Goal: Contribute content: Contribute content

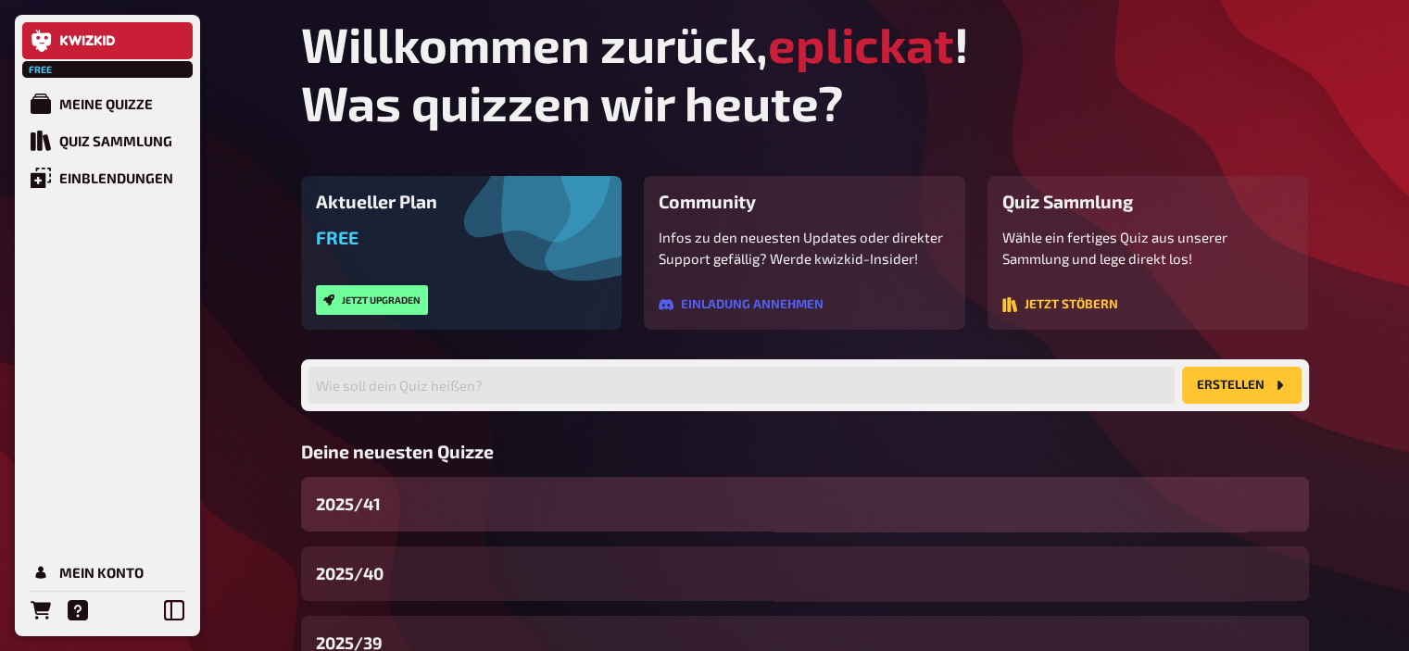
click at [430, 525] on div "2025/41" at bounding box center [805, 504] width 1008 height 55
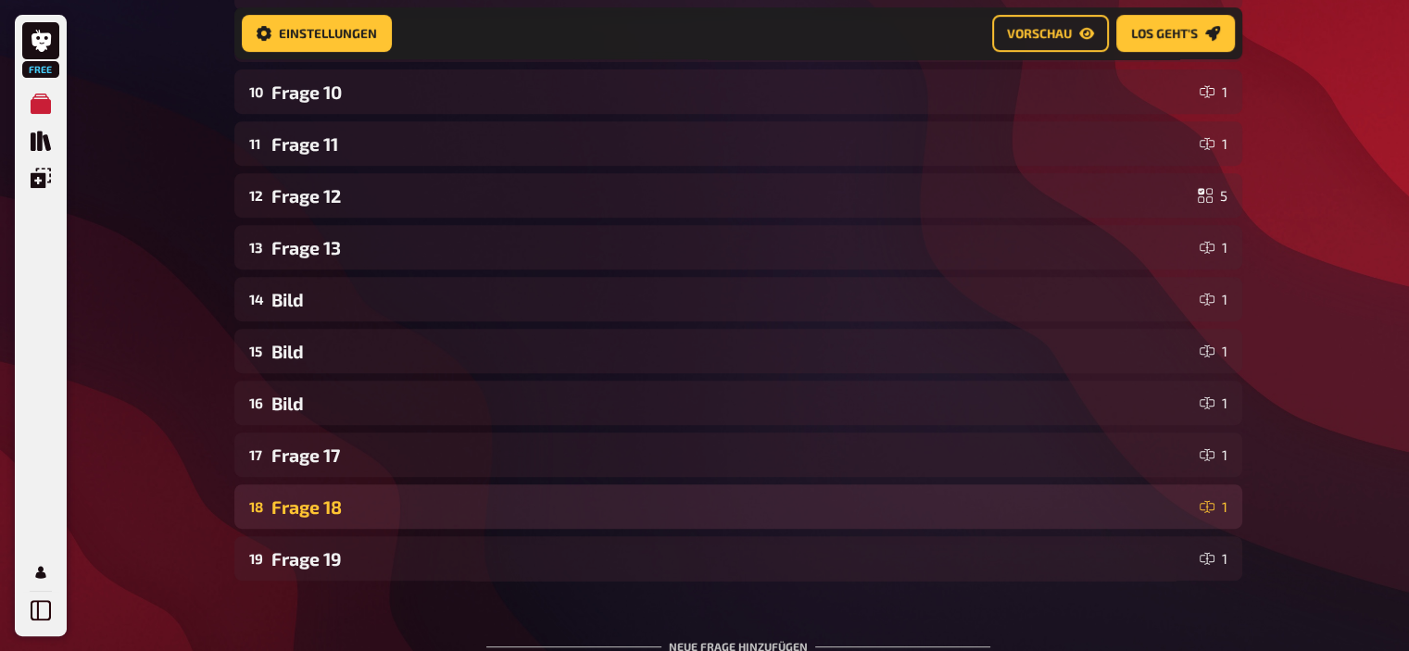
scroll to position [963, 0]
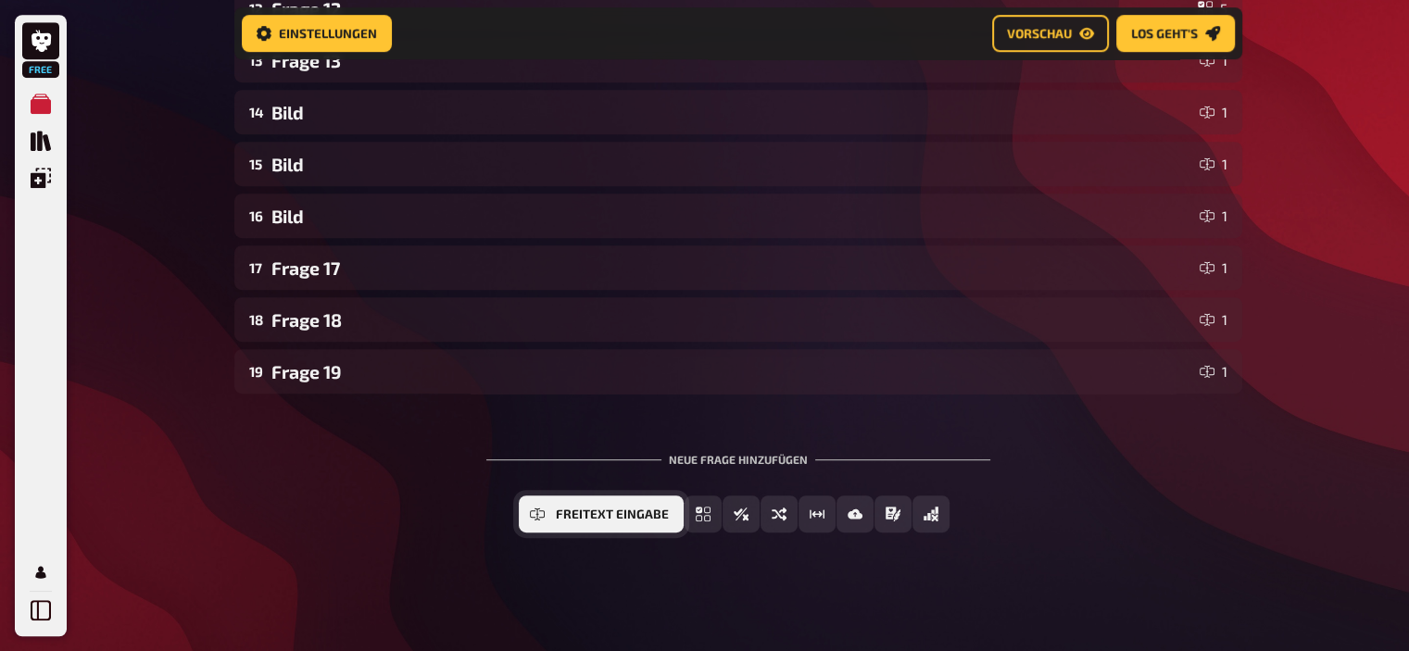
click at [536, 512] on icon "Freitext Eingabe" at bounding box center [537, 514] width 15 height 15
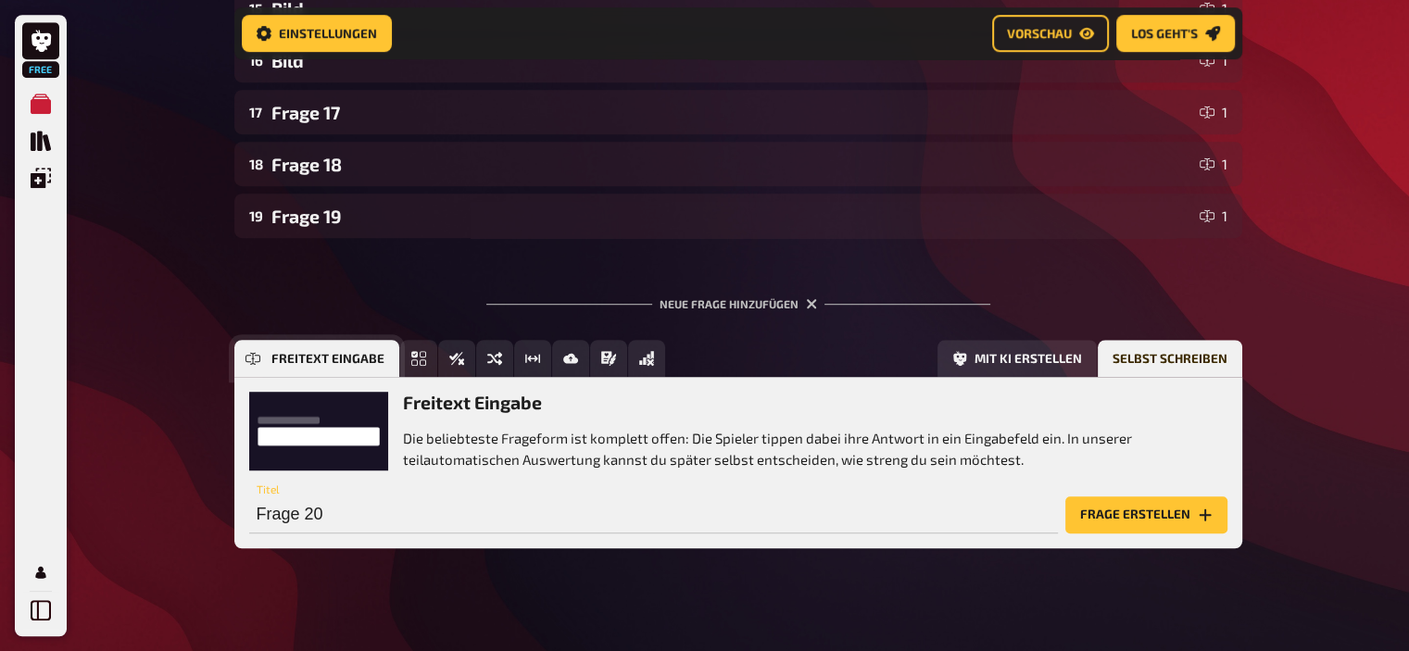
scroll to position [1133, 0]
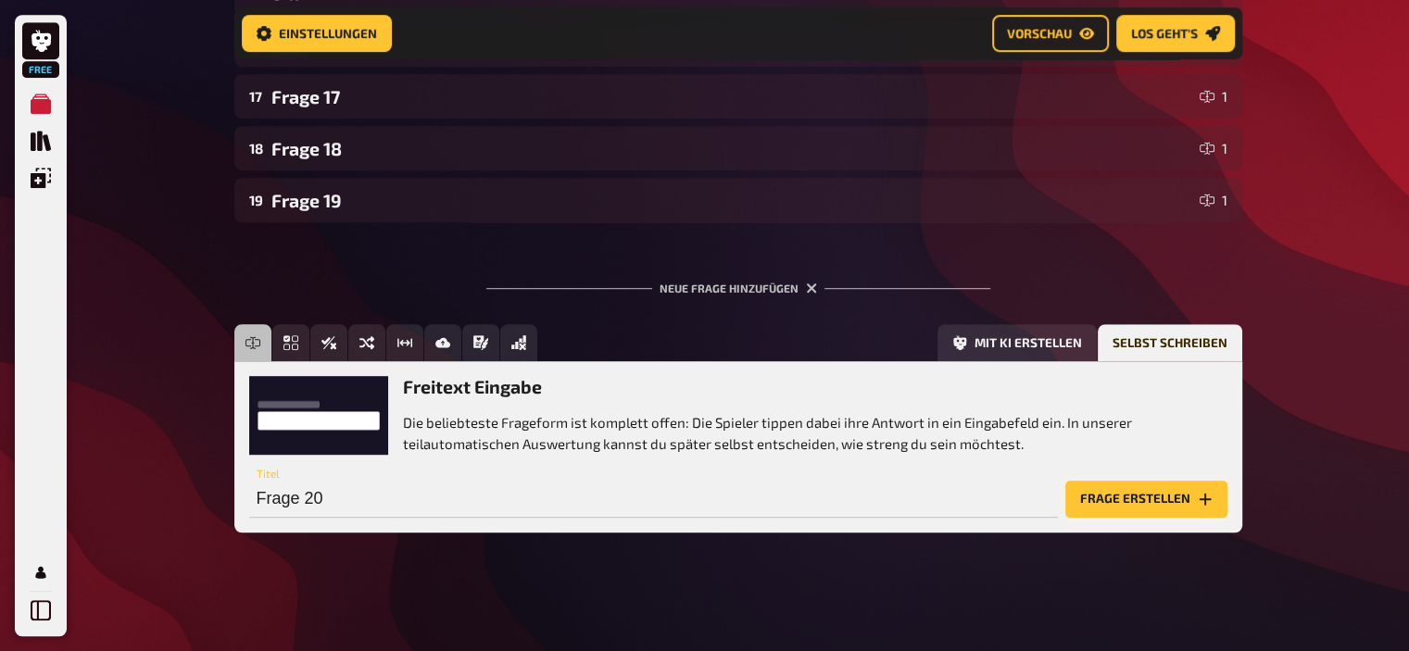
click at [1098, 499] on button "Frage erstellen" at bounding box center [1146, 499] width 162 height 37
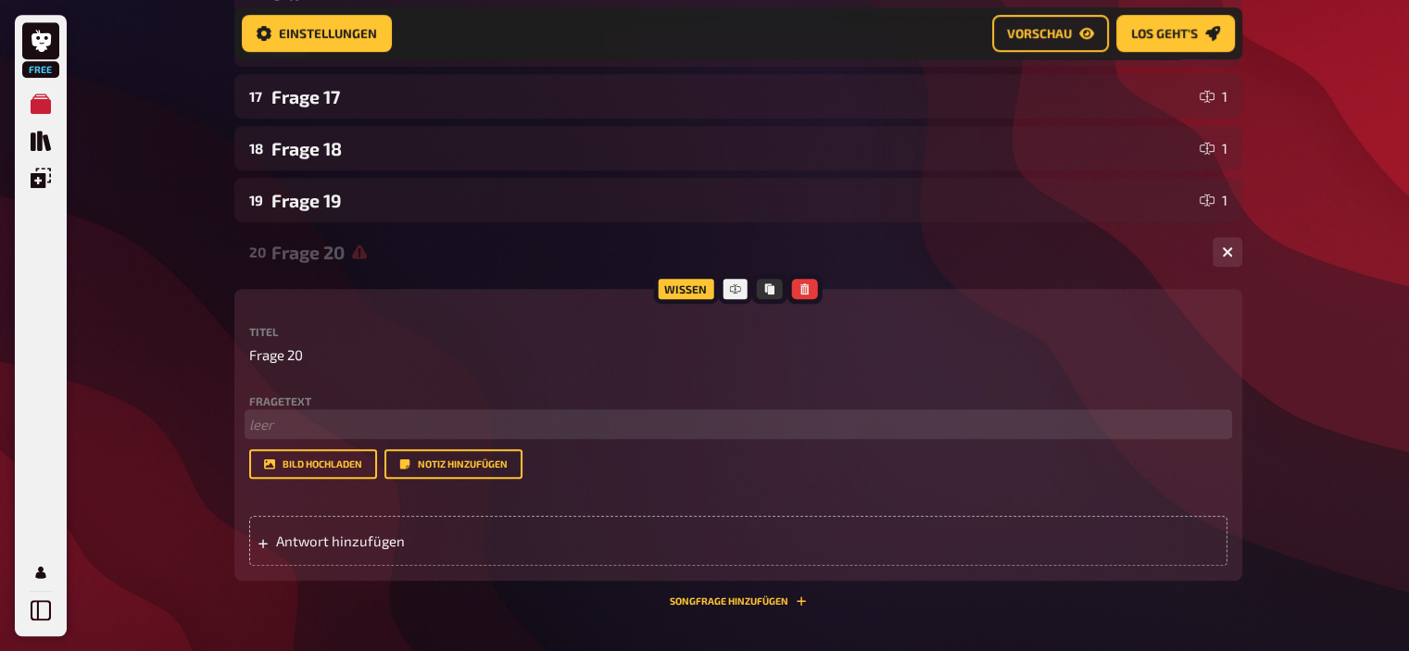
click at [315, 423] on p "﻿ leer" at bounding box center [738, 424] width 978 height 21
click at [726, 427] on span "Wer war der jüngste und wer der älteste Trainer, der den FDGB-Pokal gewann?" at bounding box center [495, 424] width 493 height 17
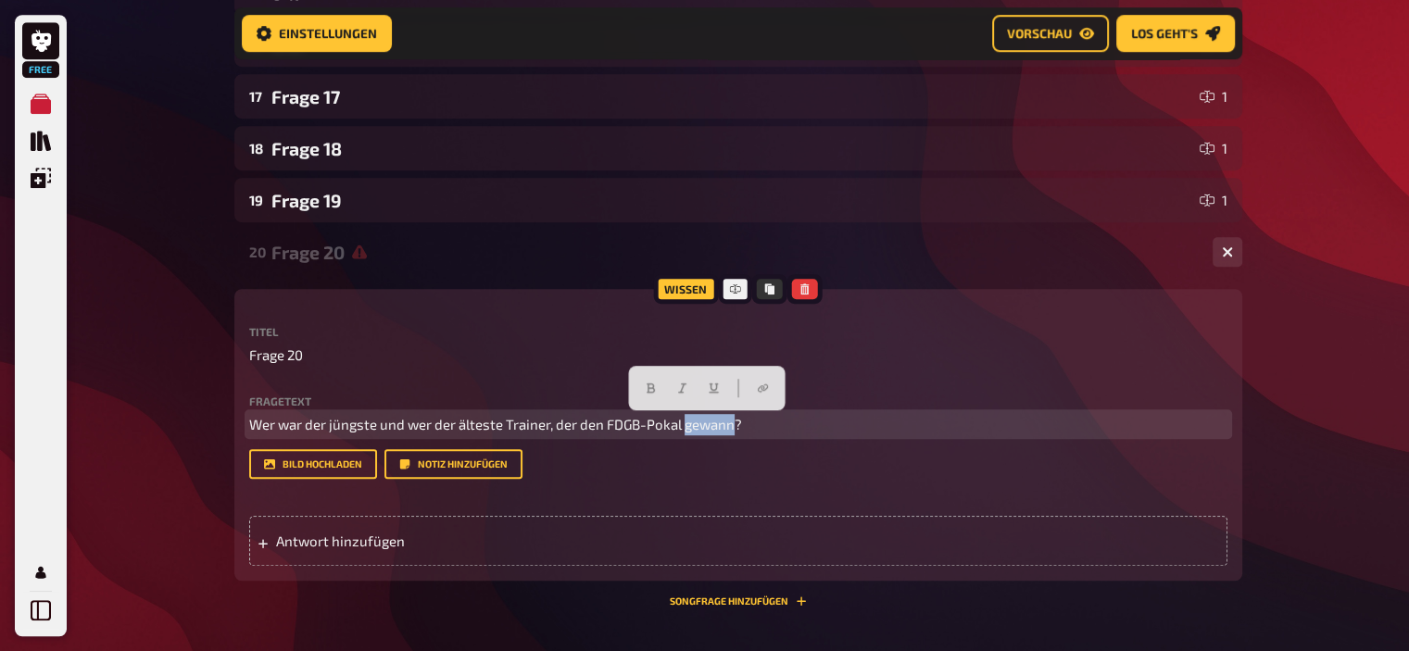
click at [726, 427] on span "Wer war der jüngste und wer der älteste Trainer, der den FDGB-Pokal gewann?" at bounding box center [495, 424] width 493 height 17
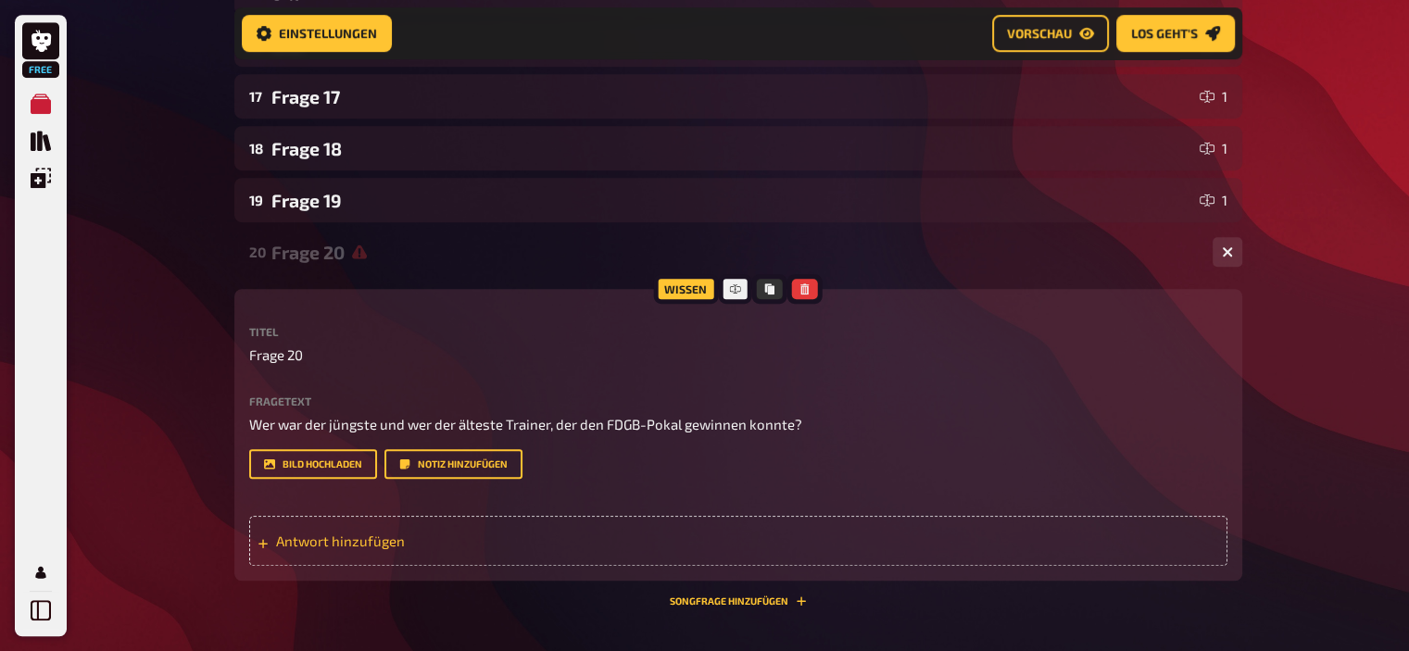
click at [336, 535] on span "Antwort hinzufügen" at bounding box center [420, 541] width 288 height 17
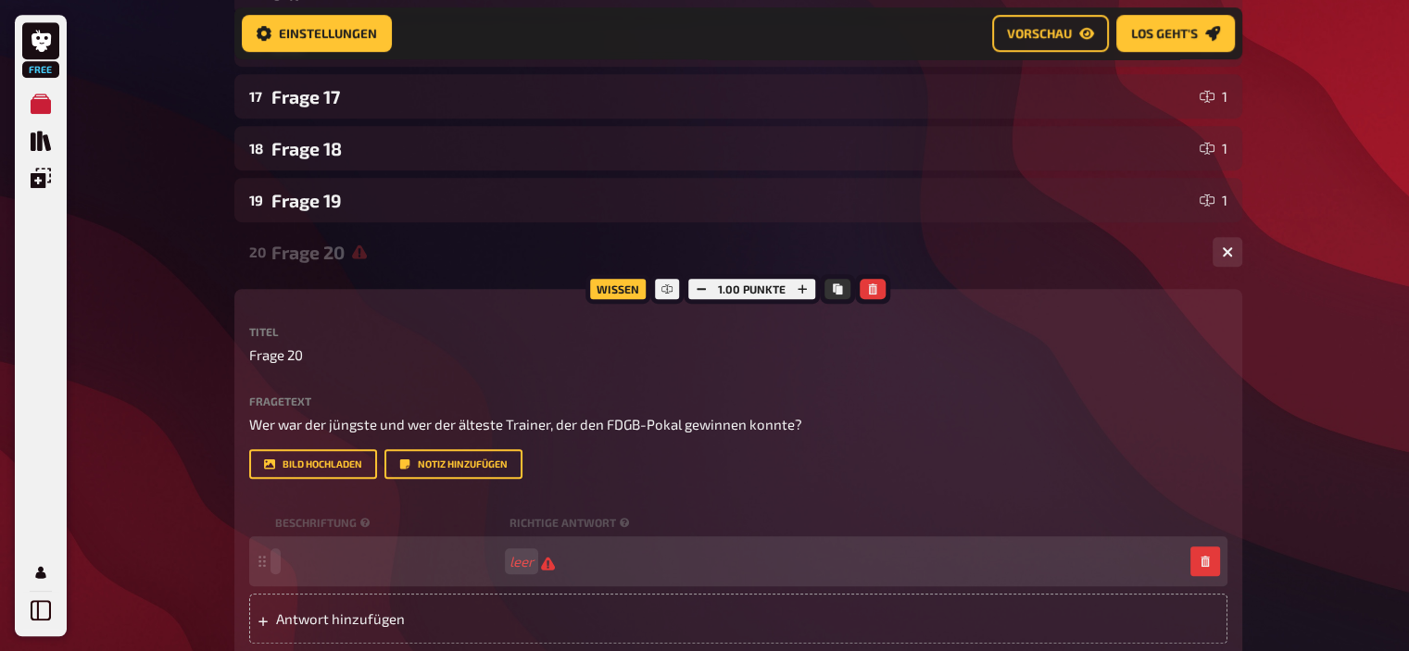
scroll to position [1132, 0]
click at [352, 616] on span "Antwort hinzufügen" at bounding box center [420, 619] width 288 height 17
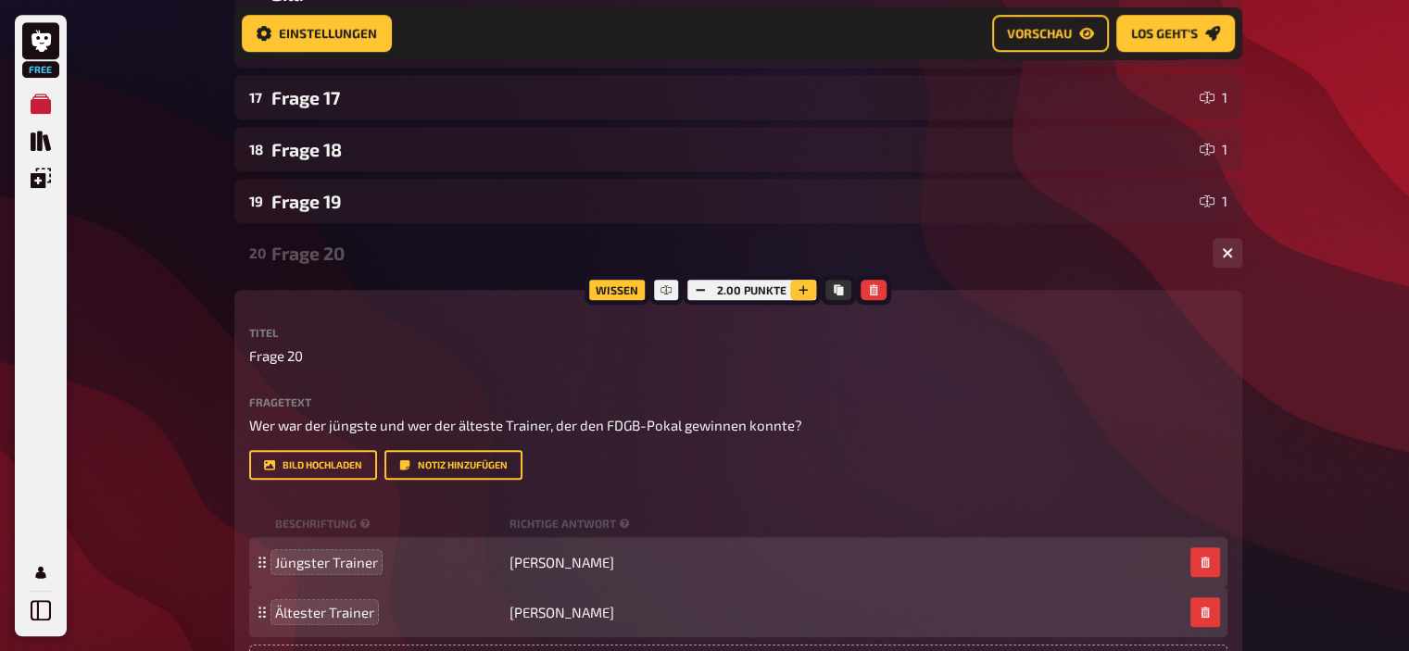
click at [803, 289] on icon "button" at bounding box center [803, 289] width 11 height 11
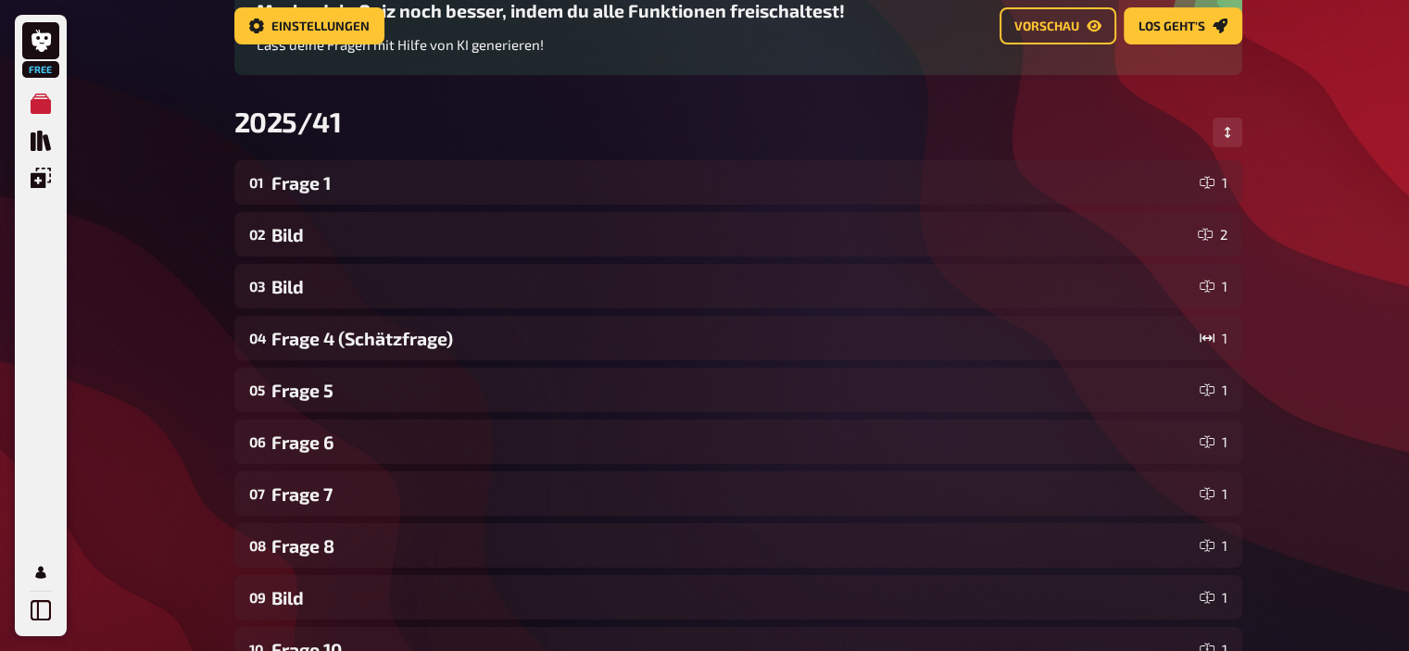
scroll to position [0, 0]
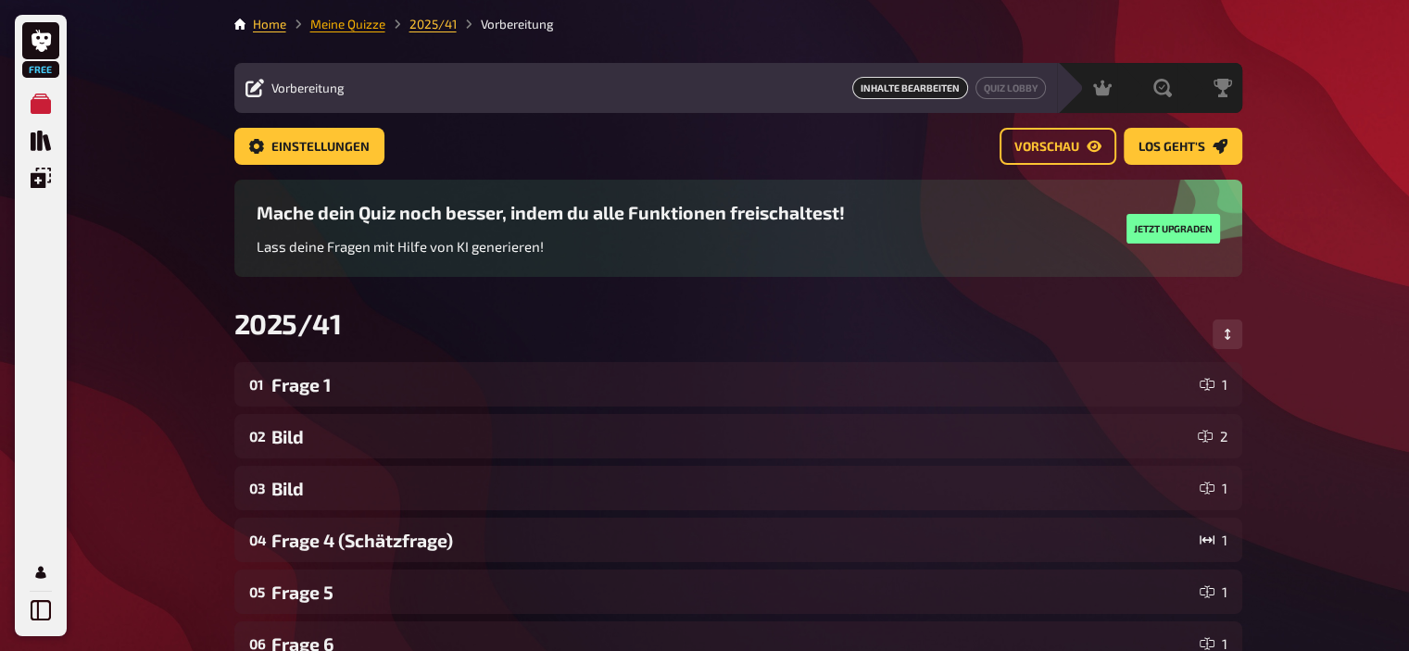
click at [332, 24] on link "Meine Quizze" at bounding box center [347, 24] width 75 height 15
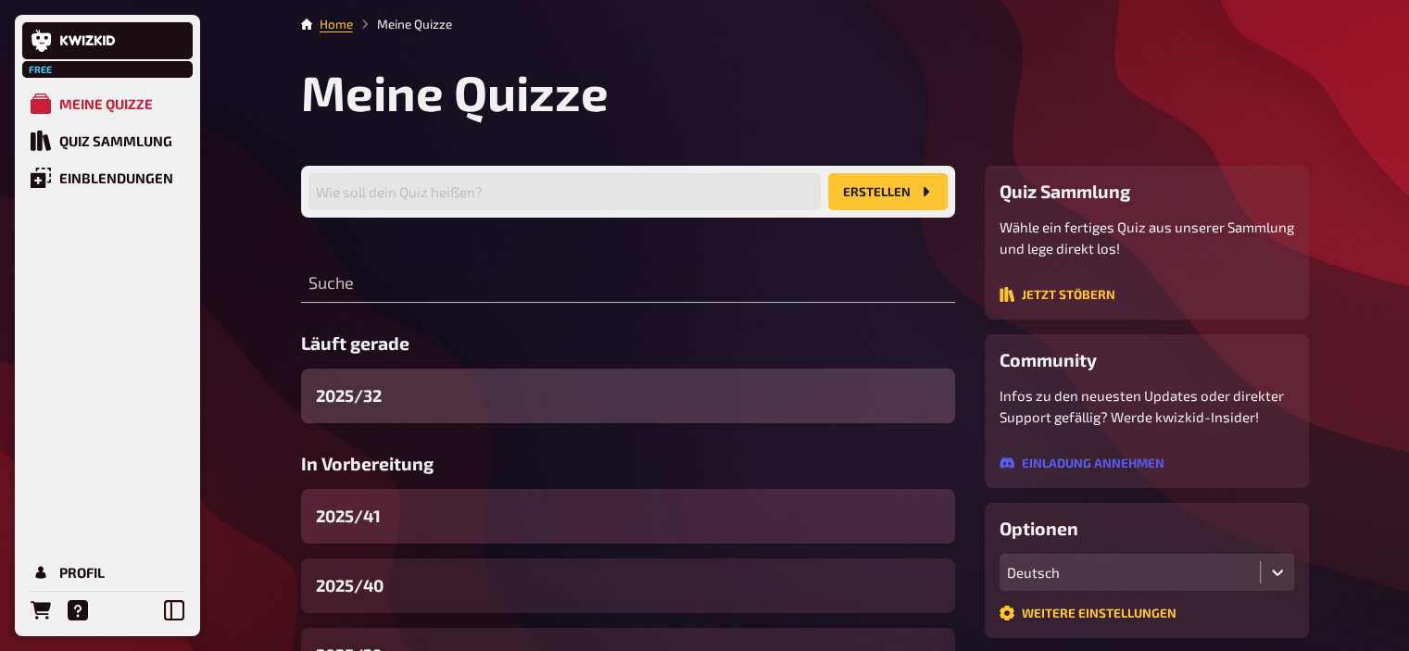
scroll to position [59, 0]
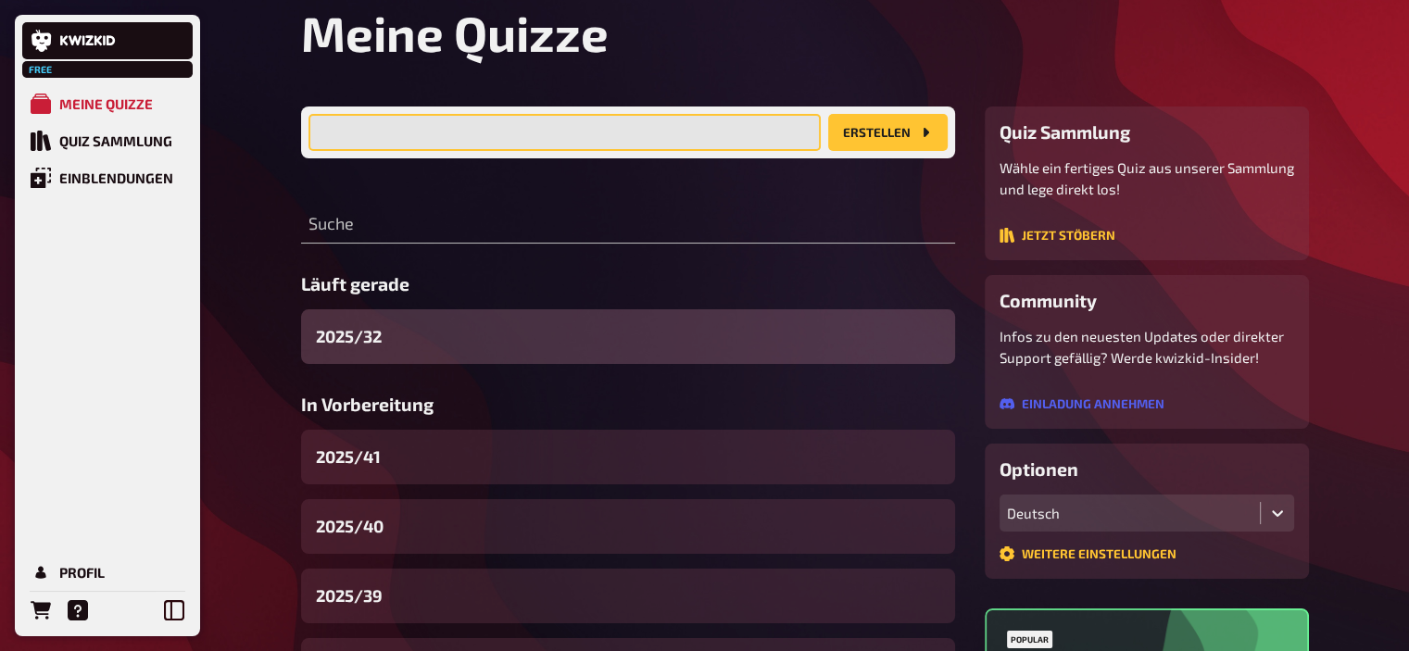
click at [482, 117] on input "text" at bounding box center [565, 132] width 512 height 37
type input "/"
type input "2025/42"
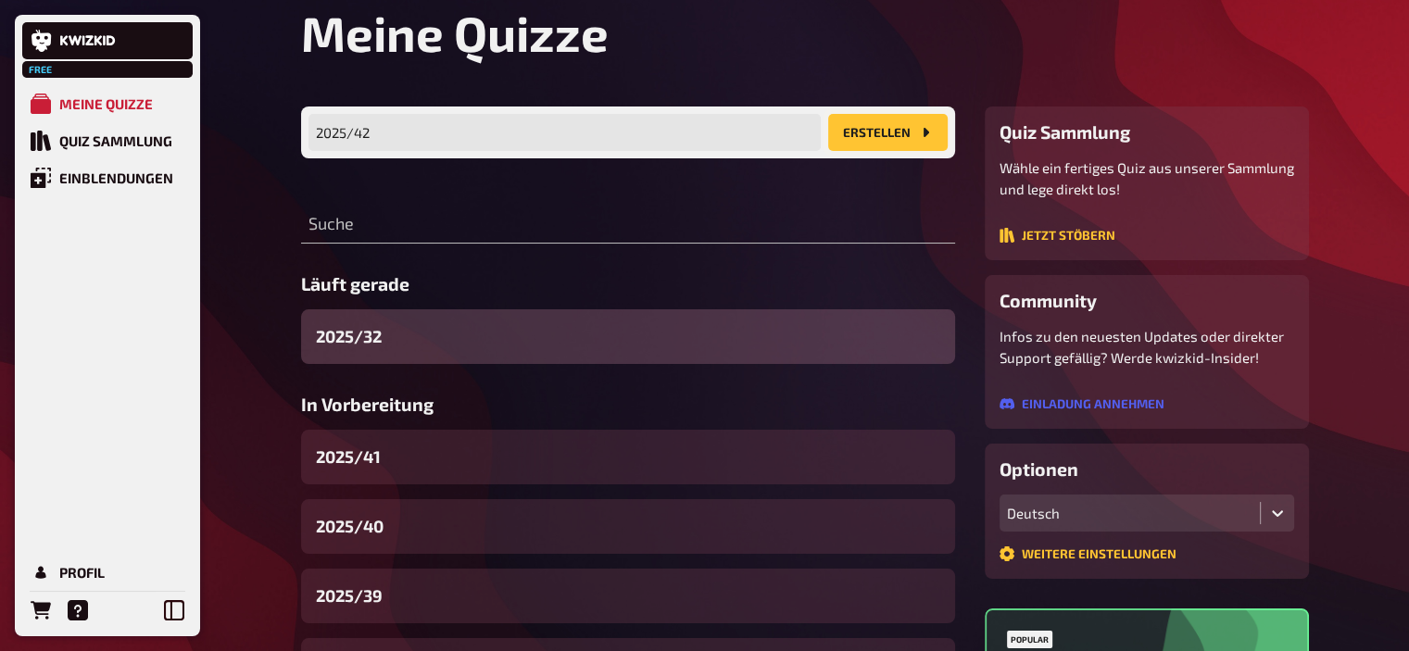
click at [912, 138] on button "Erstellen" at bounding box center [888, 132] width 120 height 37
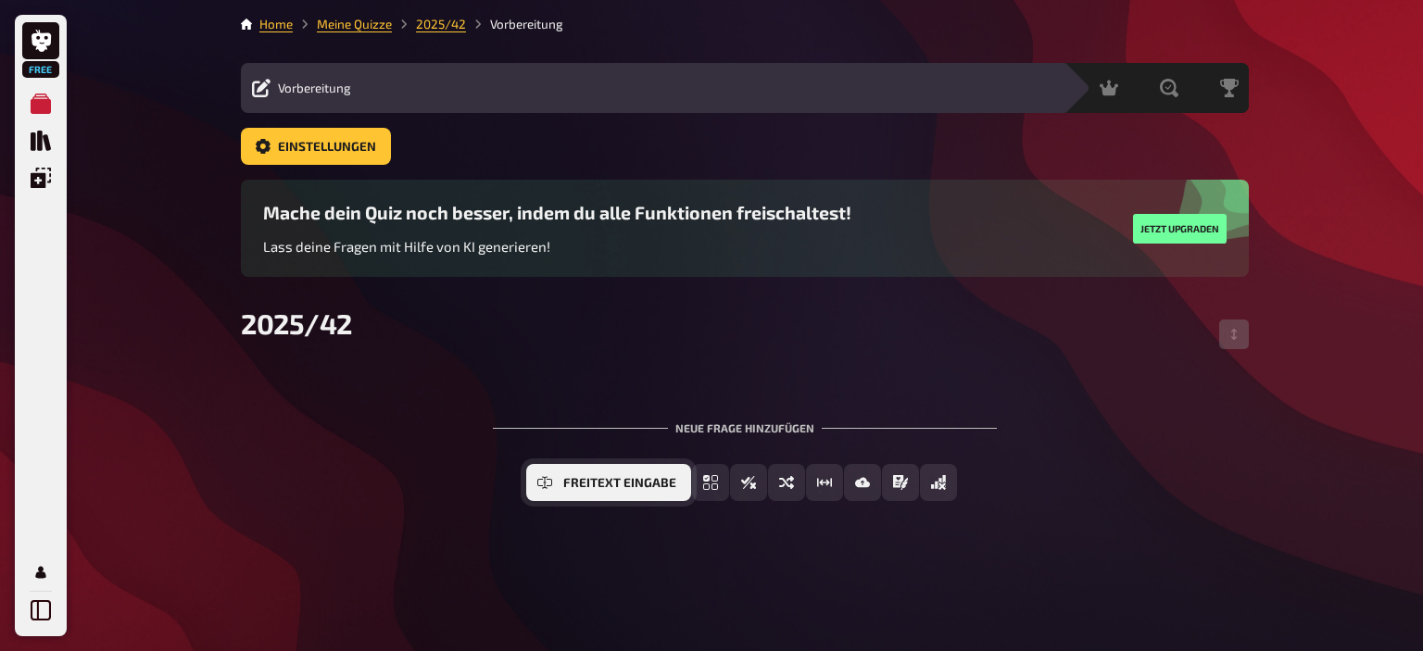
click at [606, 476] on button "Freitext Eingabe" at bounding box center [608, 482] width 165 height 37
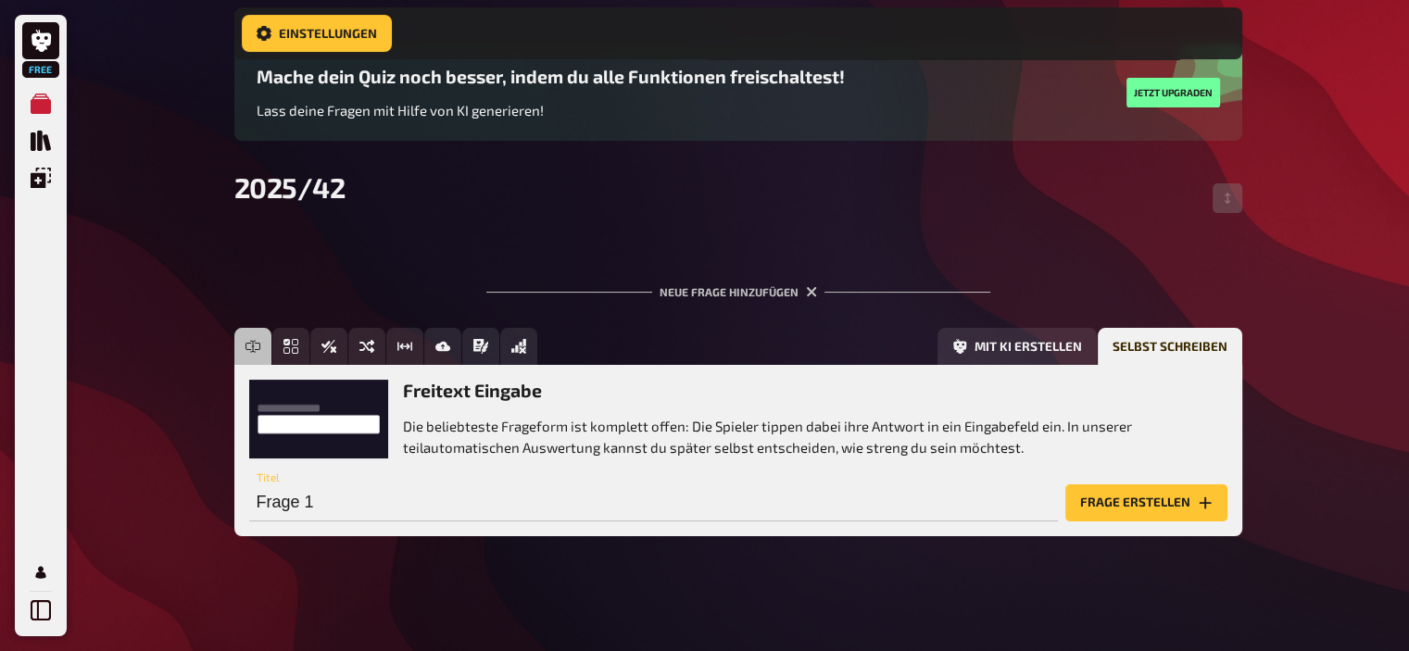
scroll to position [155, 0]
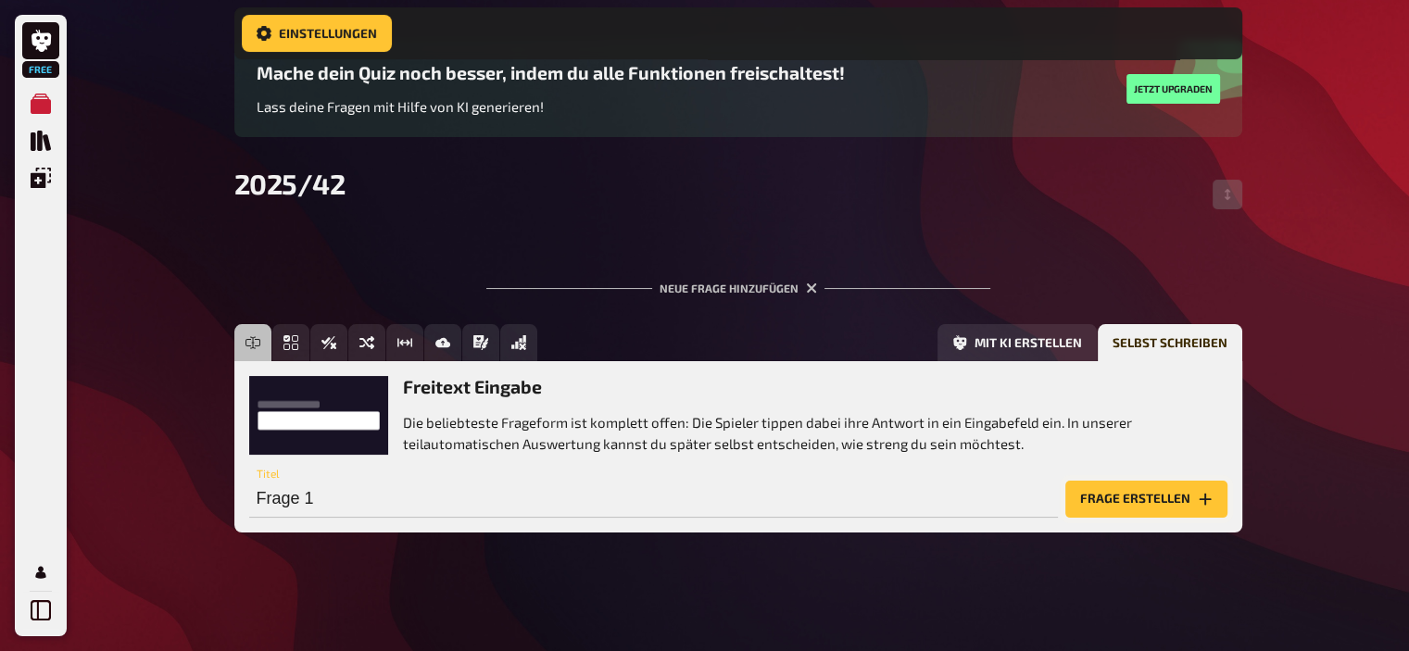
click at [1147, 503] on button "Frage erstellen" at bounding box center [1146, 499] width 162 height 37
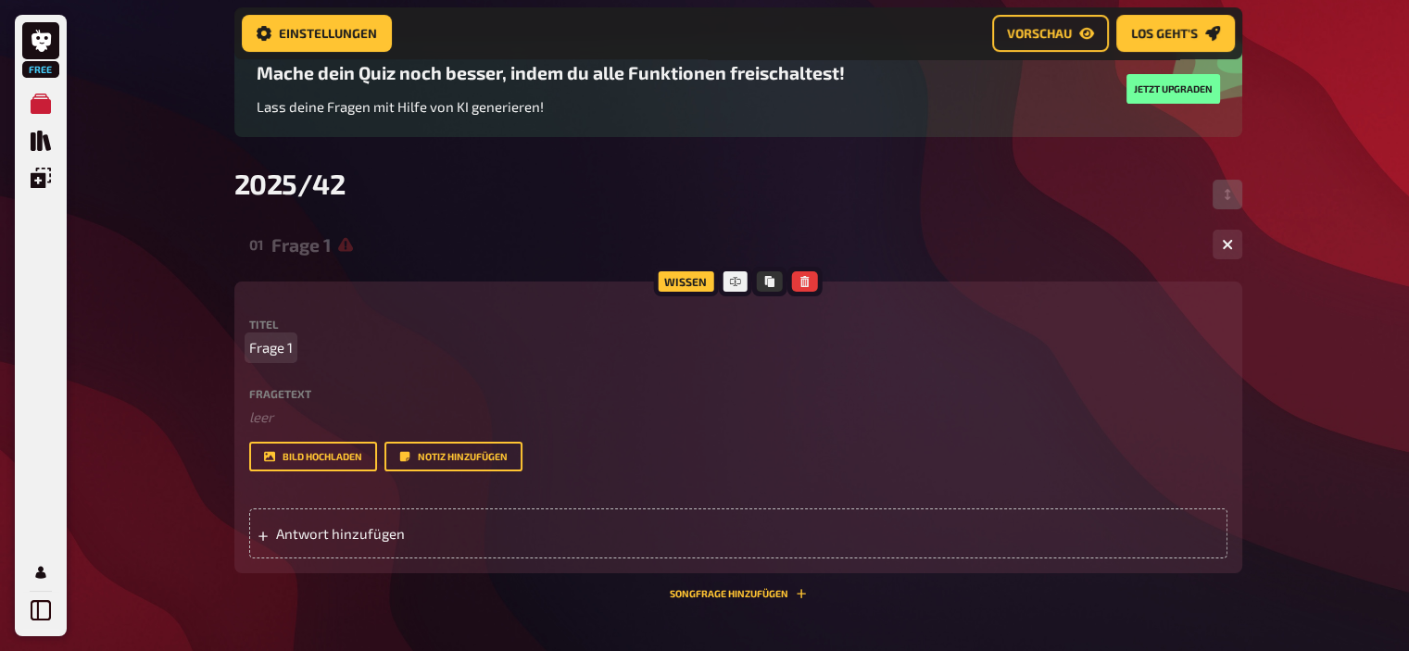
click at [328, 347] on p "Frage 1" at bounding box center [738, 347] width 978 height 21
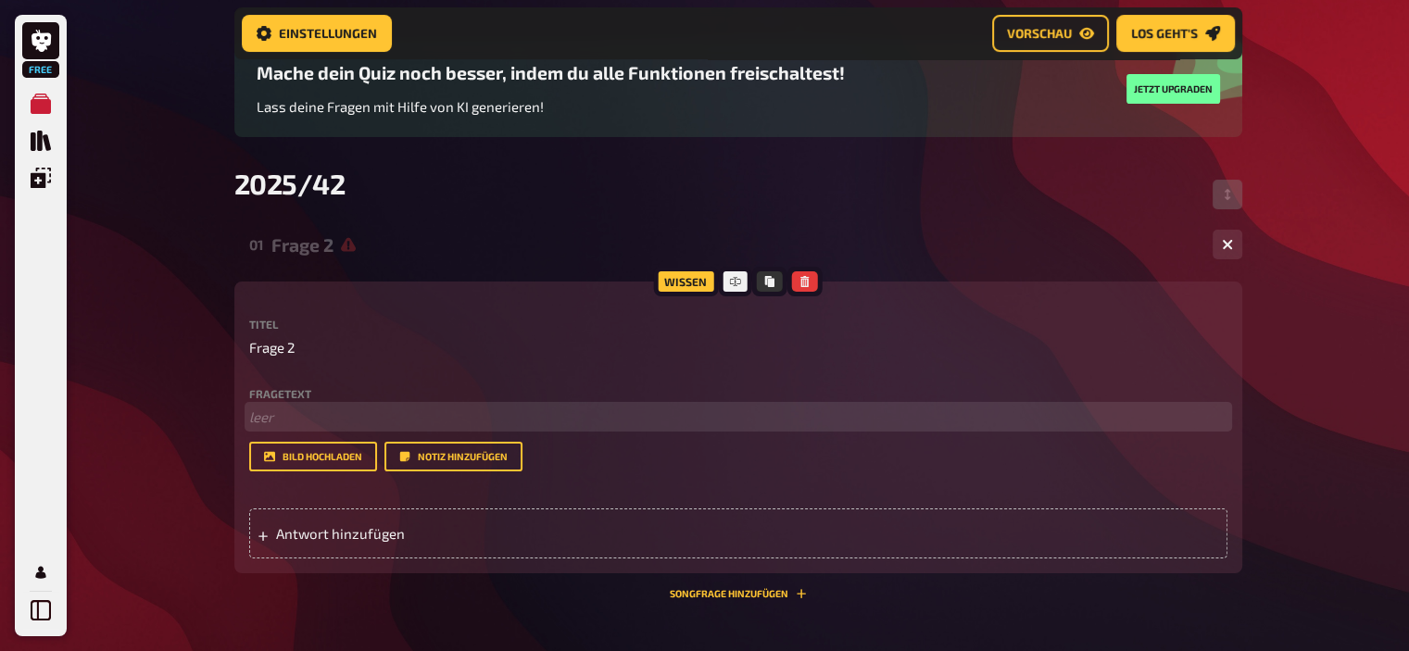
click at [312, 423] on p "﻿ leer" at bounding box center [738, 417] width 978 height 21
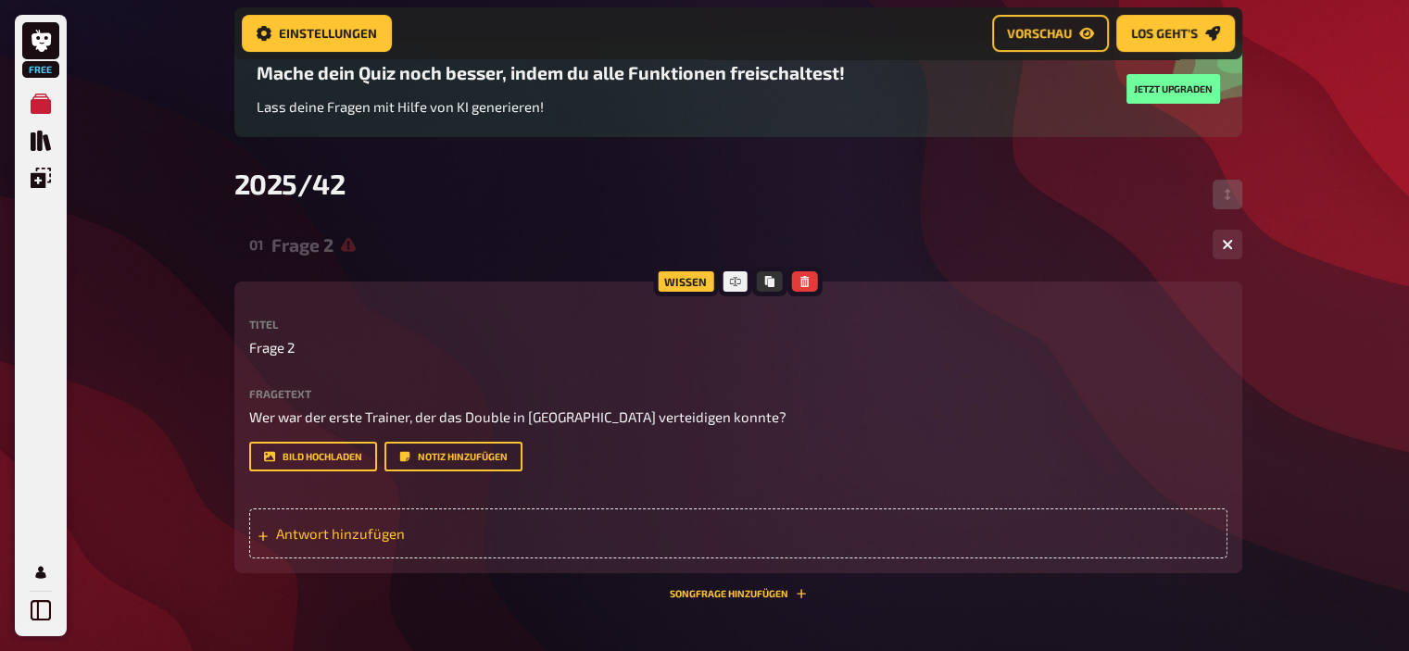
click at [364, 541] on span "Antwort hinzufügen" at bounding box center [420, 533] width 288 height 17
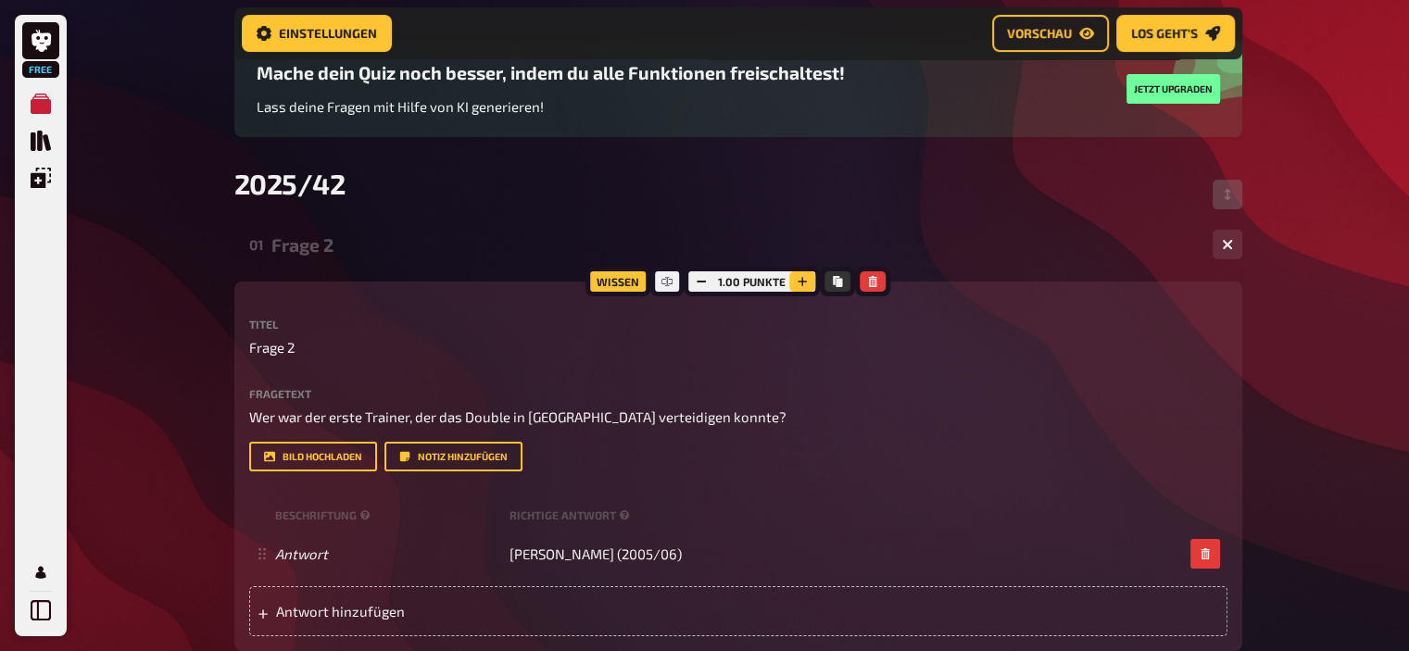
click at [802, 280] on icon "button" at bounding box center [802, 281] width 11 height 11
click at [802, 280] on icon "button" at bounding box center [804, 281] width 9 height 9
click at [802, 280] on icon "button" at bounding box center [803, 281] width 11 height 11
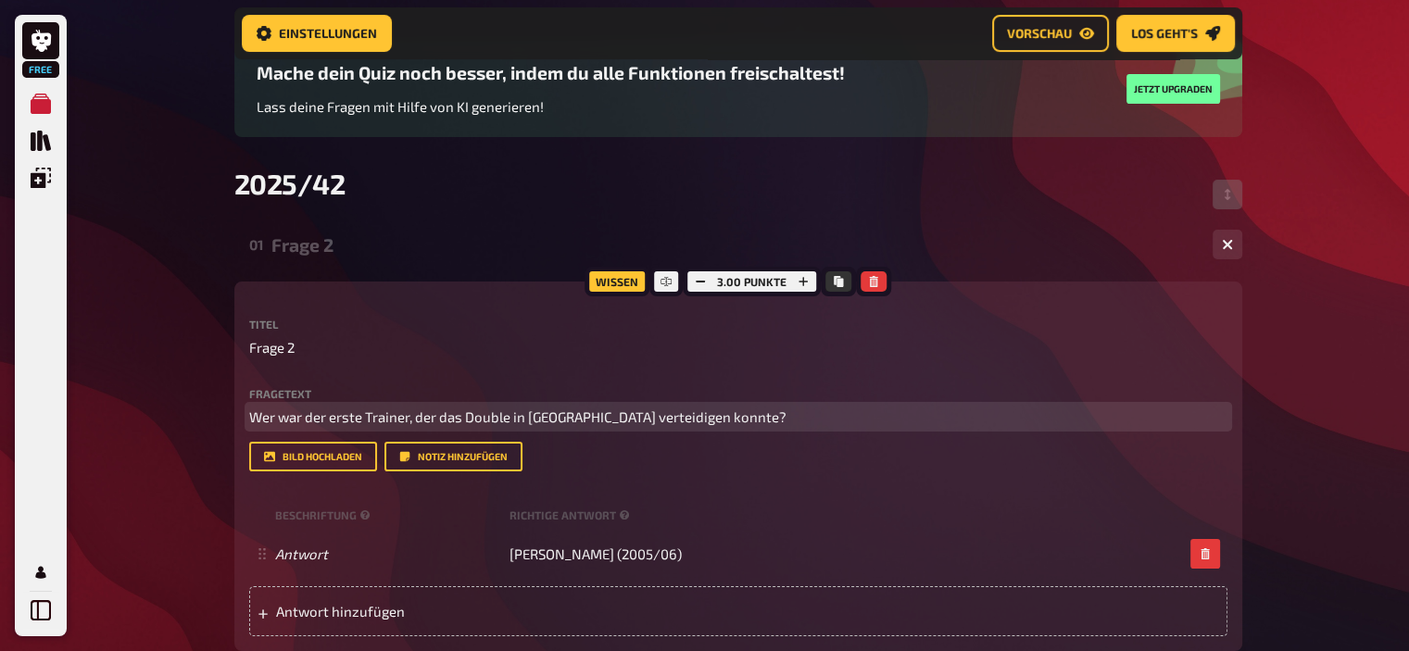
click at [649, 416] on span "Wer war der erste Trainer, der das Double in [GEOGRAPHIC_DATA] verteidigen konn…" at bounding box center [517, 417] width 537 height 17
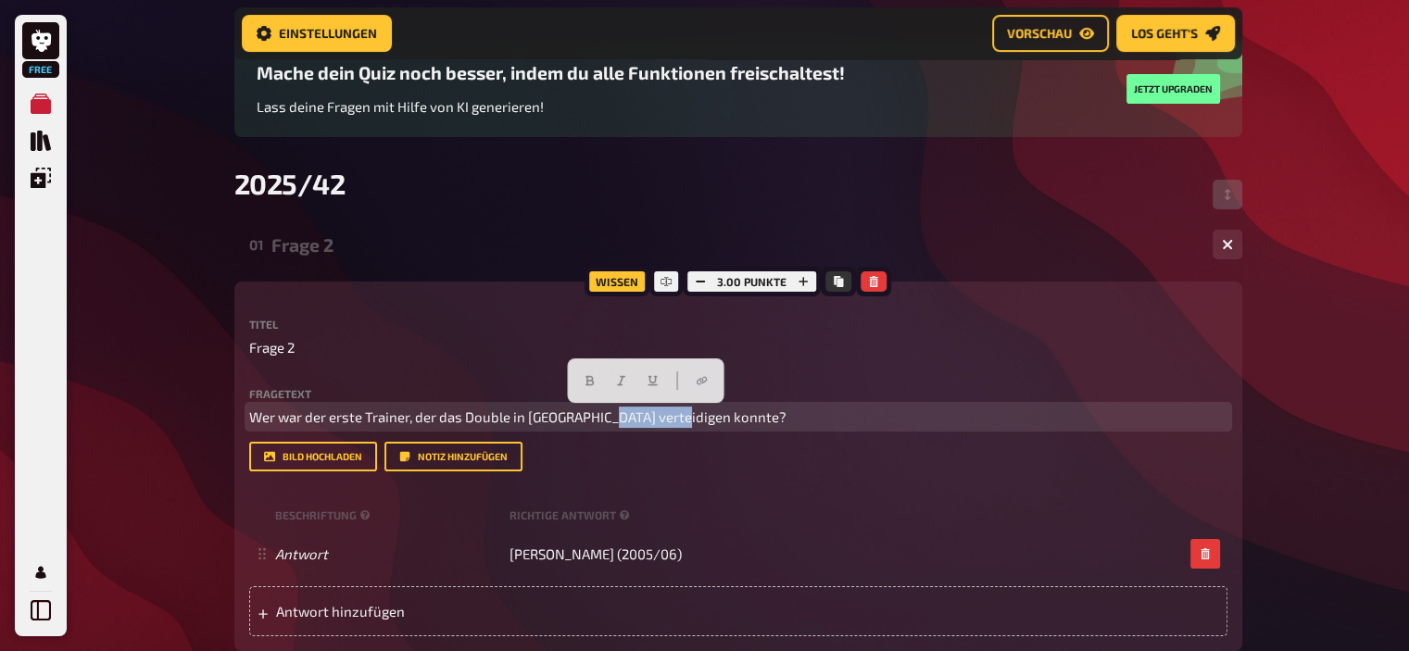
click at [649, 416] on span "Wer war der erste Trainer, der das Double in [GEOGRAPHIC_DATA] verteidigen konn…" at bounding box center [517, 417] width 537 height 17
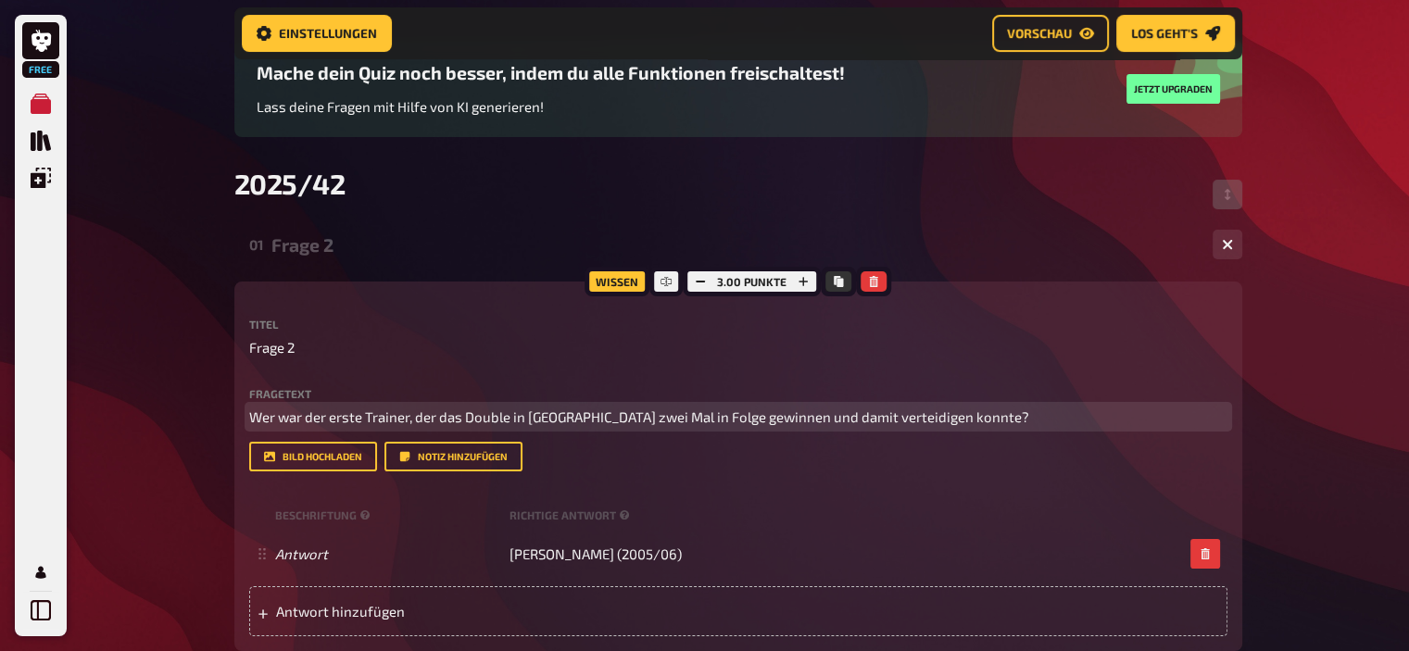
scroll to position [0, 0]
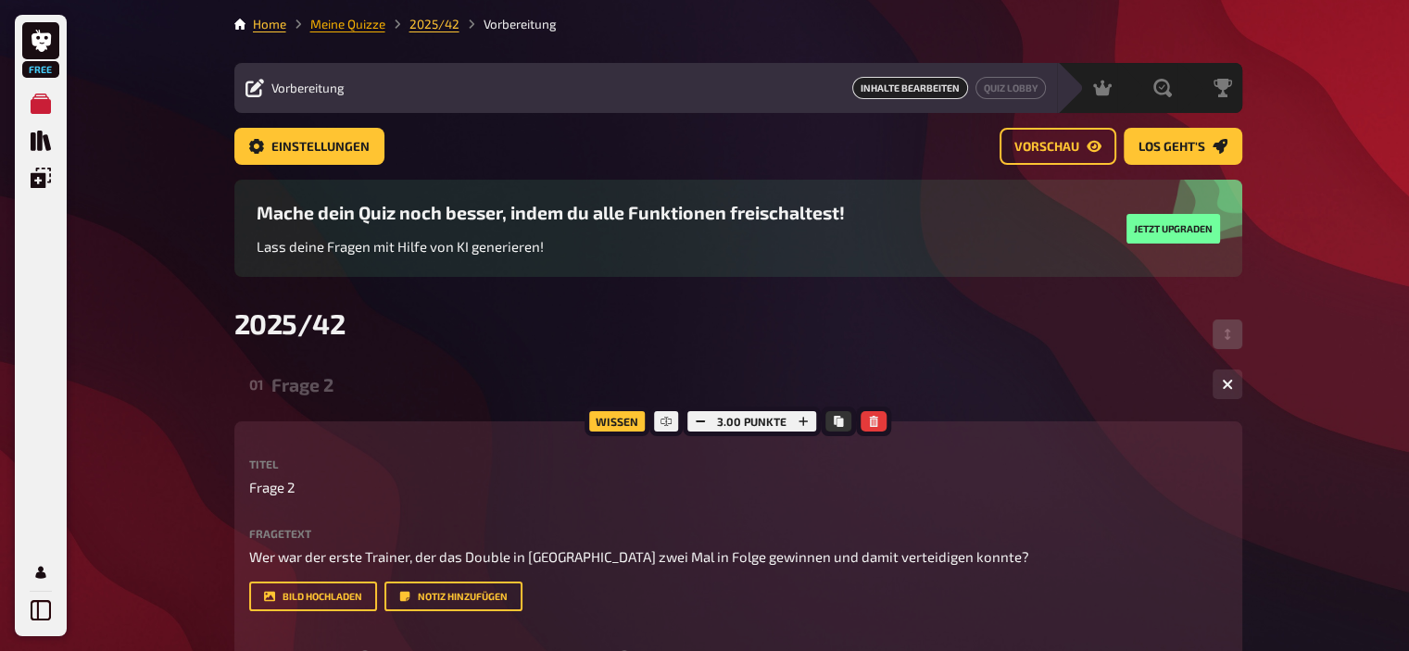
click at [361, 30] on link "Meine Quizze" at bounding box center [347, 24] width 75 height 15
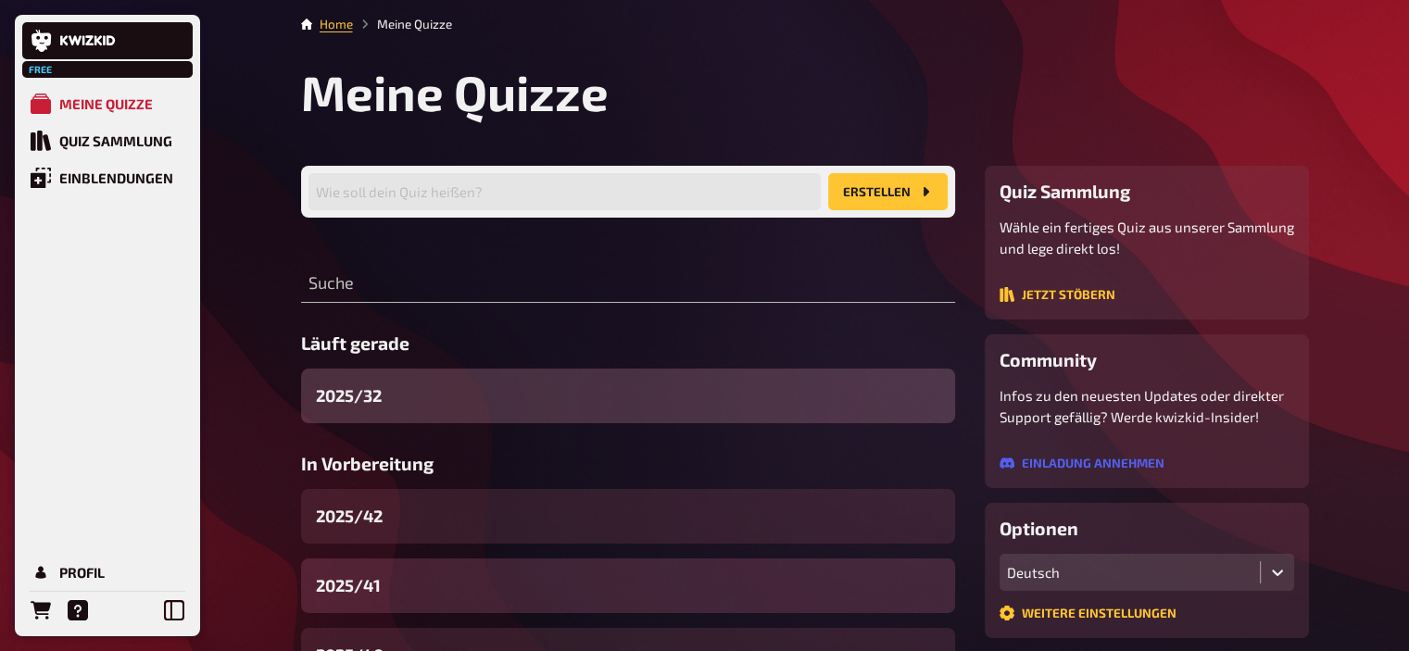
click at [411, 577] on div "2025/41" at bounding box center [628, 586] width 654 height 55
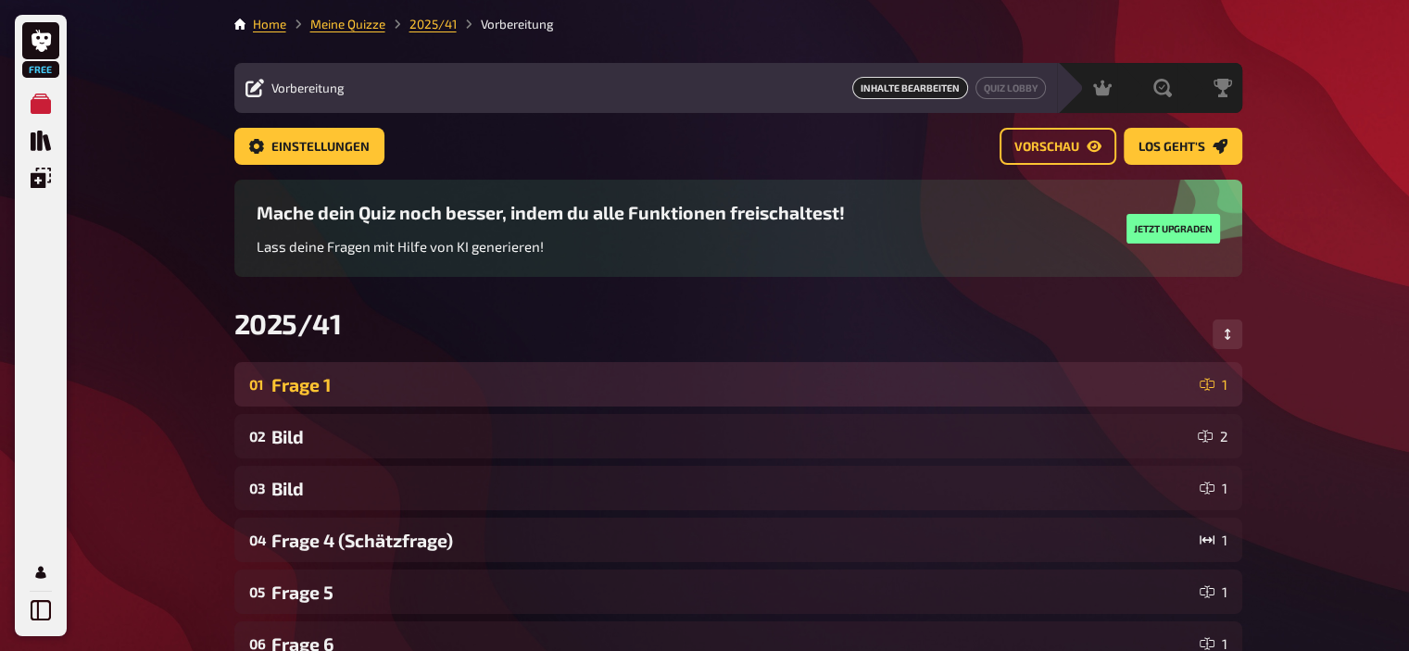
click at [542, 385] on div "Frage 1" at bounding box center [731, 384] width 921 height 21
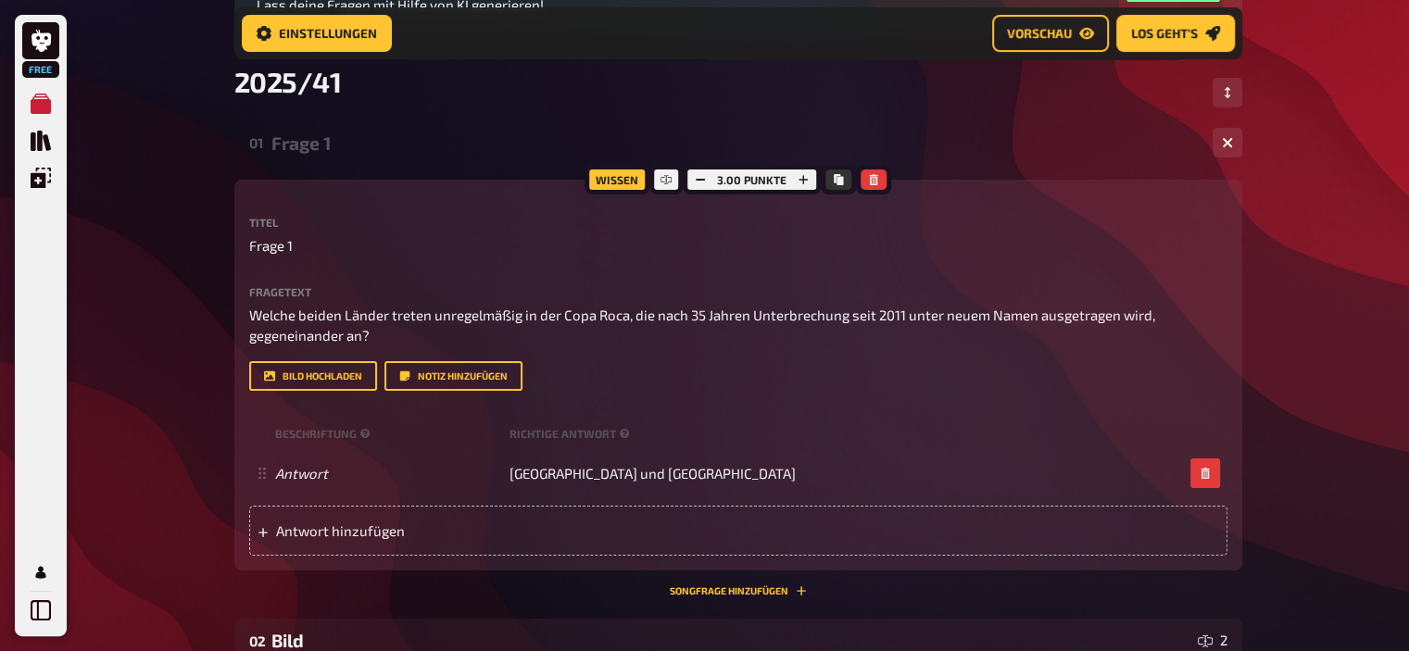
scroll to position [258, 0]
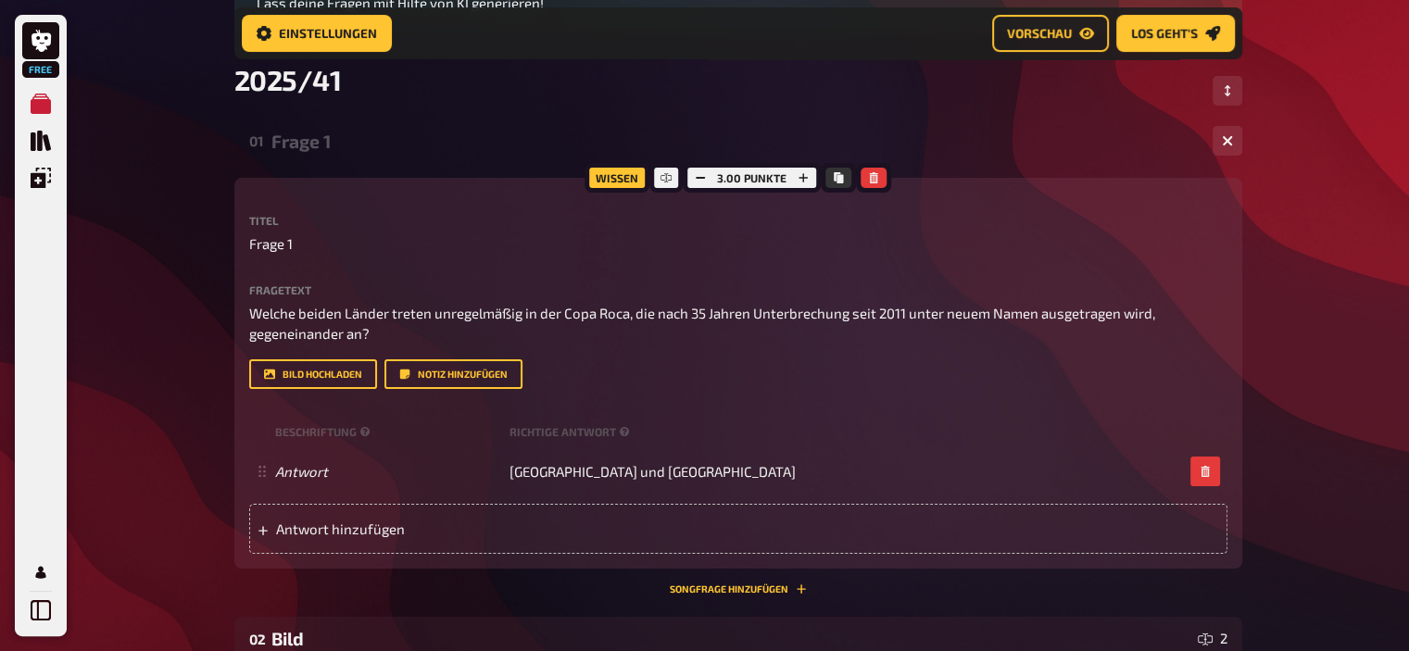
click at [367, 144] on div "Frage 1" at bounding box center [734, 141] width 926 height 21
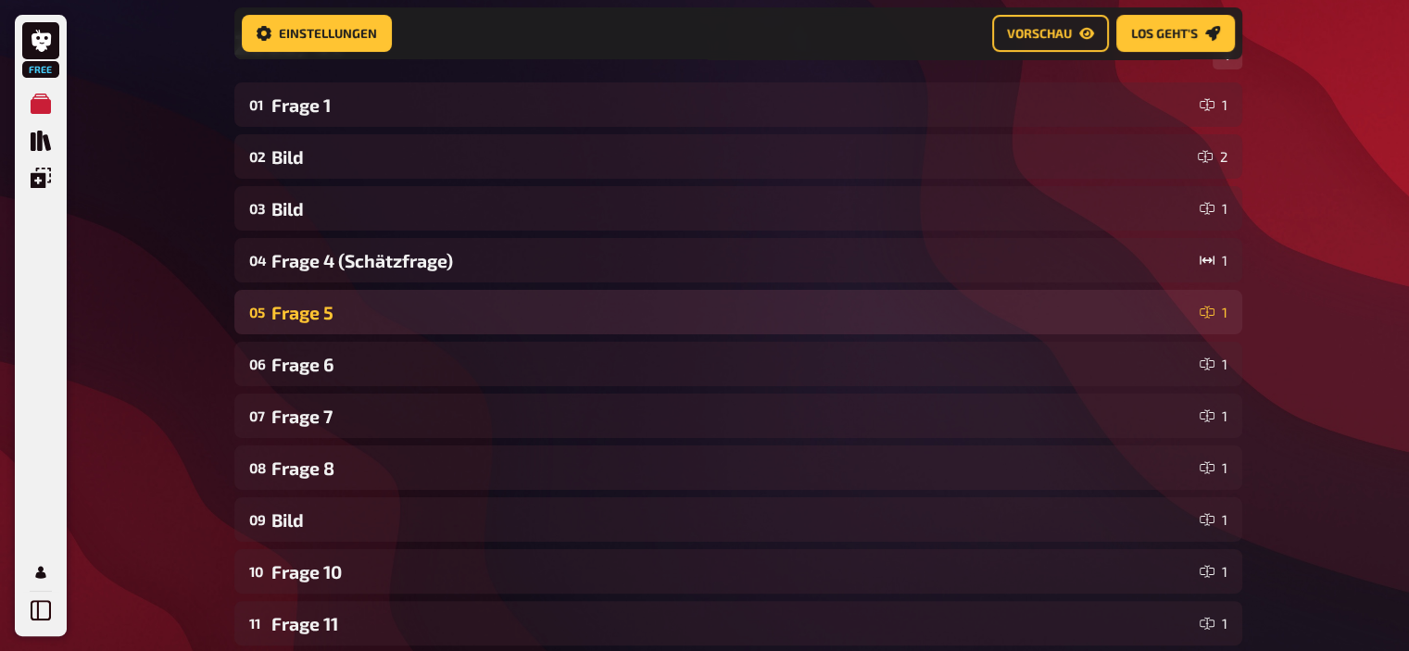
scroll to position [296, 0]
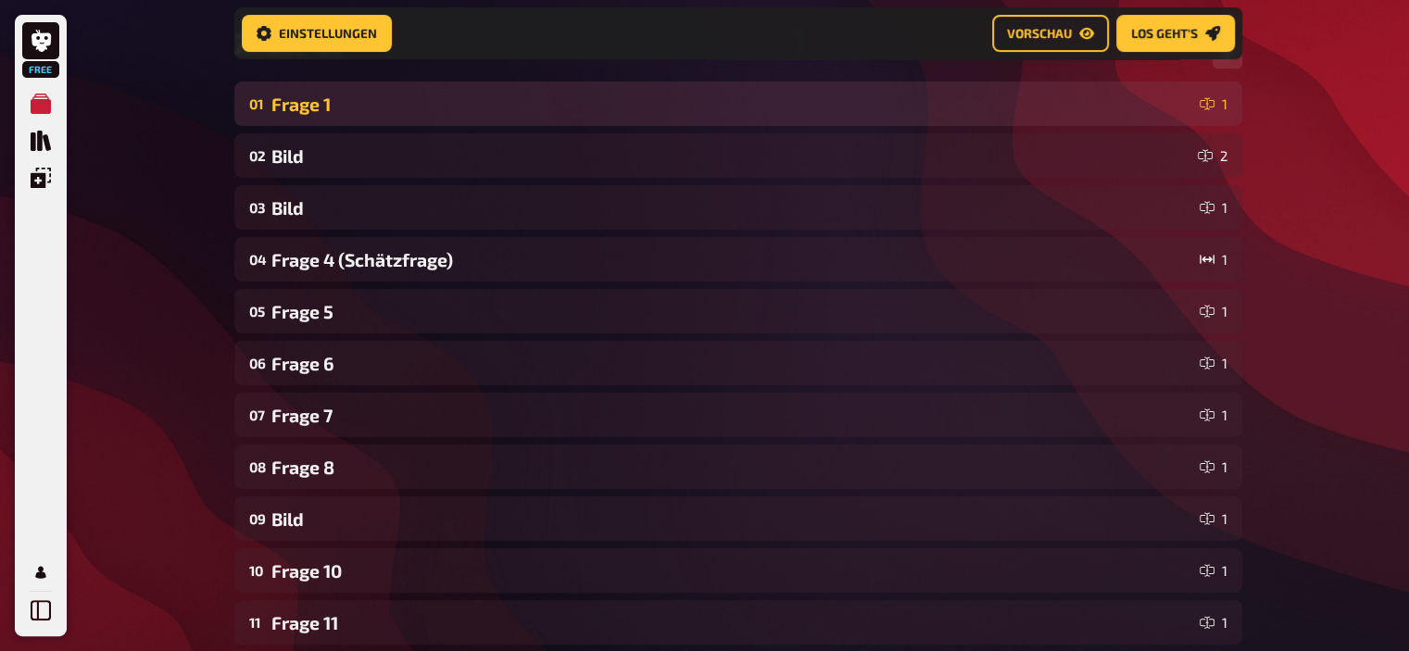
click at [363, 95] on div "Frage 1" at bounding box center [731, 104] width 921 height 21
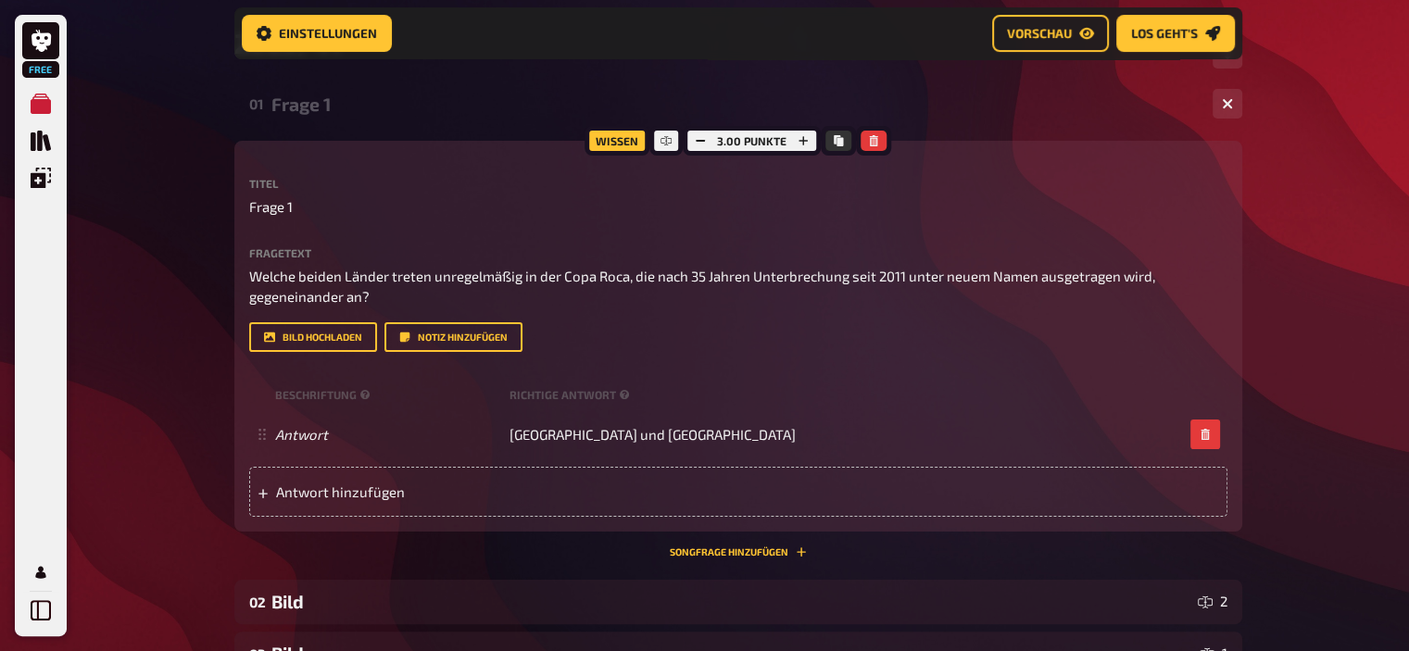
click at [363, 95] on div "Frage 1" at bounding box center [734, 104] width 926 height 21
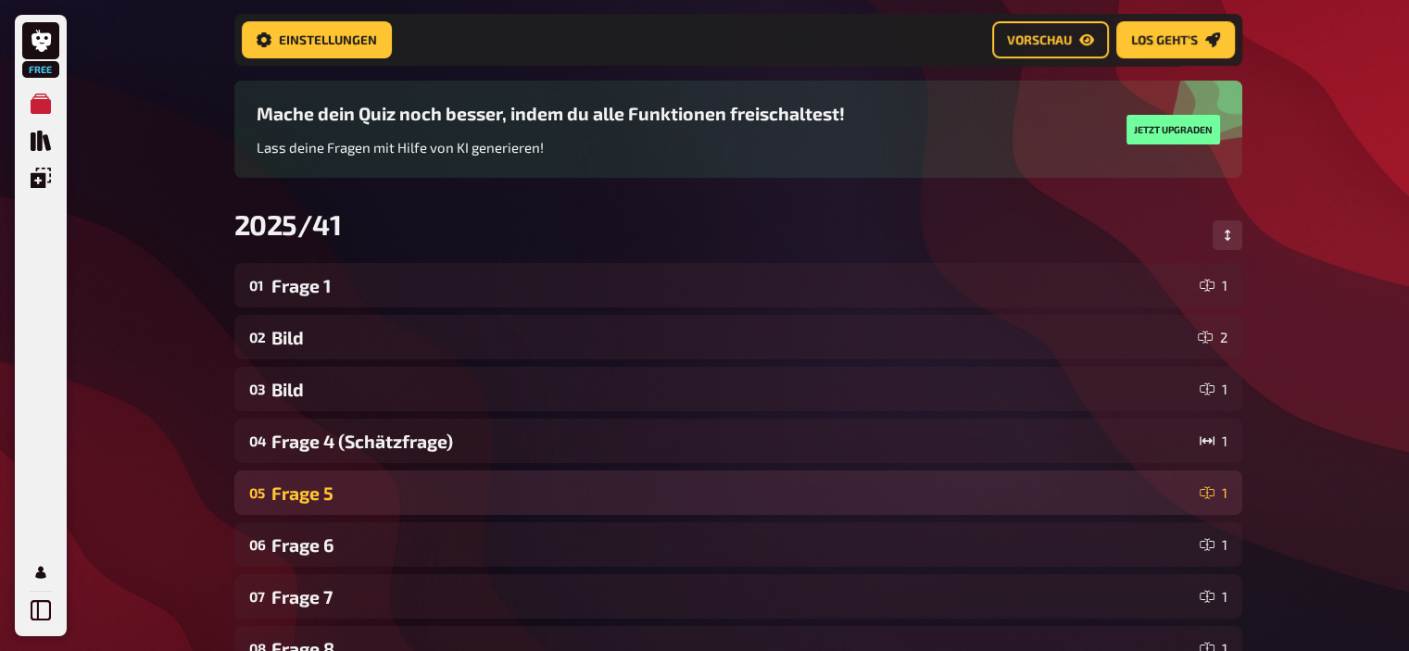
scroll to position [103, 0]
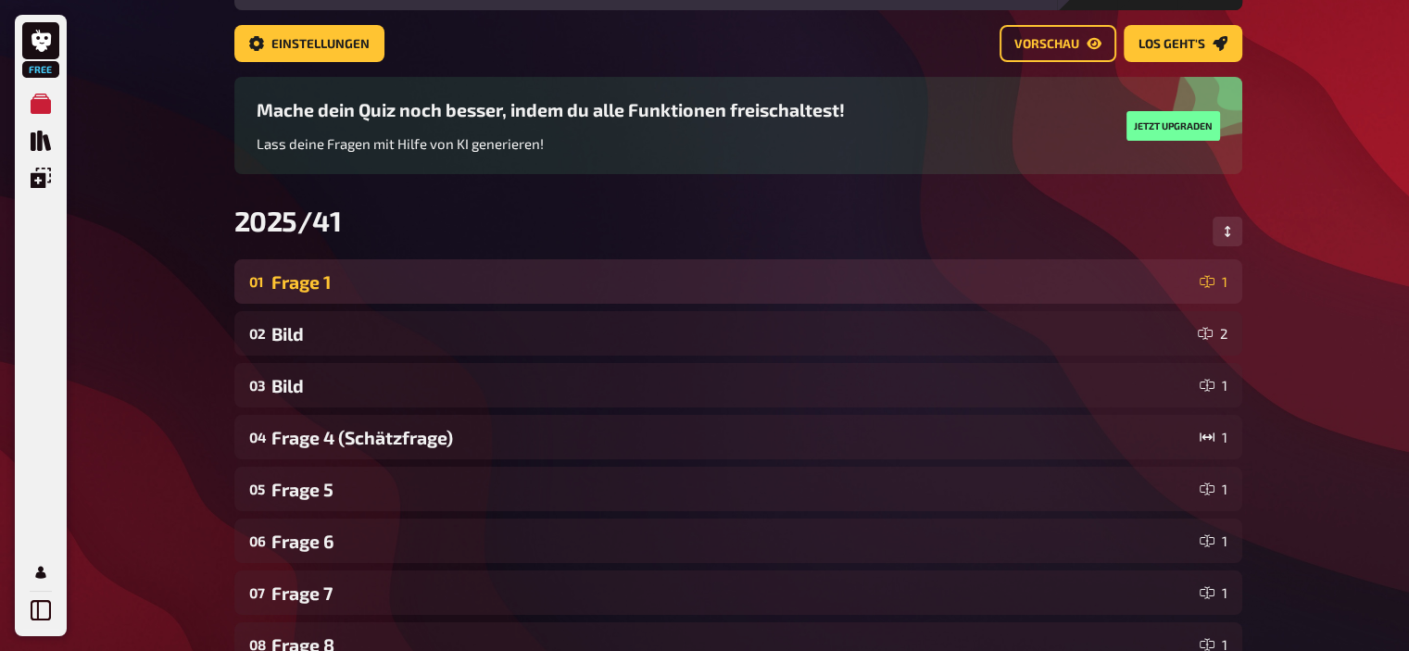
click at [420, 292] on div "Frage 1" at bounding box center [731, 281] width 921 height 21
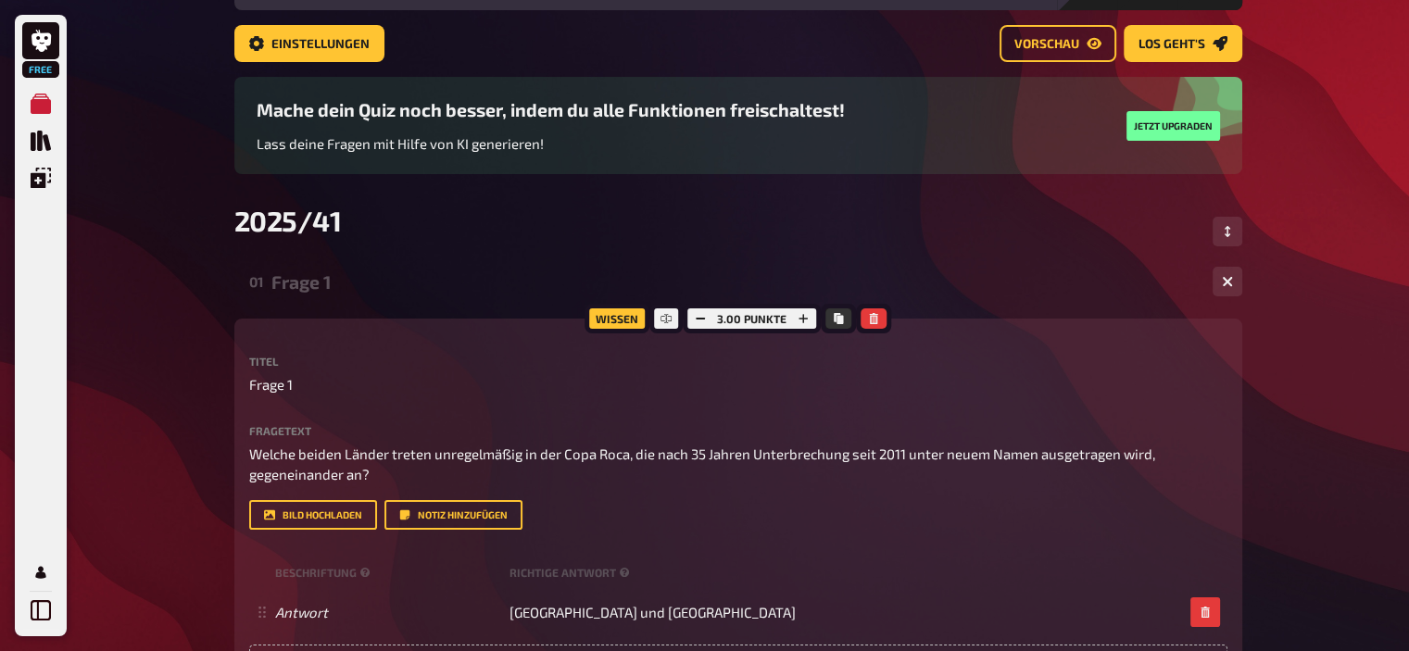
click at [420, 292] on div "Frage 1" at bounding box center [734, 281] width 926 height 21
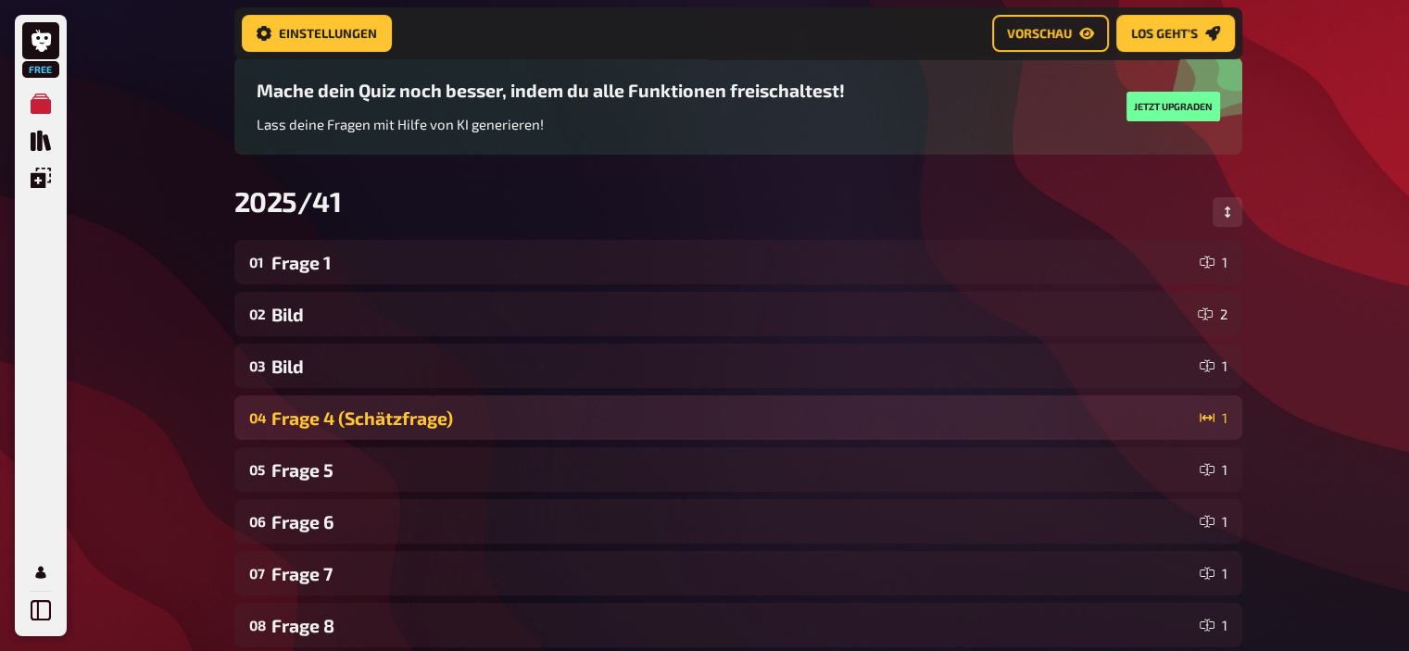
scroll to position [129, 0]
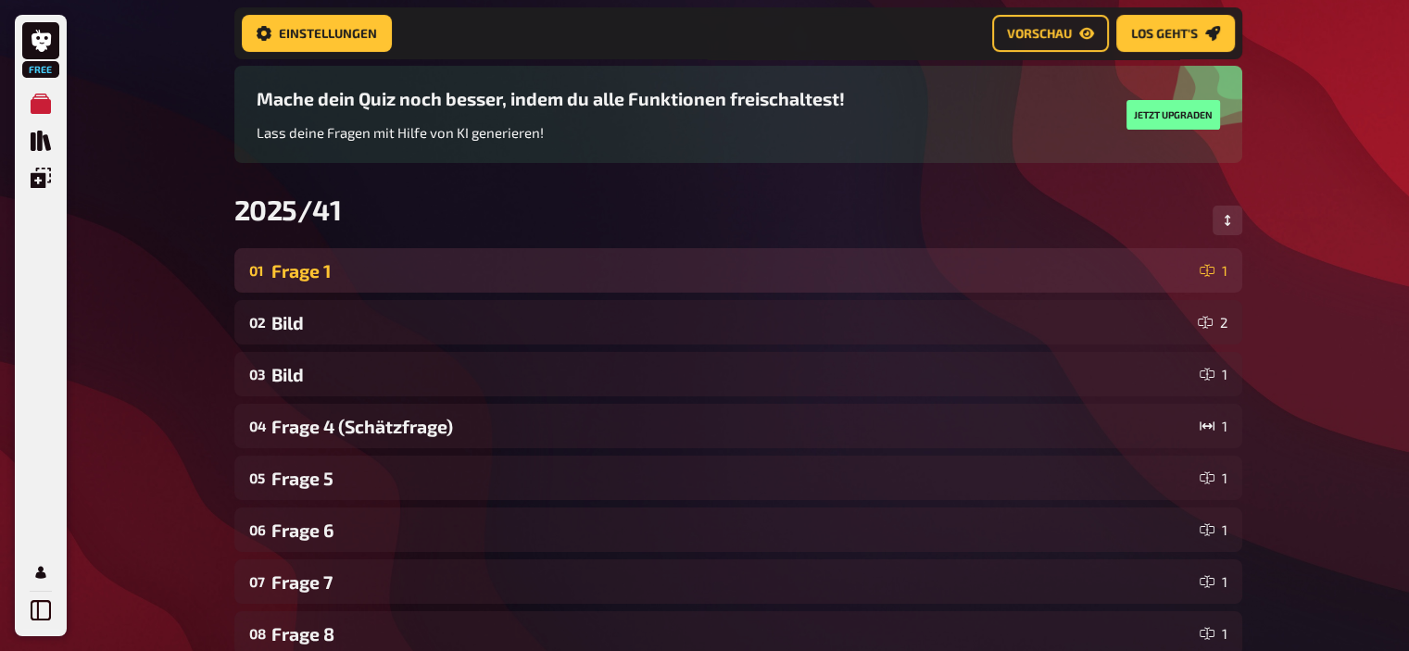
click at [322, 272] on div "Frage 1" at bounding box center [731, 270] width 921 height 21
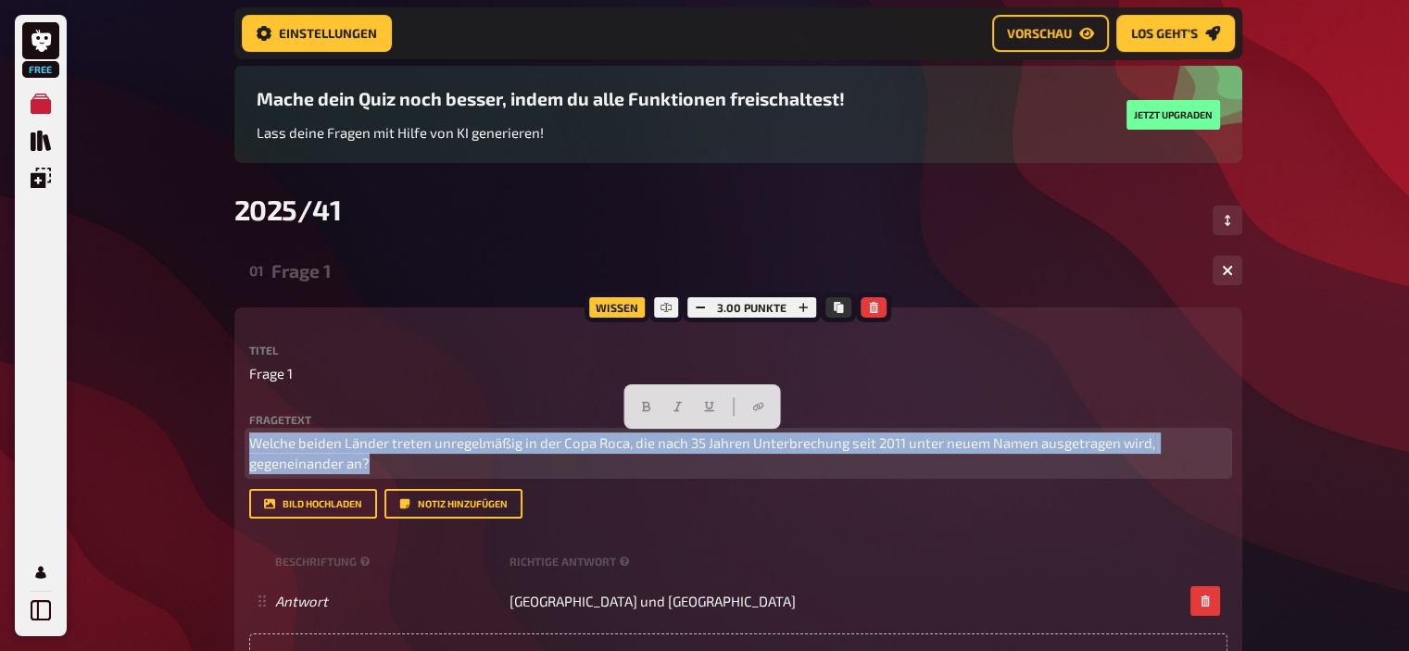
drag, startPoint x: 410, startPoint y: 463, endPoint x: 182, endPoint y: 374, distance: 245.5
copy span "Welche beiden Länder treten unregelmäßig in der Copa Roca, die nach 35 Jahren U…"
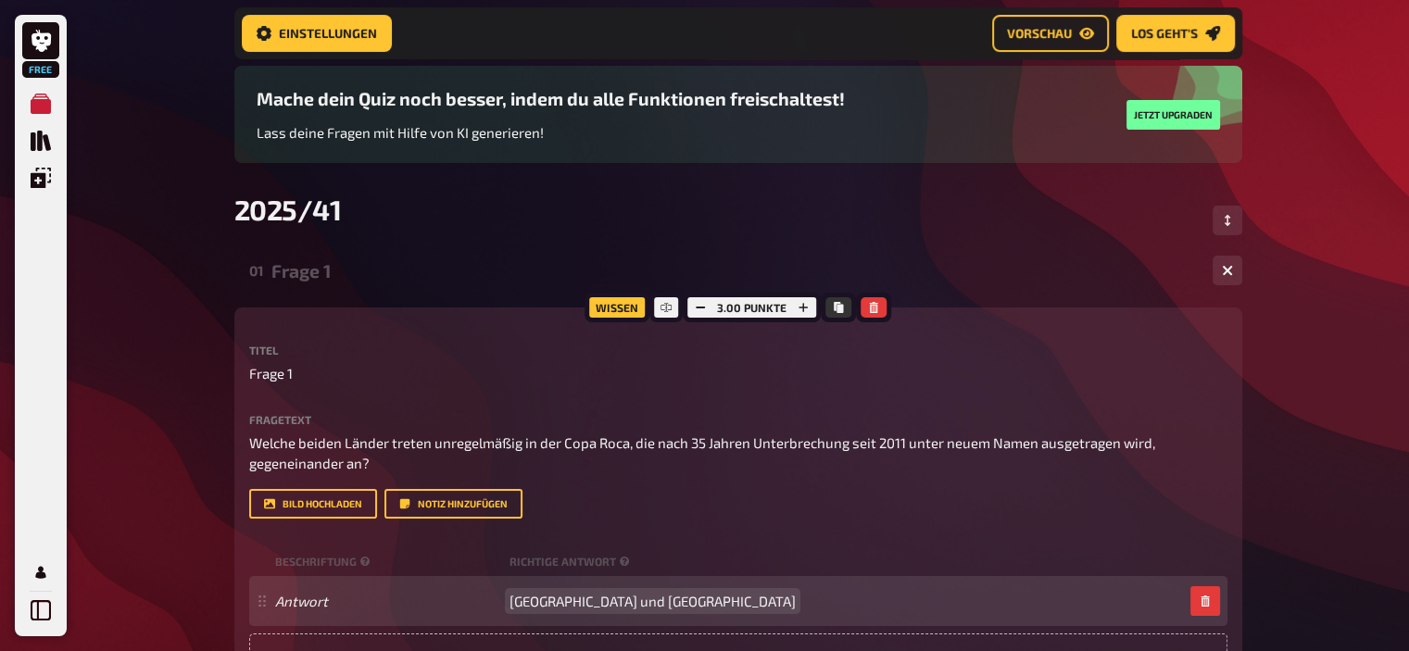
click at [642, 607] on span "[GEOGRAPHIC_DATA] und [GEOGRAPHIC_DATA]" at bounding box center [653, 601] width 286 height 17
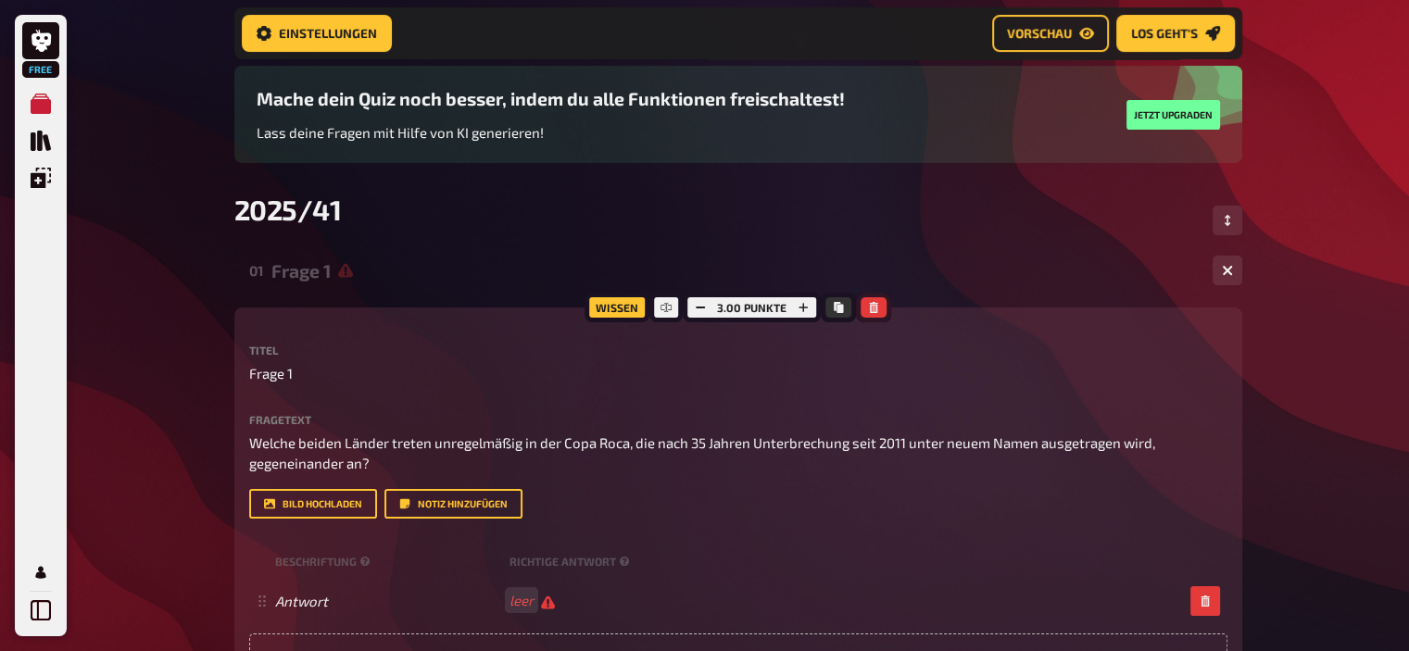
click at [870, 309] on icon "button" at bounding box center [874, 307] width 8 height 11
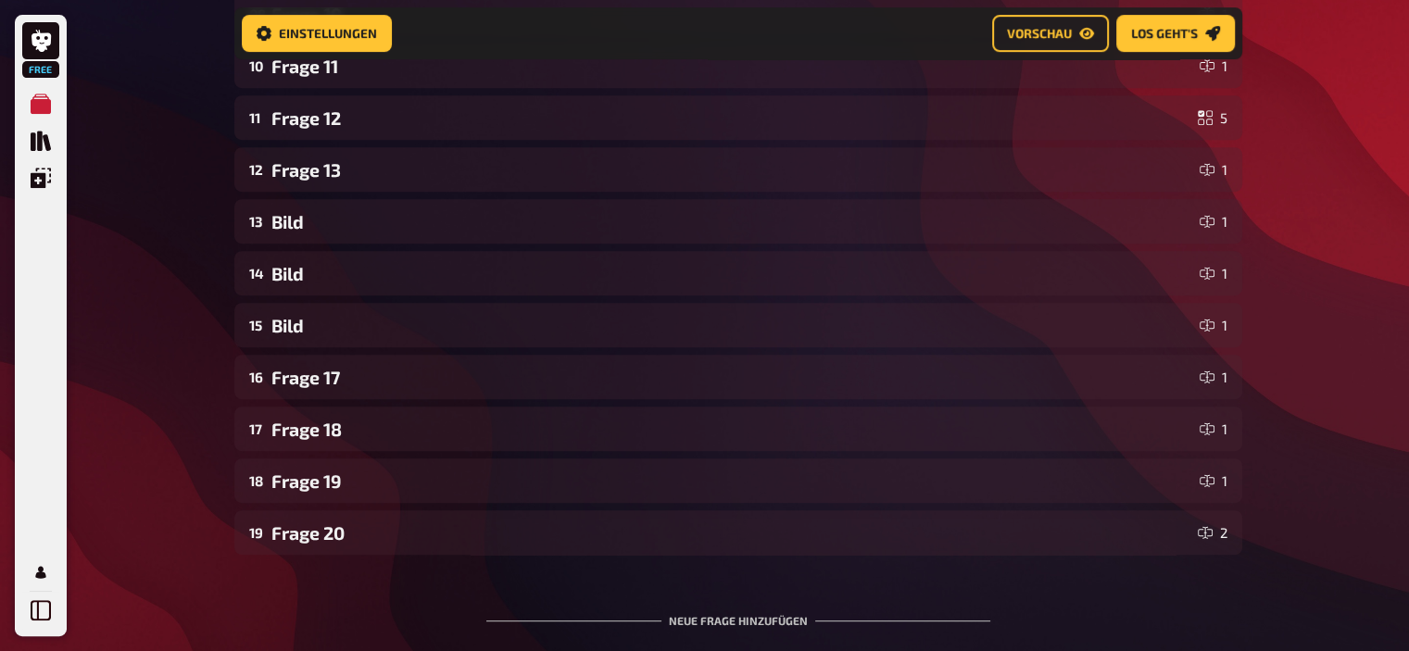
scroll to position [963, 0]
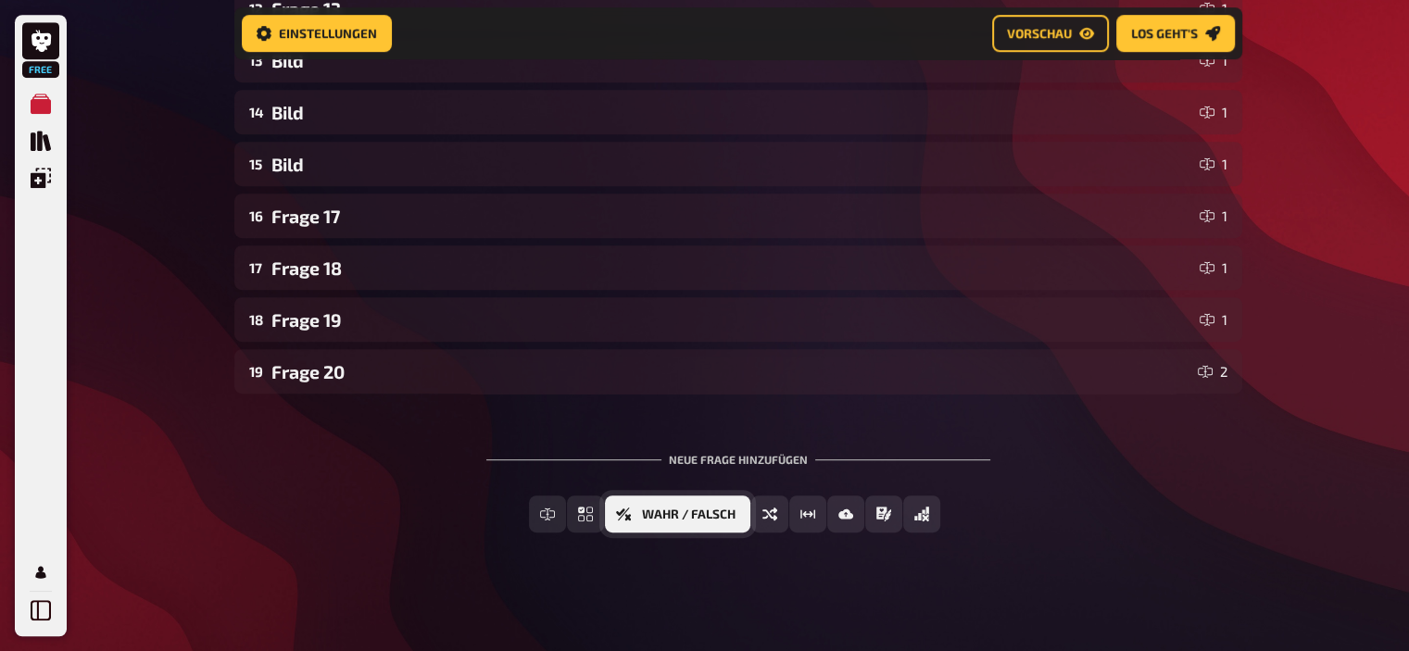
click at [627, 522] on button "Wahr / Falsch" at bounding box center [677, 514] width 145 height 37
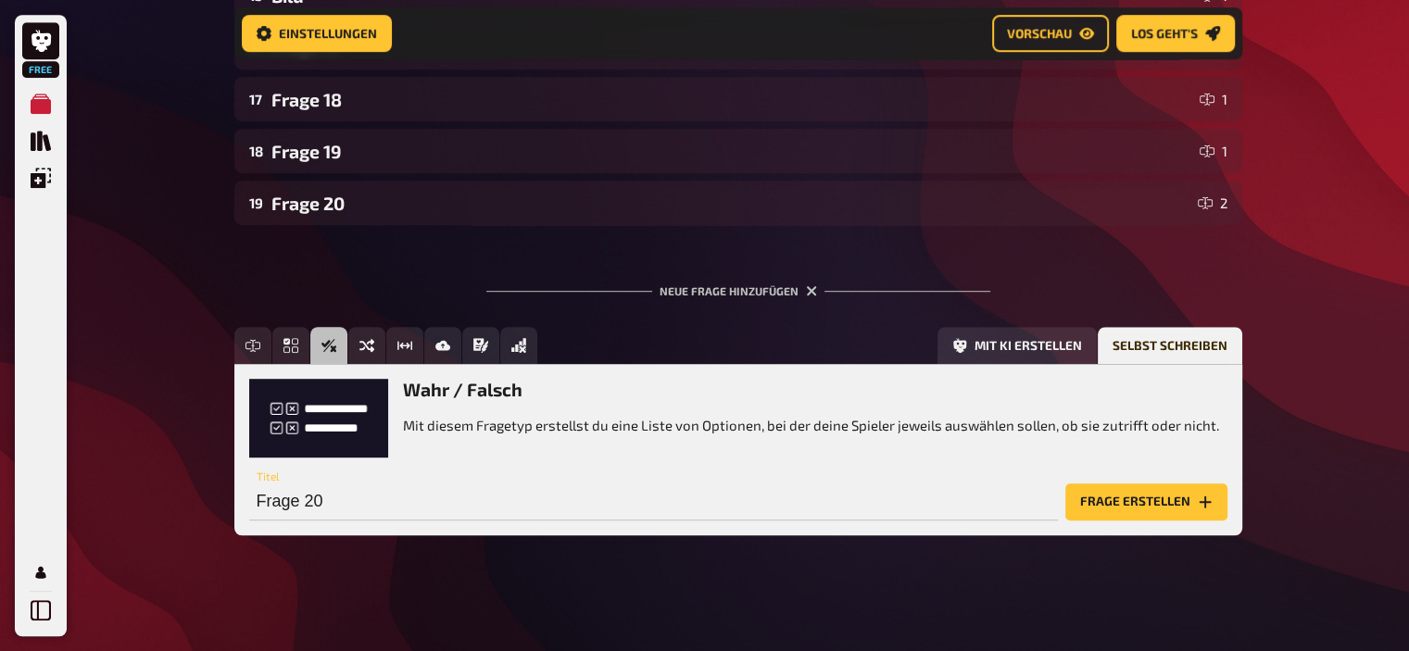
scroll to position [1133, 0]
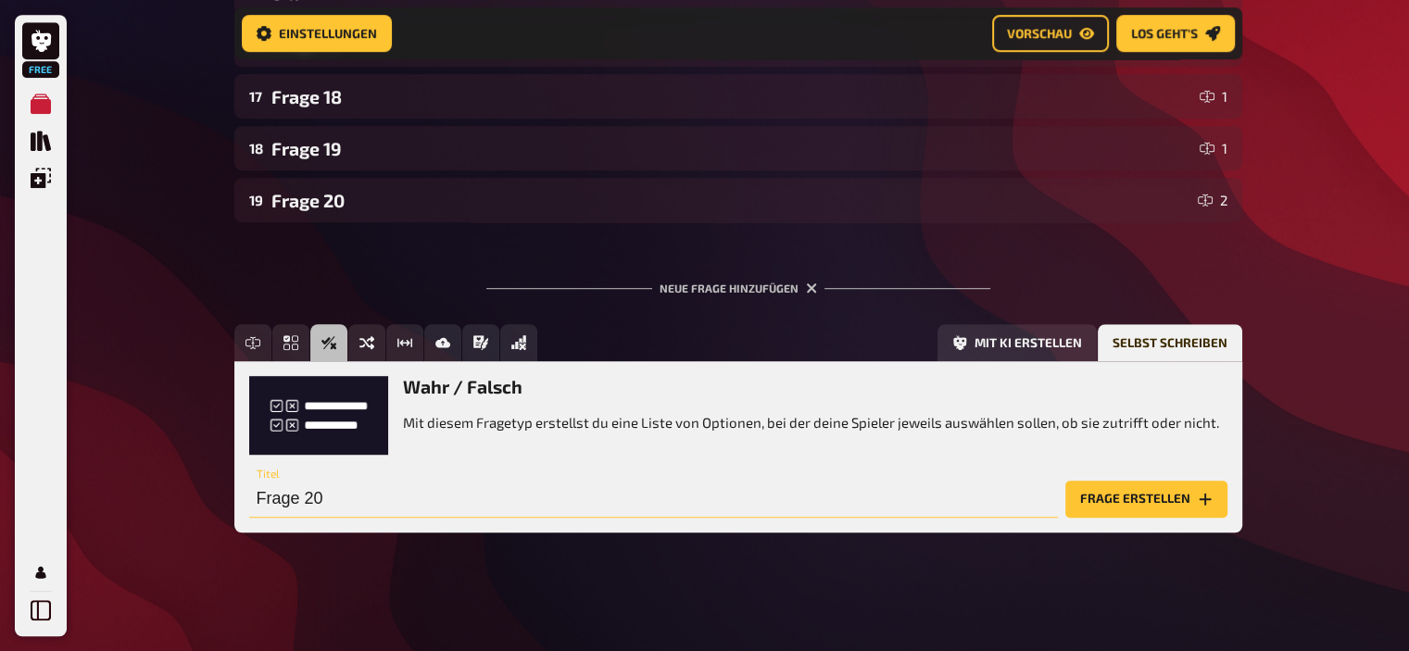
click at [424, 494] on input "Frage 20" at bounding box center [653, 499] width 809 height 37
type input "Frage 1"
click at [1065, 481] on button "Frage erstellen" at bounding box center [1146, 499] width 162 height 37
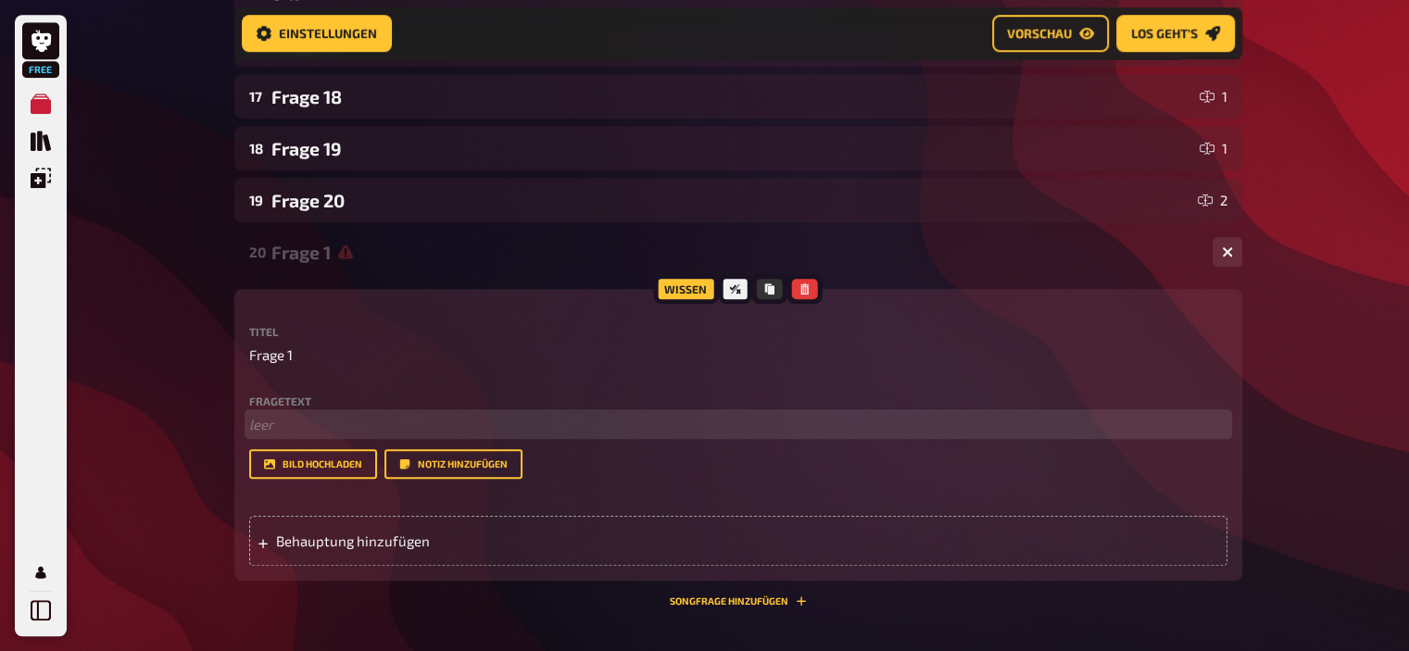
click at [297, 431] on p "﻿ leer" at bounding box center [738, 424] width 978 height 21
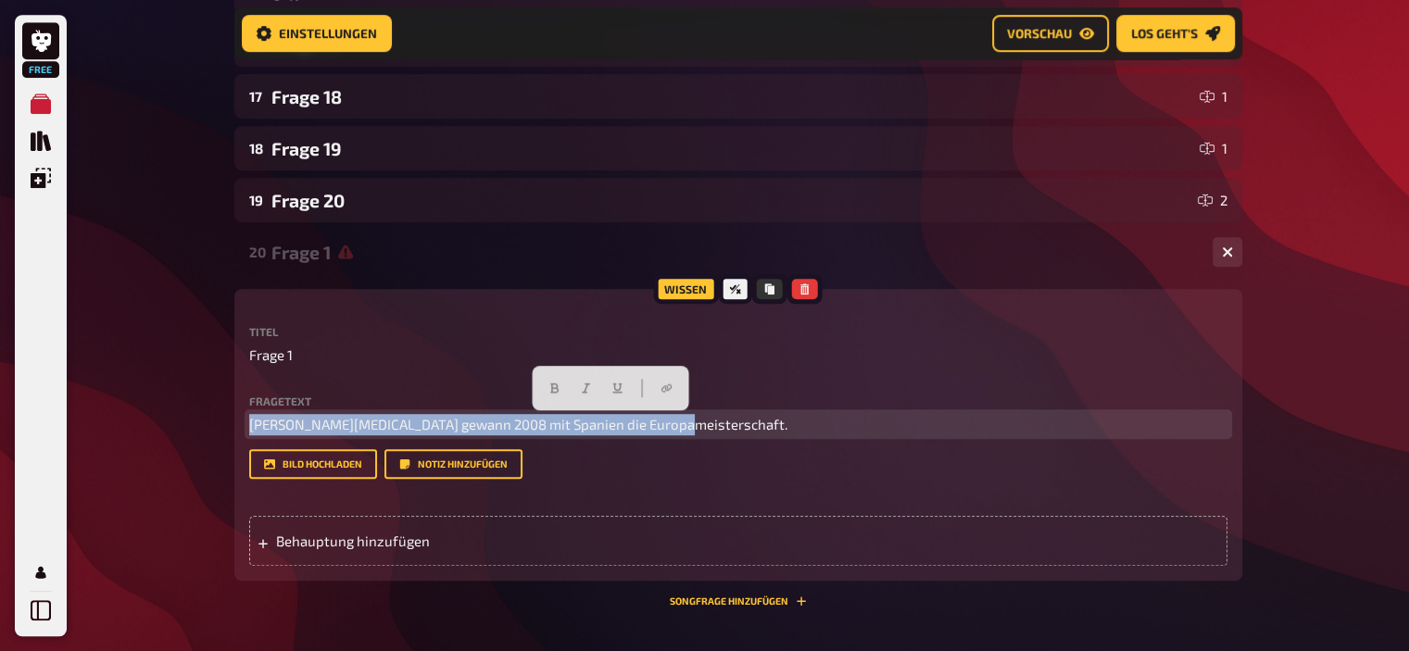
drag, startPoint x: 704, startPoint y: 426, endPoint x: 67, endPoint y: 409, distance: 637.6
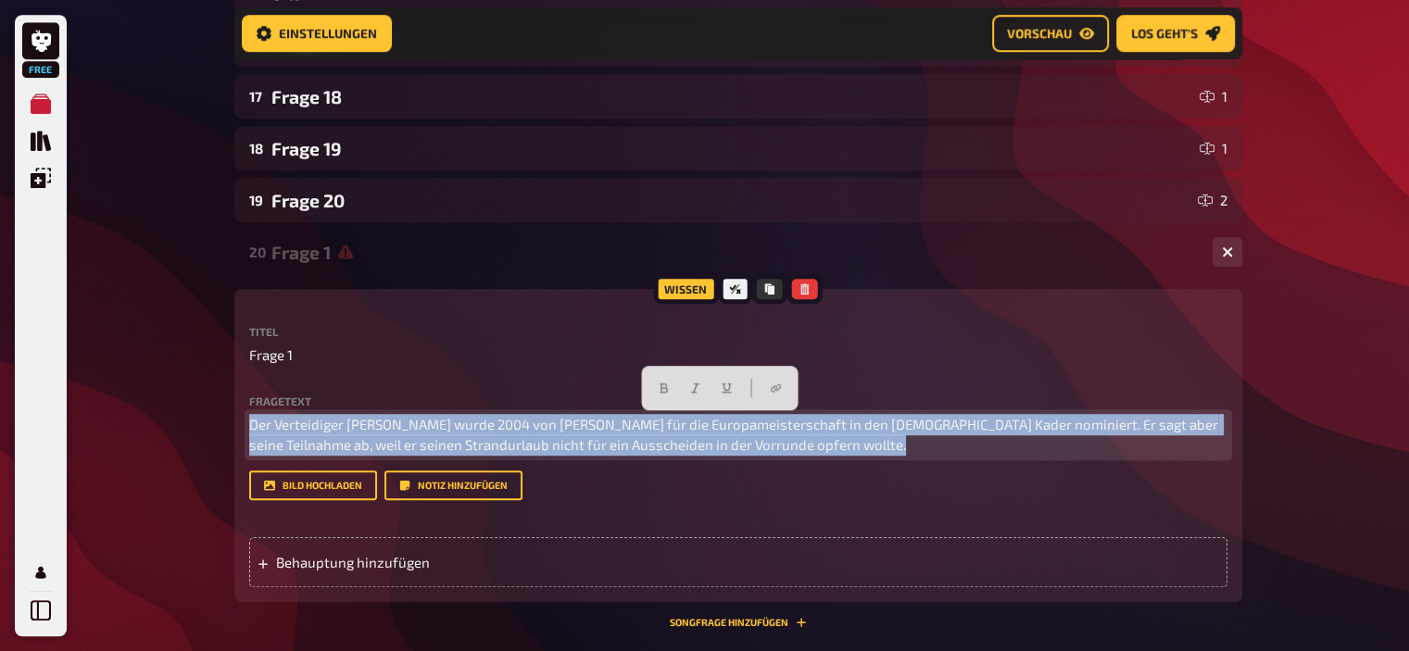
drag, startPoint x: 904, startPoint y: 445, endPoint x: 82, endPoint y: 370, distance: 825.2
copy span "Der Verteidiger [PERSON_NAME] wurde 2004 von [PERSON_NAME] für die Europameiste…"
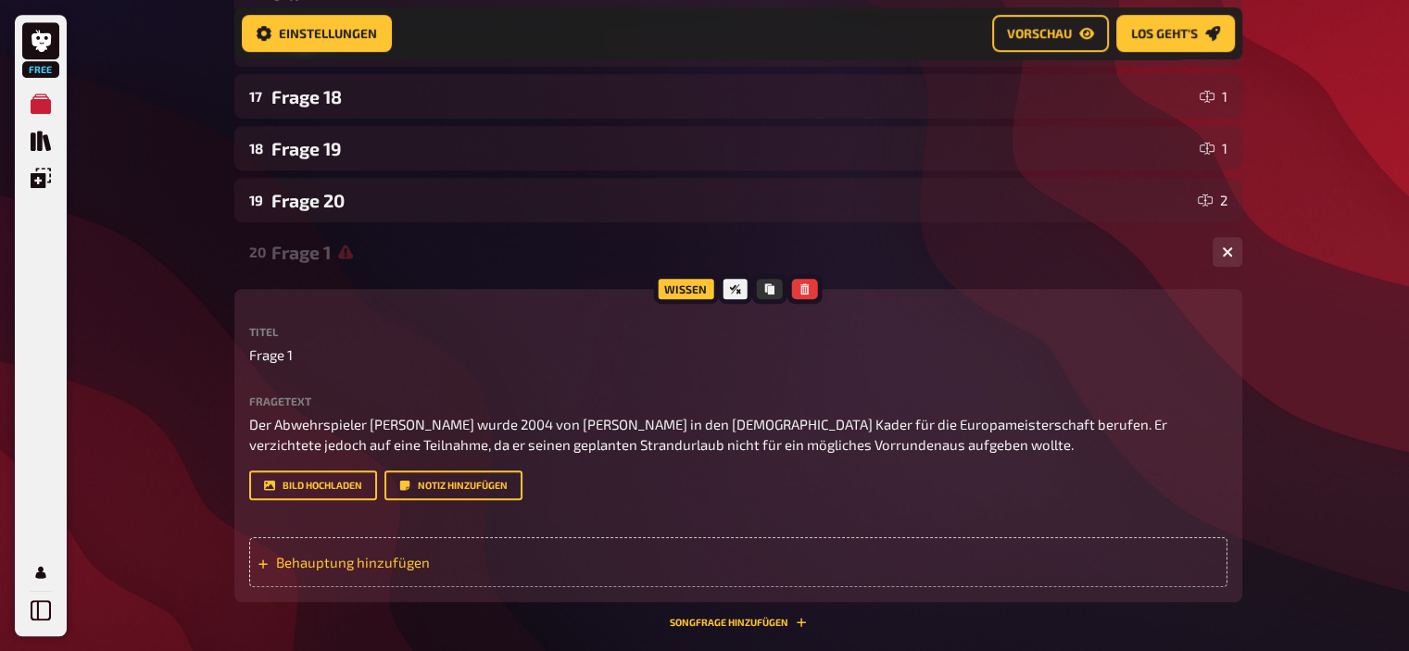
click at [389, 566] on span "Behauptung hinzufügen" at bounding box center [420, 562] width 288 height 17
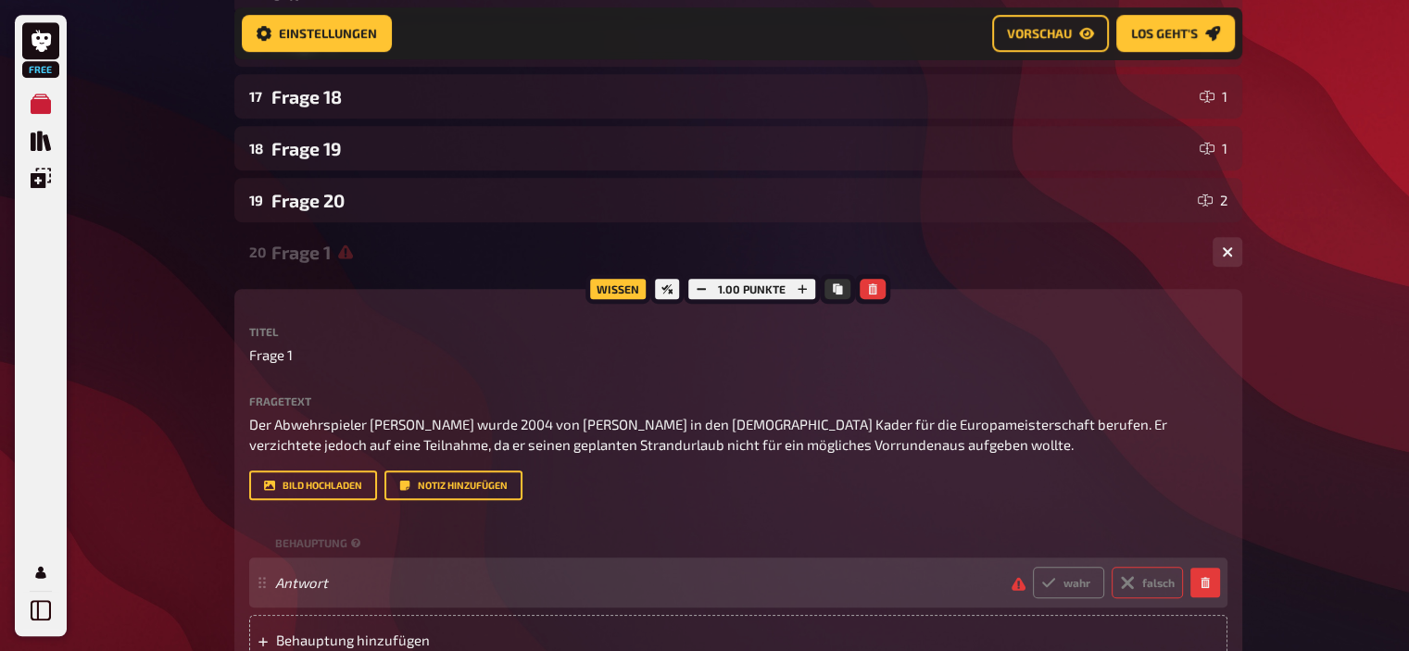
click at [1131, 585] on icon at bounding box center [1127, 582] width 15 height 15
click at [1033, 567] on input "falsch" at bounding box center [1032, 566] width 1 height 1
radio input "true"
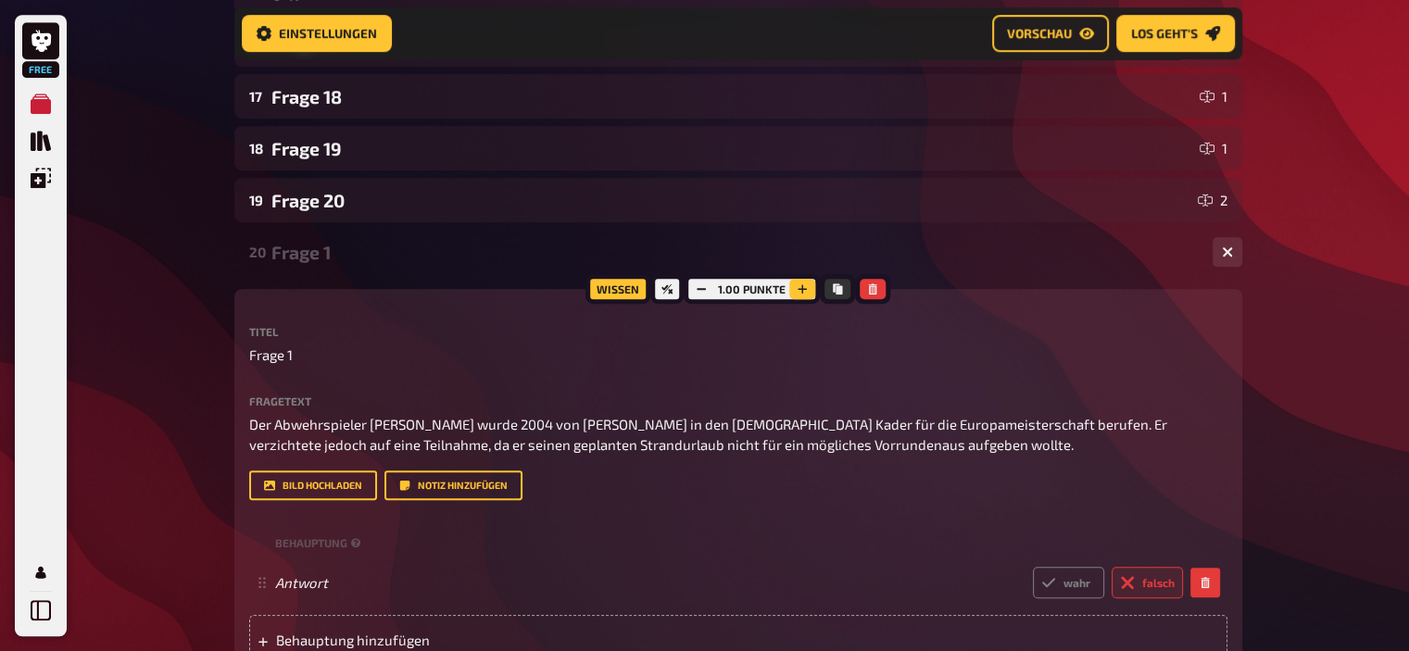
click at [803, 297] on button "button" at bounding box center [802, 289] width 26 height 20
click at [803, 297] on button "button" at bounding box center [803, 289] width 26 height 20
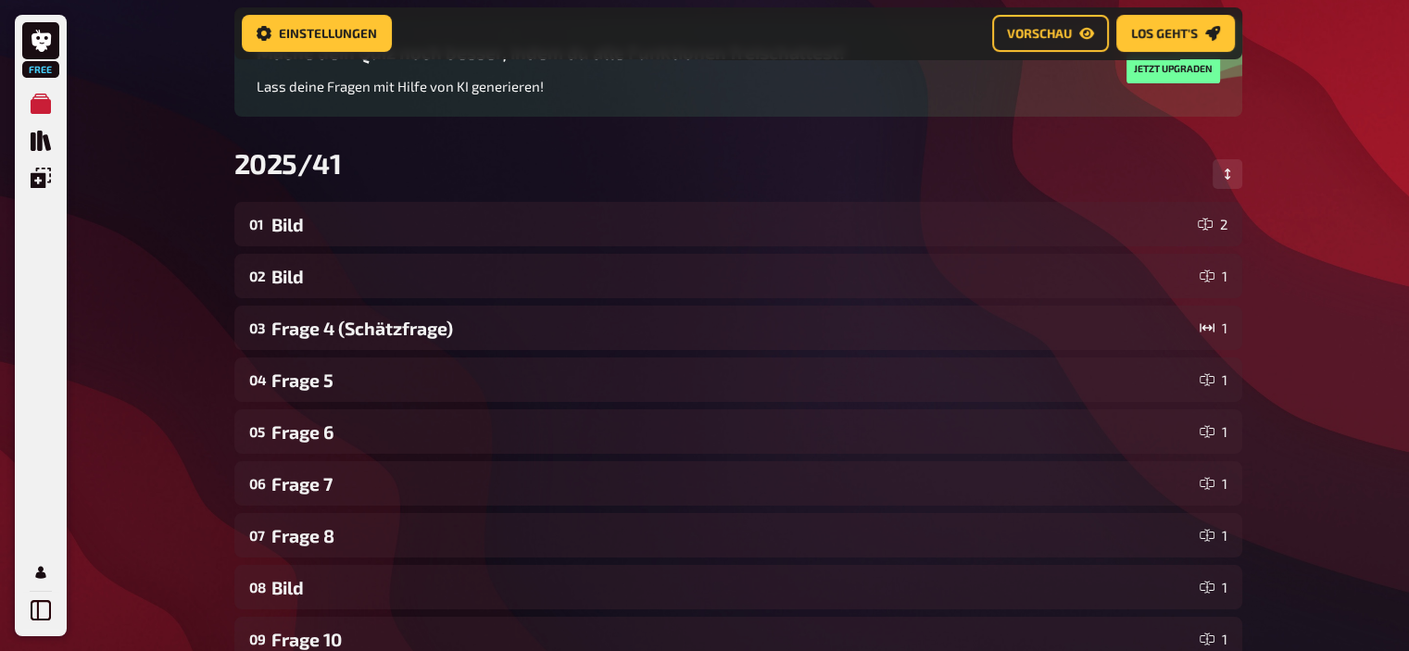
scroll to position [174, 0]
click at [1228, 166] on button "Reihenfolge anpassen" at bounding box center [1228, 175] width 30 height 30
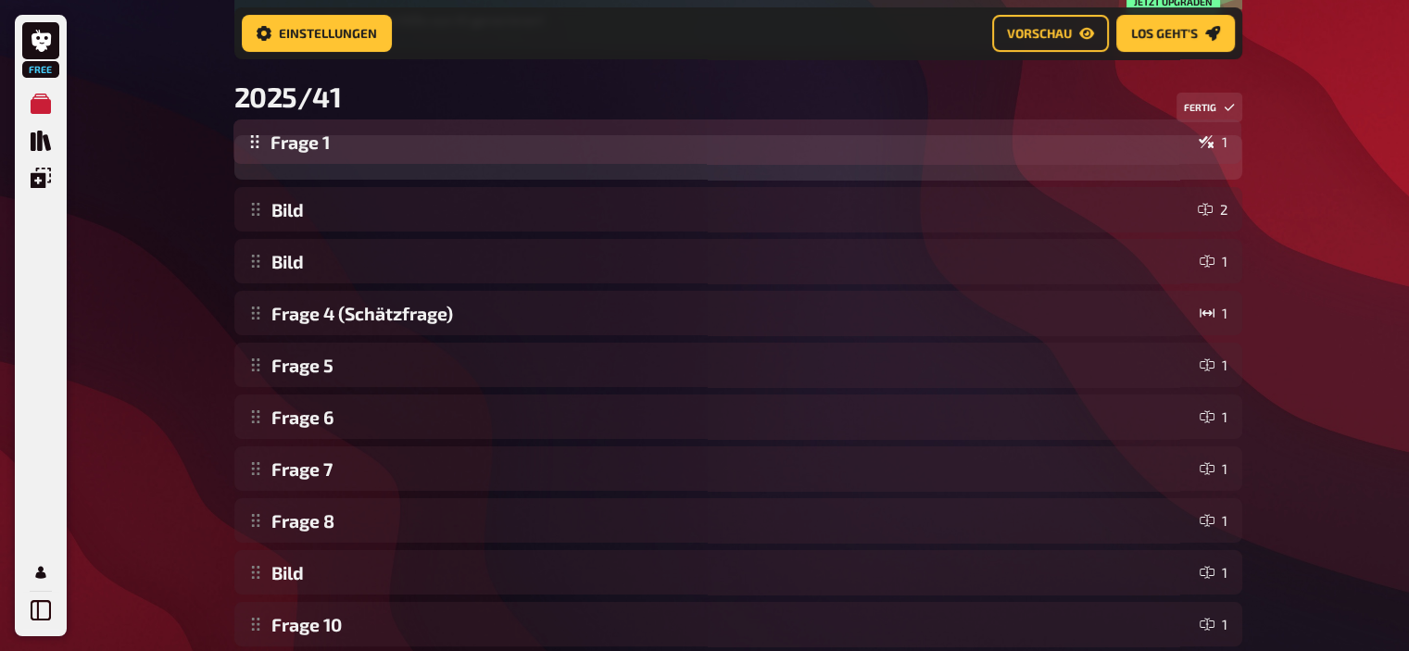
scroll to position [234, 0]
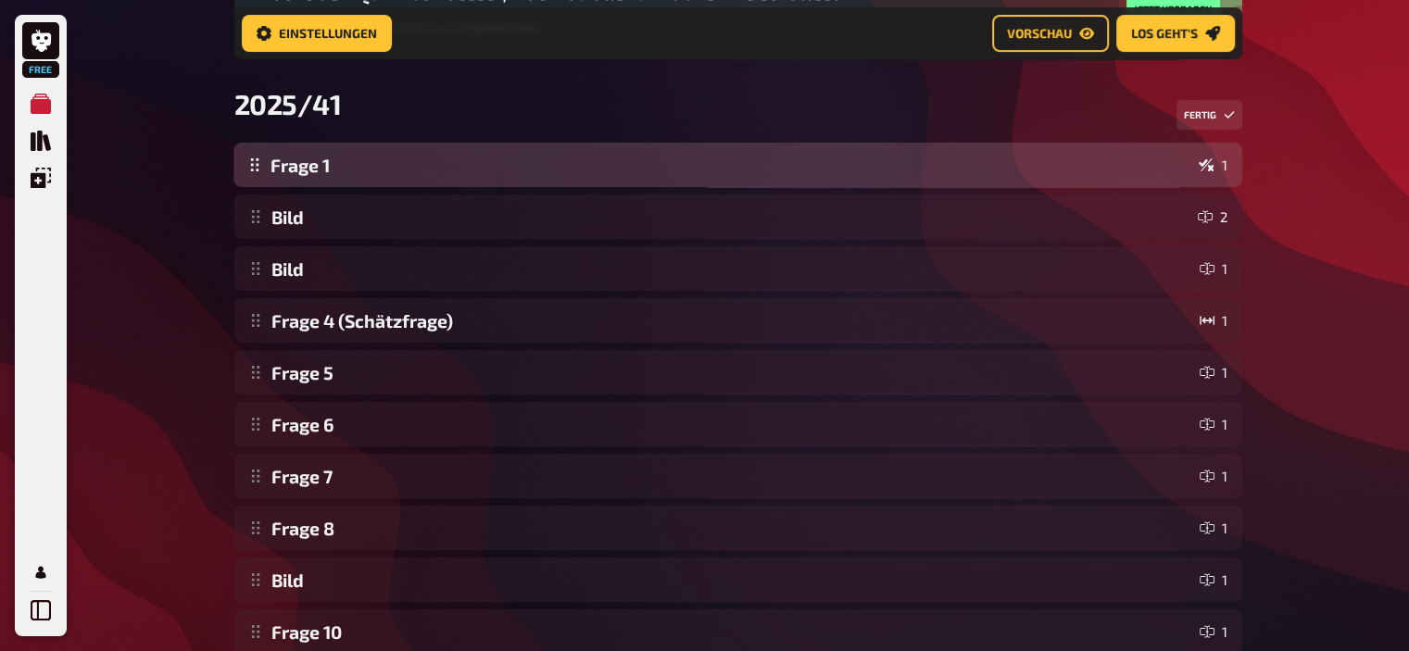
drag, startPoint x: 248, startPoint y: 544, endPoint x: 307, endPoint y: 184, distance: 364.2
click at [307, 184] on div "Bild 2 Bild 1 Frage 4 (Schätzfrage) 1 Frage 5 1 Frage 6 1 Frage 7 1 Frage 8 1 B…" at bounding box center [738, 658] width 1008 height 1030
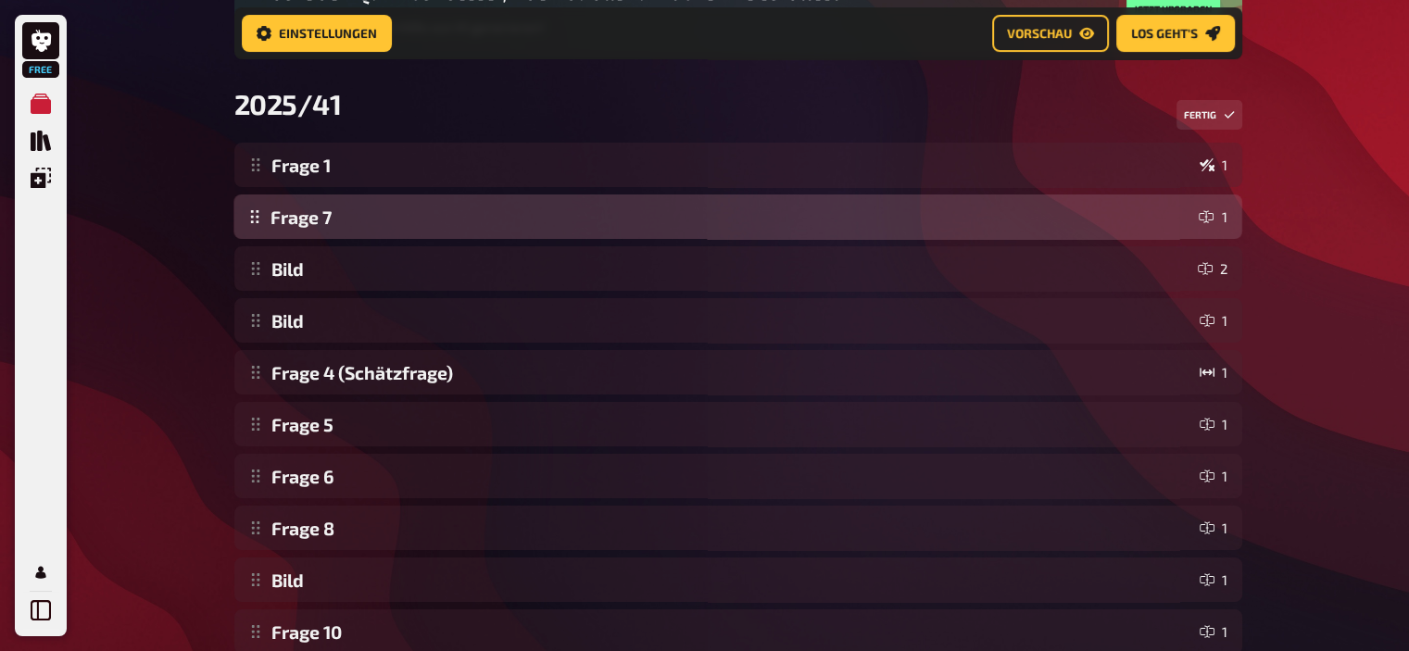
drag, startPoint x: 258, startPoint y: 472, endPoint x: 258, endPoint y: 221, distance: 250.1
click at [258, 221] on div "Frage 1 1 Bild 2 Bild 1 Frage 4 (Schätzfrage) 1 Frage 5 1 Frage 6 1 Frage 7 1 F…" at bounding box center [738, 658] width 1008 height 1030
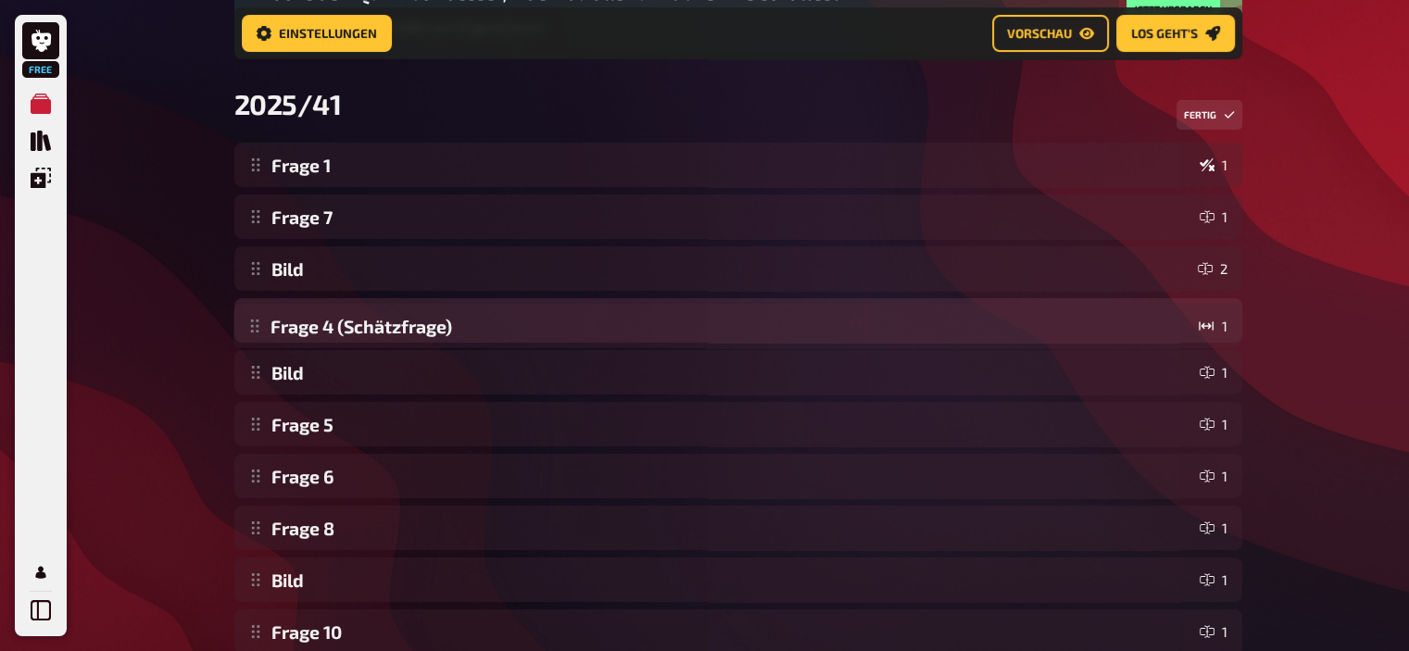
drag, startPoint x: 255, startPoint y: 375, endPoint x: 264, endPoint y: 323, distance: 52.7
click at [264, 323] on div "Frage 1 1 Frage 7 1 Bild 2 Bild 1 Frage 4 (Schätzfrage) 1 Frage 5 1 Frage 6 1 F…" at bounding box center [738, 658] width 1008 height 1030
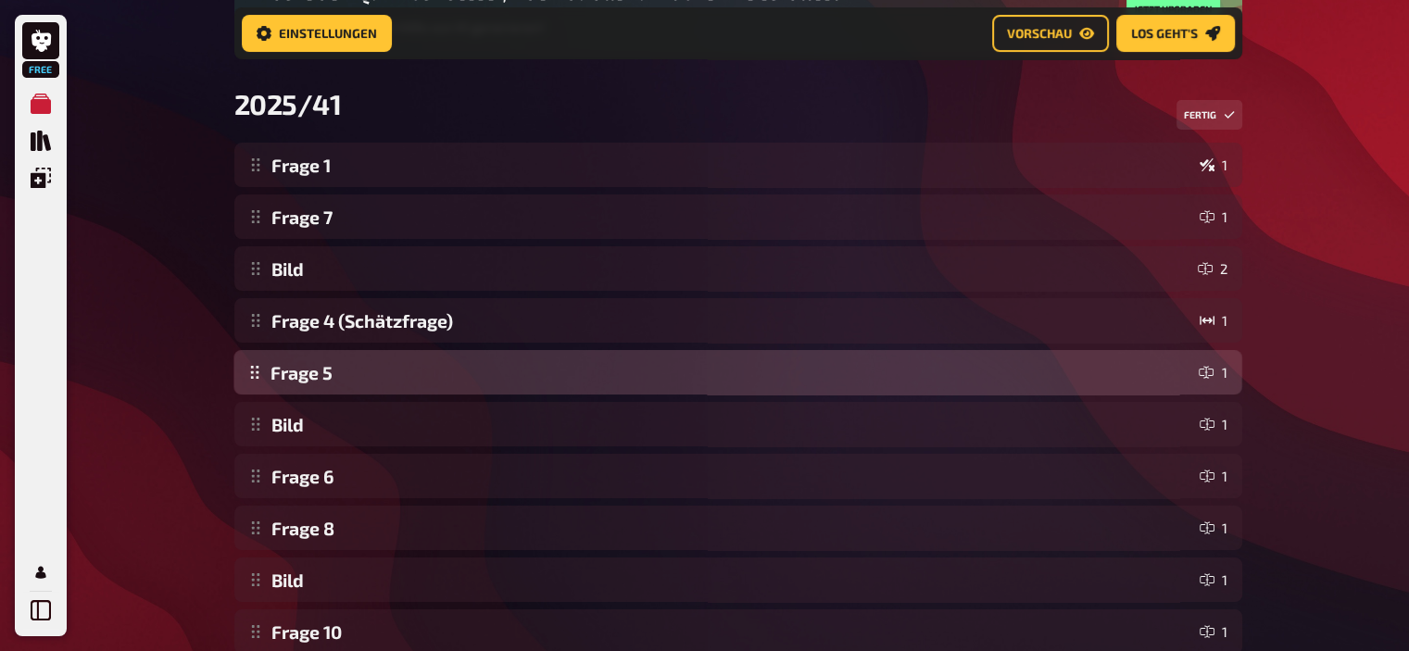
drag, startPoint x: 246, startPoint y: 441, endPoint x: 258, endPoint y: 384, distance: 57.8
click at [258, 384] on div "Frage 1 1 Frage 7 1 Bild 2 Frage 4 (Schätzfrage) 1 Bild 1 Frage 5 1 Frage 6 1 F…" at bounding box center [738, 658] width 1008 height 1030
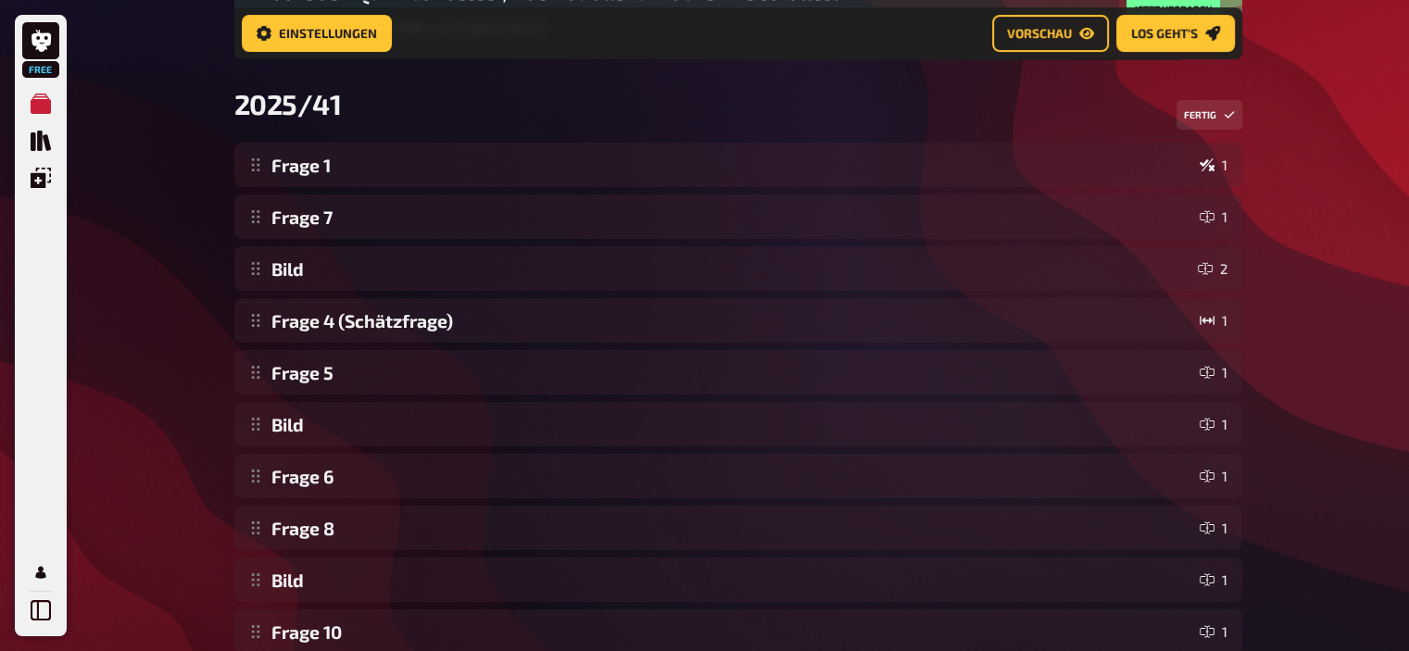
drag, startPoint x: 156, startPoint y: 309, endPoint x: 157, endPoint y: 322, distance: 13.0
click at [157, 322] on div "Free Meine Quizze Quiz Sammlung Einblendungen Profil Home Meine Quizze 2025/41 …" at bounding box center [704, 514] width 1409 height 1496
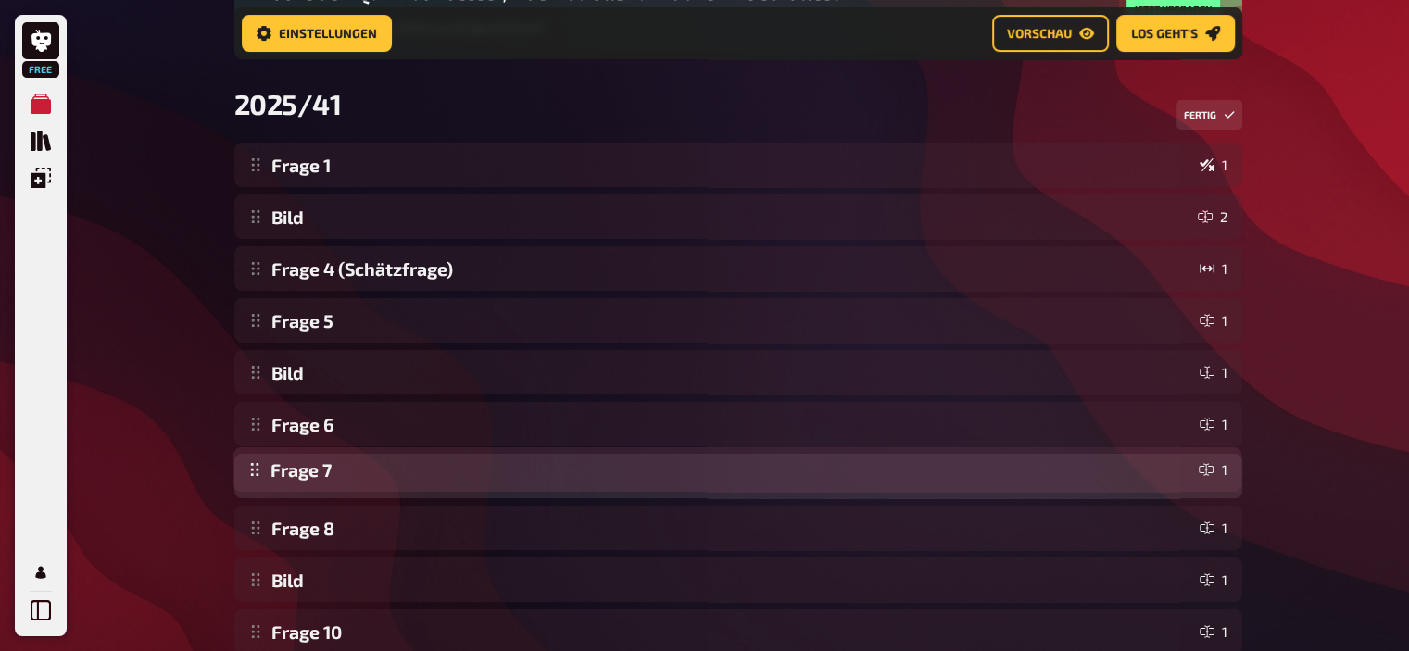
drag, startPoint x: 246, startPoint y: 212, endPoint x: 278, endPoint y: 471, distance: 260.4
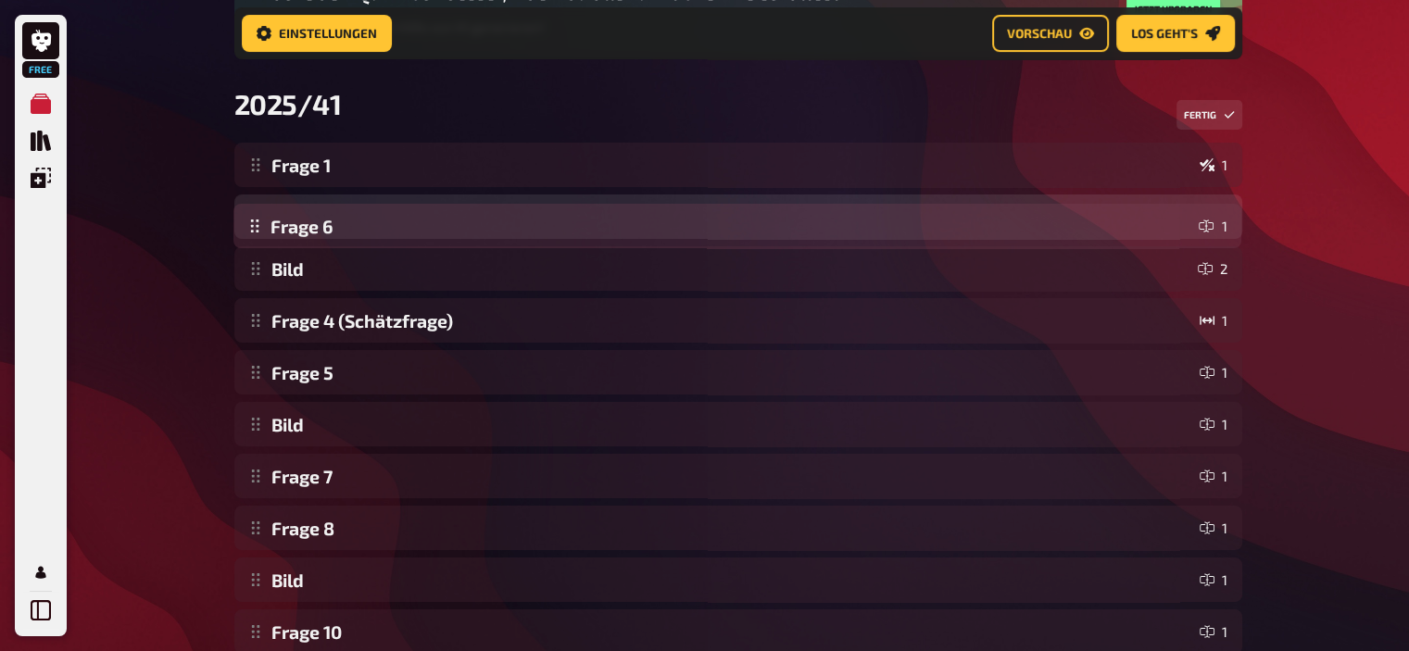
drag, startPoint x: 259, startPoint y: 422, endPoint x: 284, endPoint y: 219, distance: 204.4
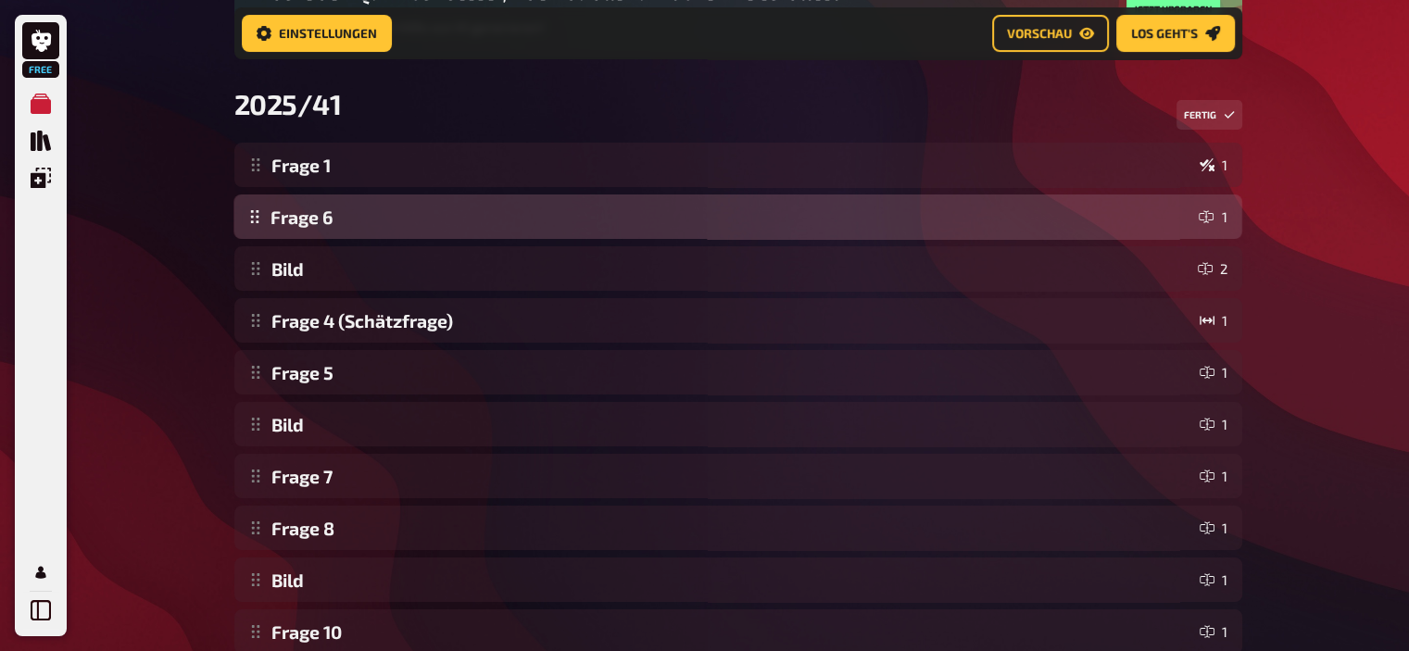
click at [284, 219] on div "Frage 1 1 Bild 2 Frage 4 (Schätzfrage) 1 Frage 5 1 Bild 1 Frage 6 1 Frage 7 1 F…" at bounding box center [738, 658] width 1008 height 1030
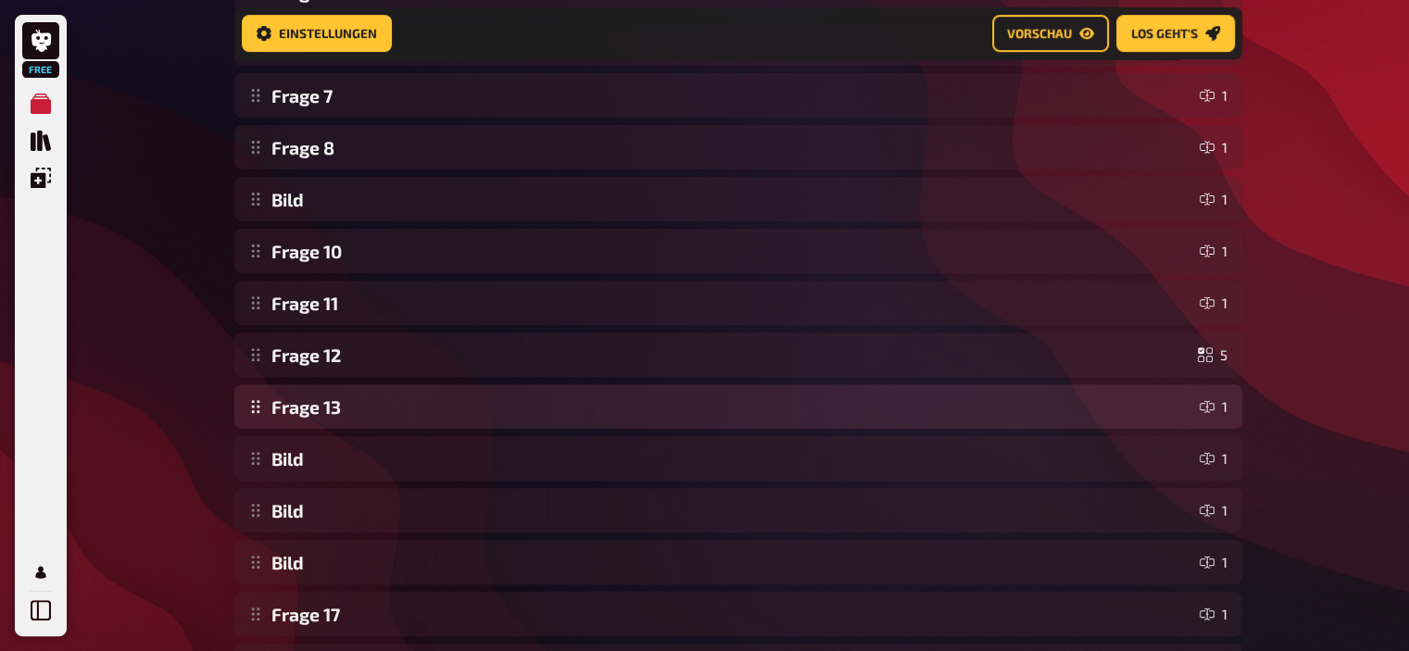
scroll to position [615, 0]
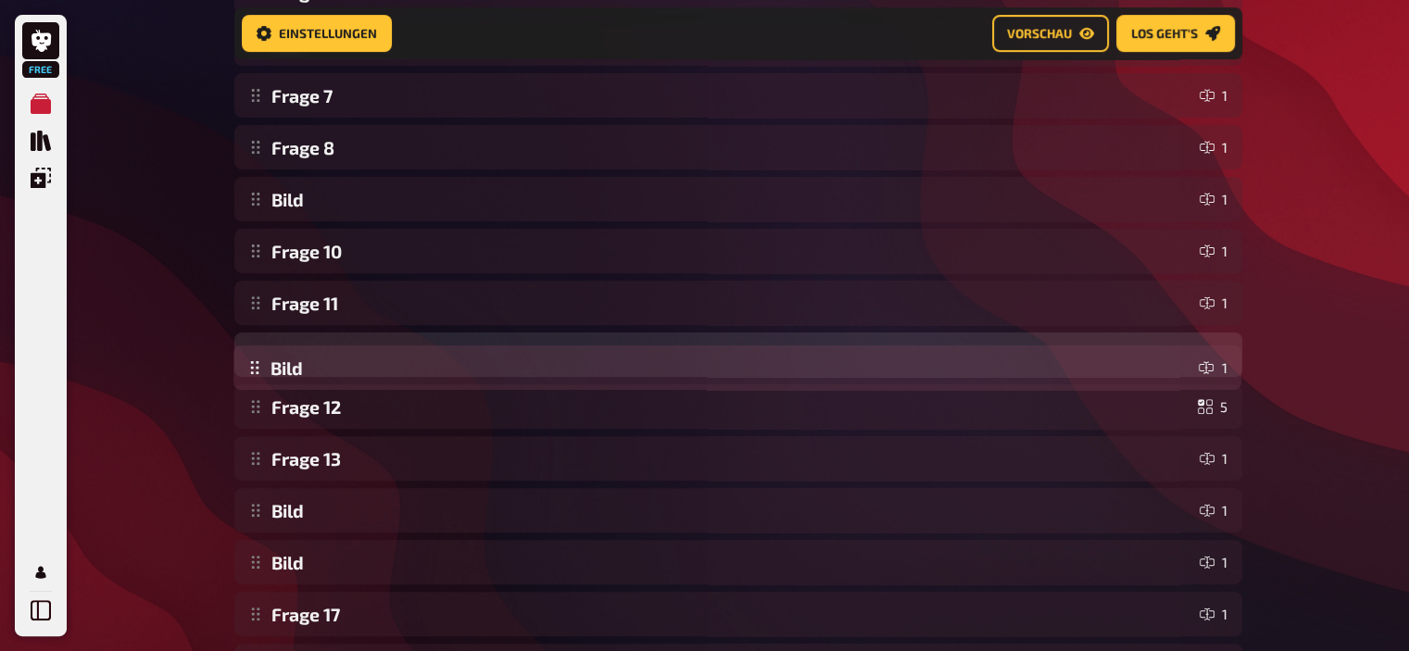
drag, startPoint x: 252, startPoint y: 462, endPoint x: 259, endPoint y: 359, distance: 104.0
click at [259, 359] on div "Frage 1 1 Frage 6 1 Bild 2 Frage 4 (Schätzfrage) 1 Frage 5 1 Bild 1 Frage 7 1 F…" at bounding box center [738, 277] width 1008 height 1030
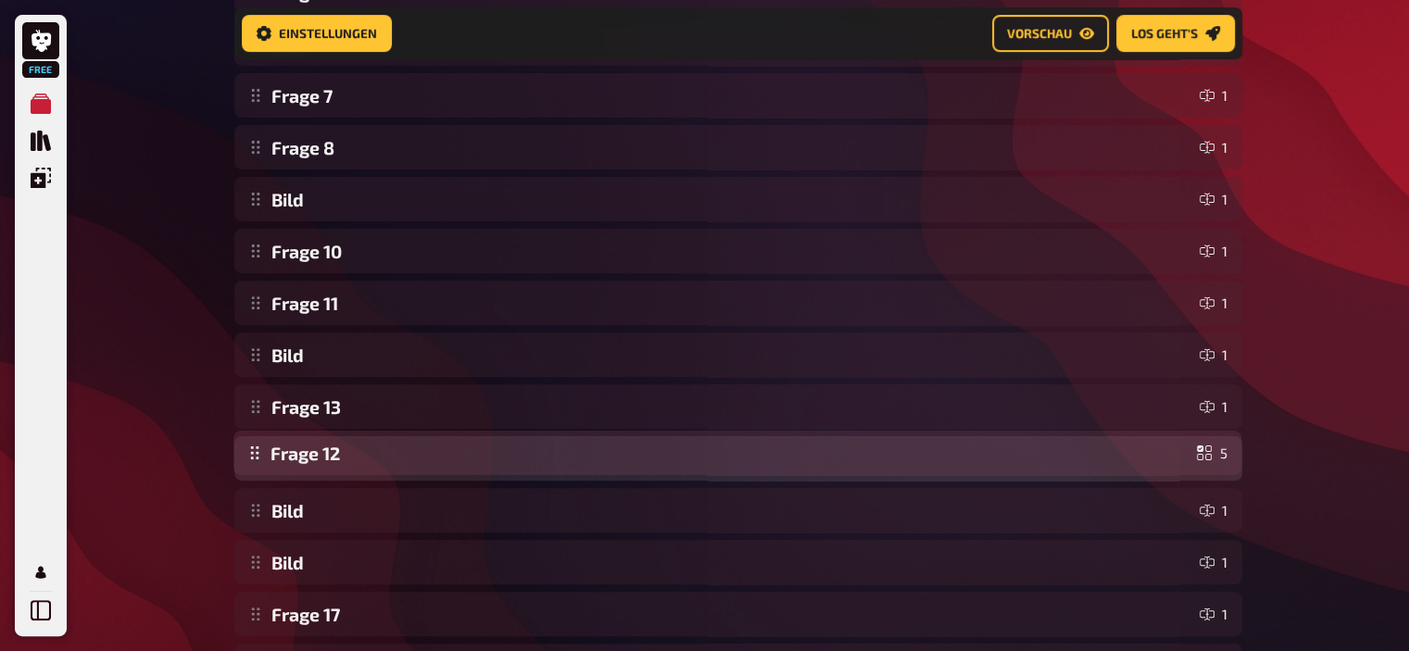
drag, startPoint x: 258, startPoint y: 409, endPoint x: 257, endPoint y: 458, distance: 48.2
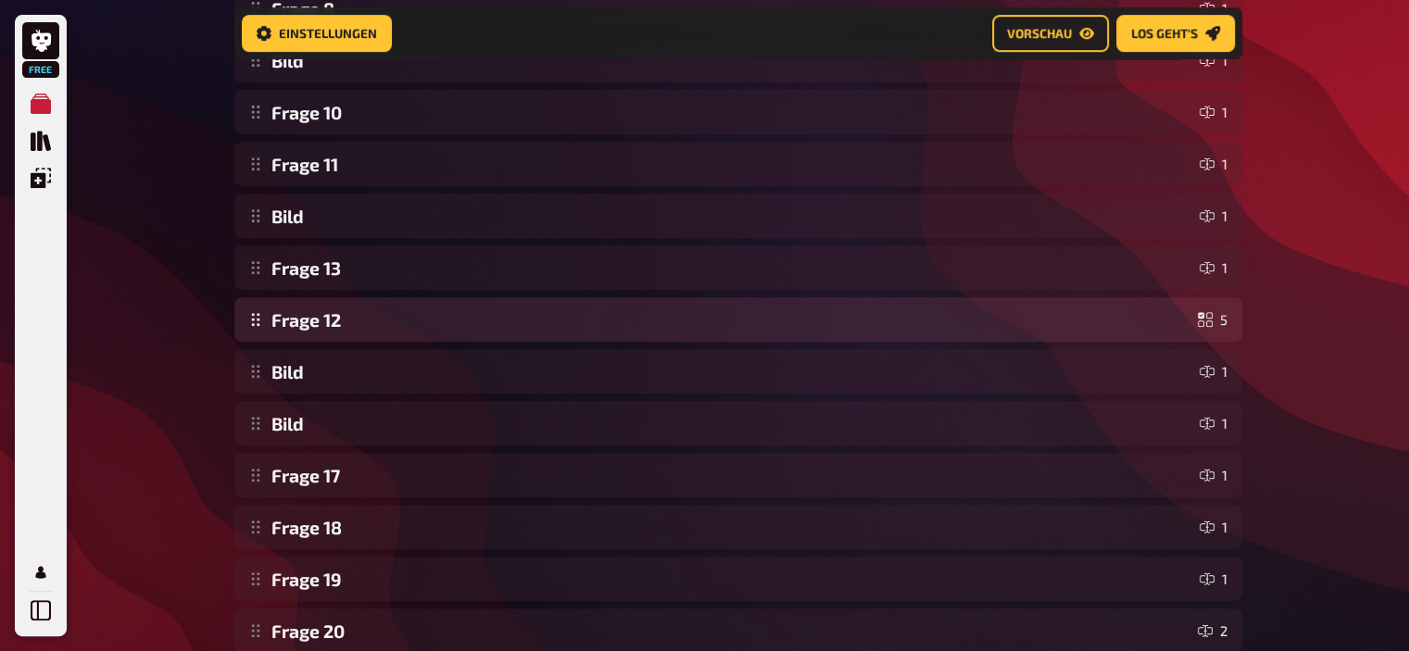
scroll to position [760, 0]
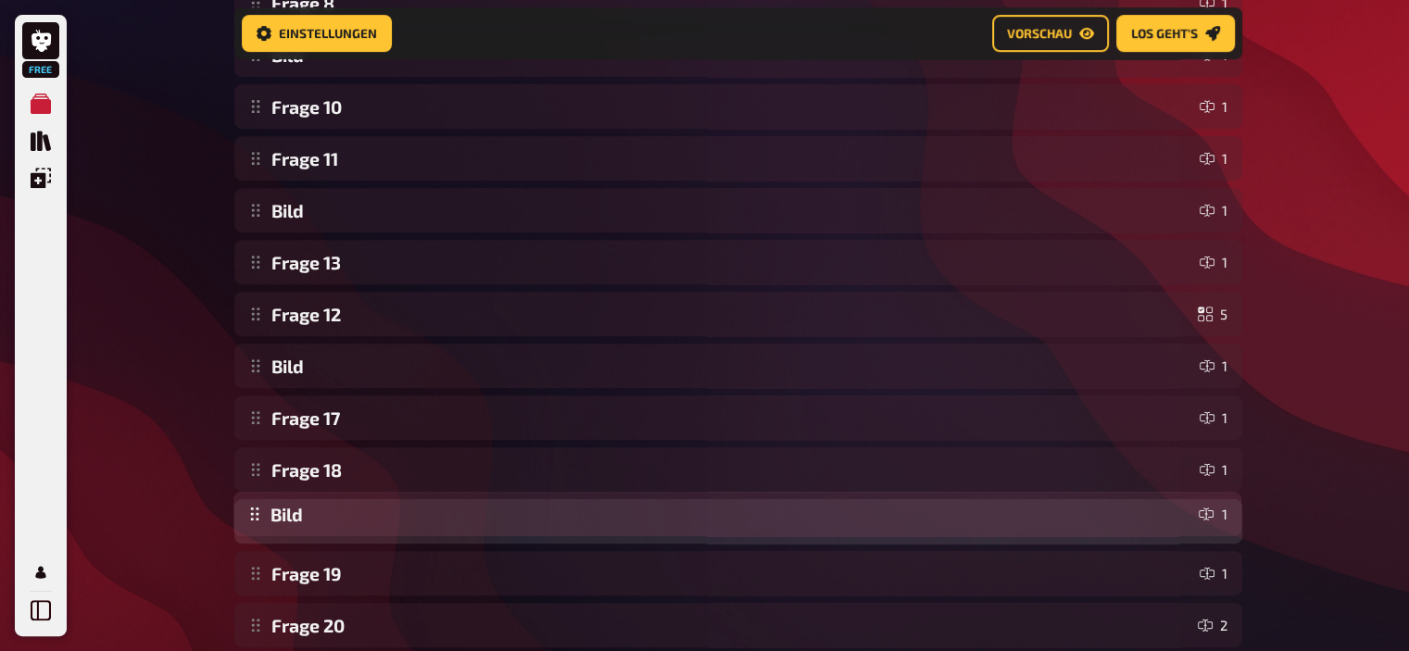
drag, startPoint x: 256, startPoint y: 418, endPoint x: 262, endPoint y: 514, distance: 96.6
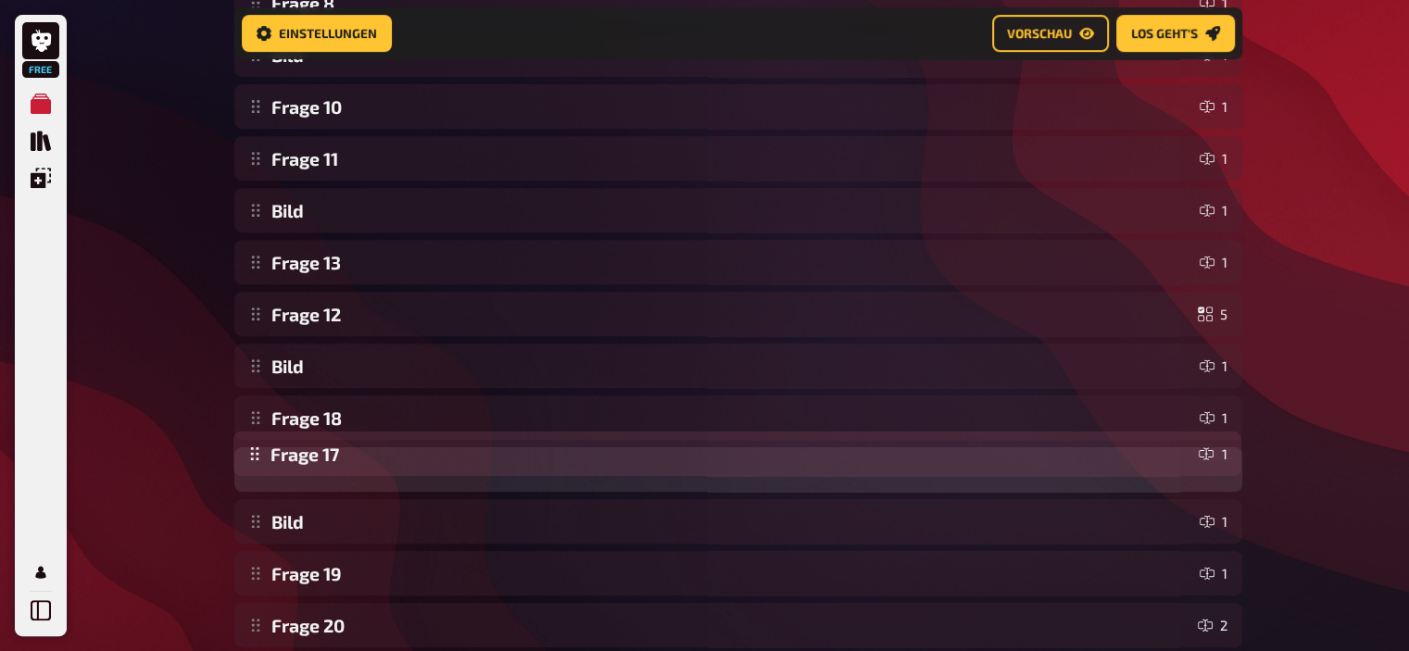
drag, startPoint x: 259, startPoint y: 421, endPoint x: 258, endPoint y: 462, distance: 41.7
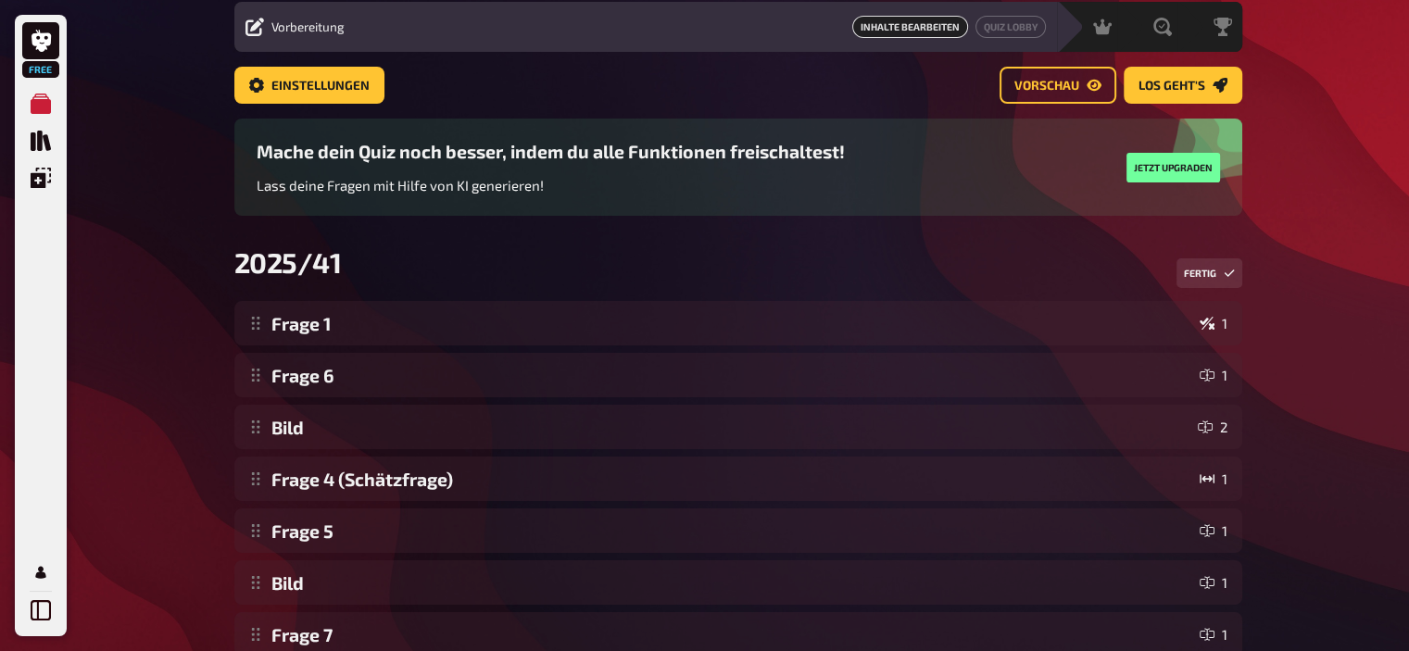
scroll to position [59, 0]
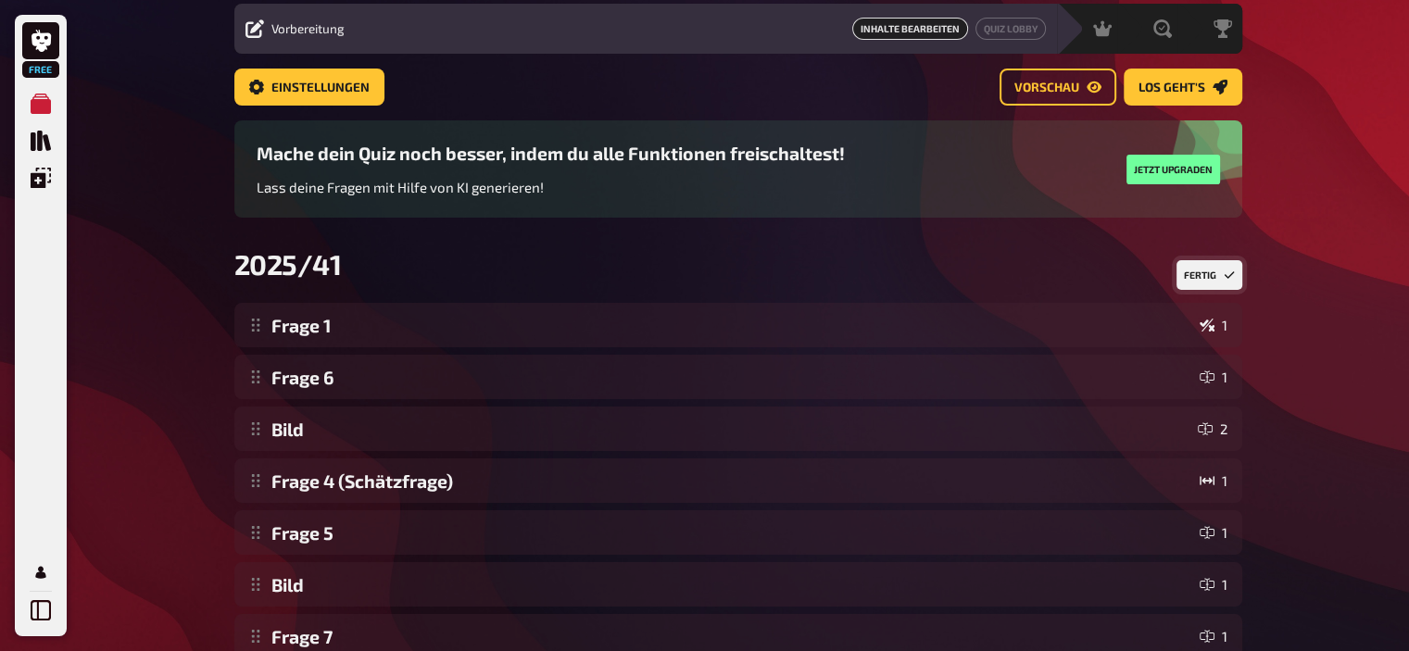
click at [1230, 278] on icon "Reihenfolge anpassen" at bounding box center [1229, 275] width 11 height 11
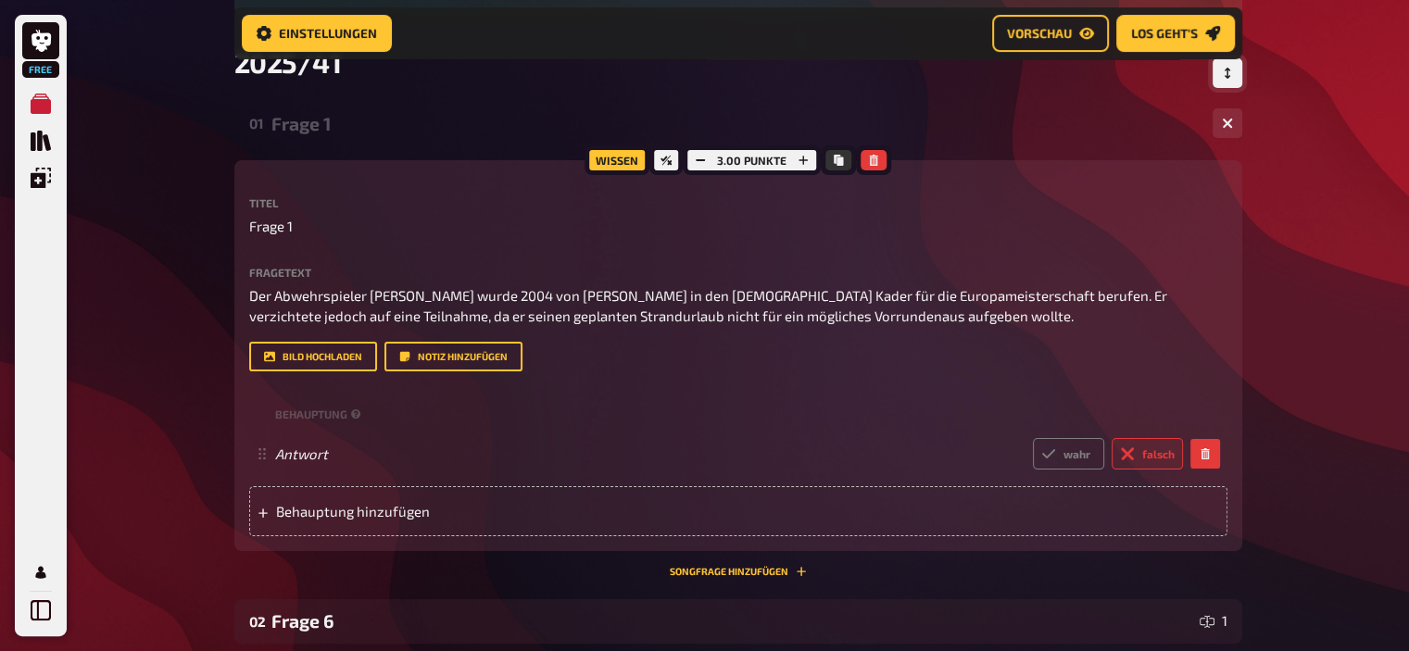
scroll to position [282, 0]
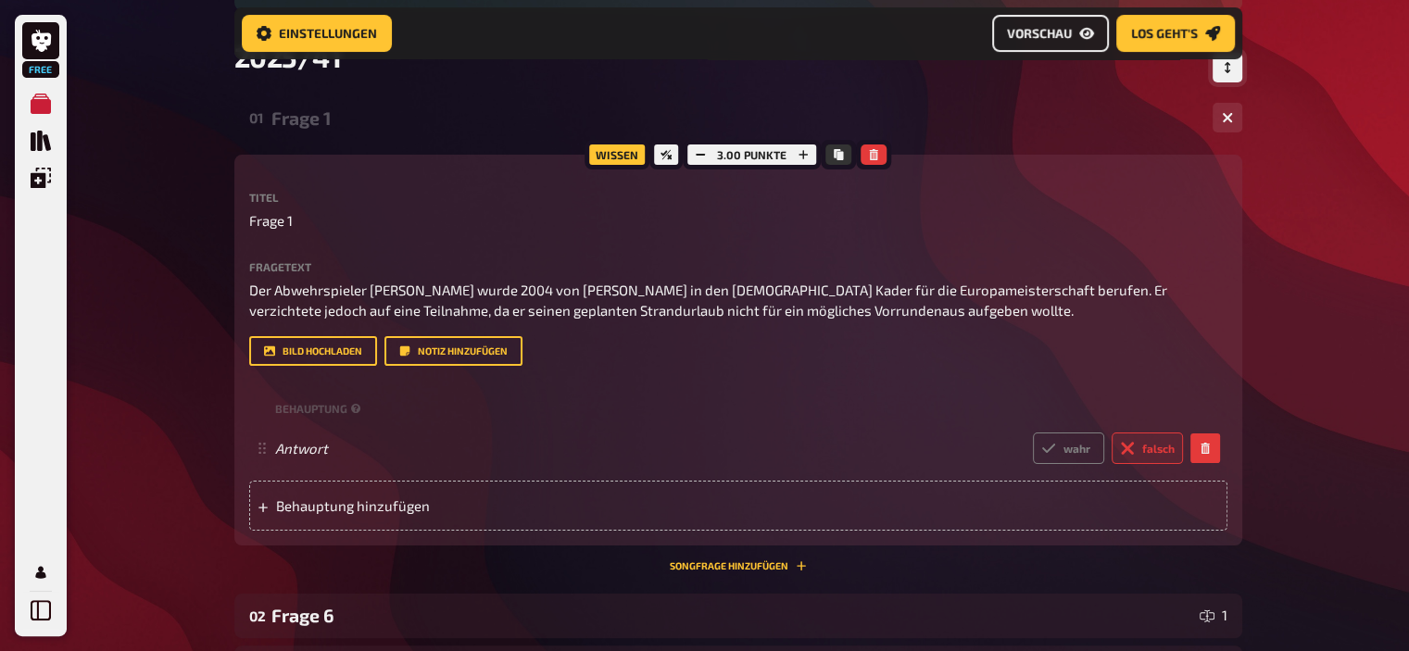
click at [1011, 32] on span "Vorschau" at bounding box center [1039, 33] width 65 height 13
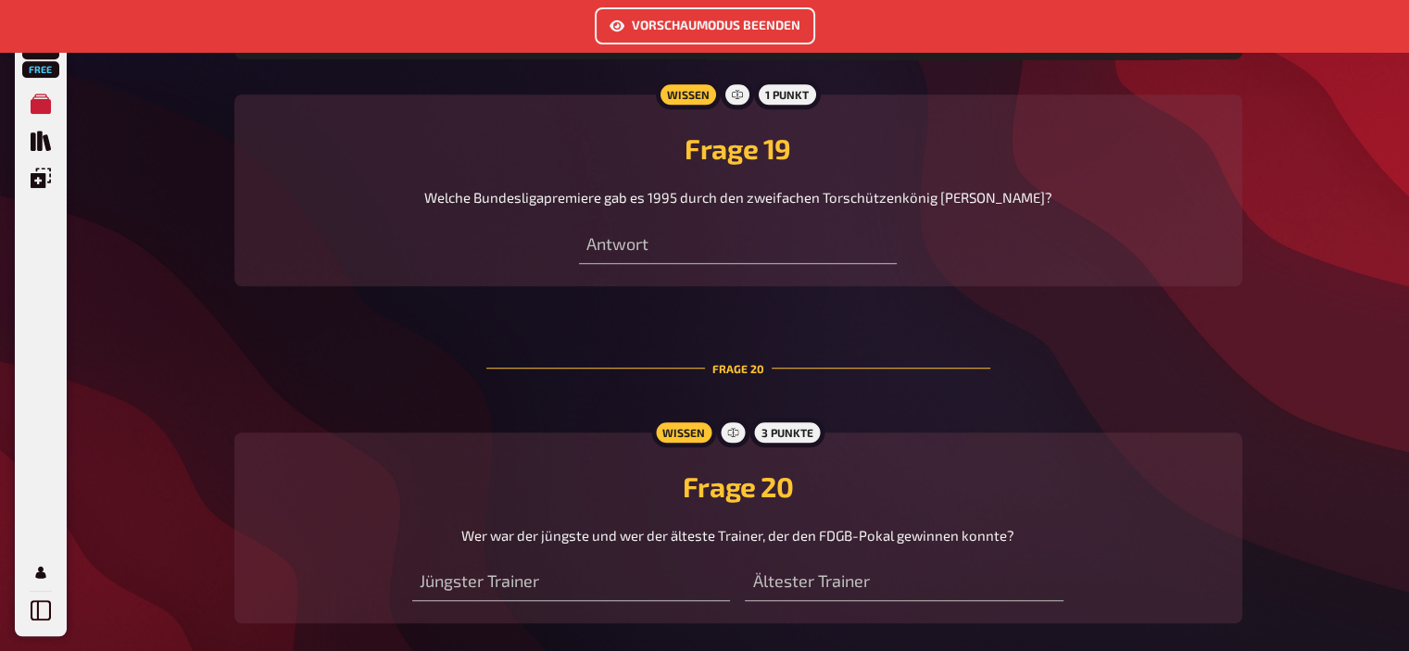
scroll to position [8342, 0]
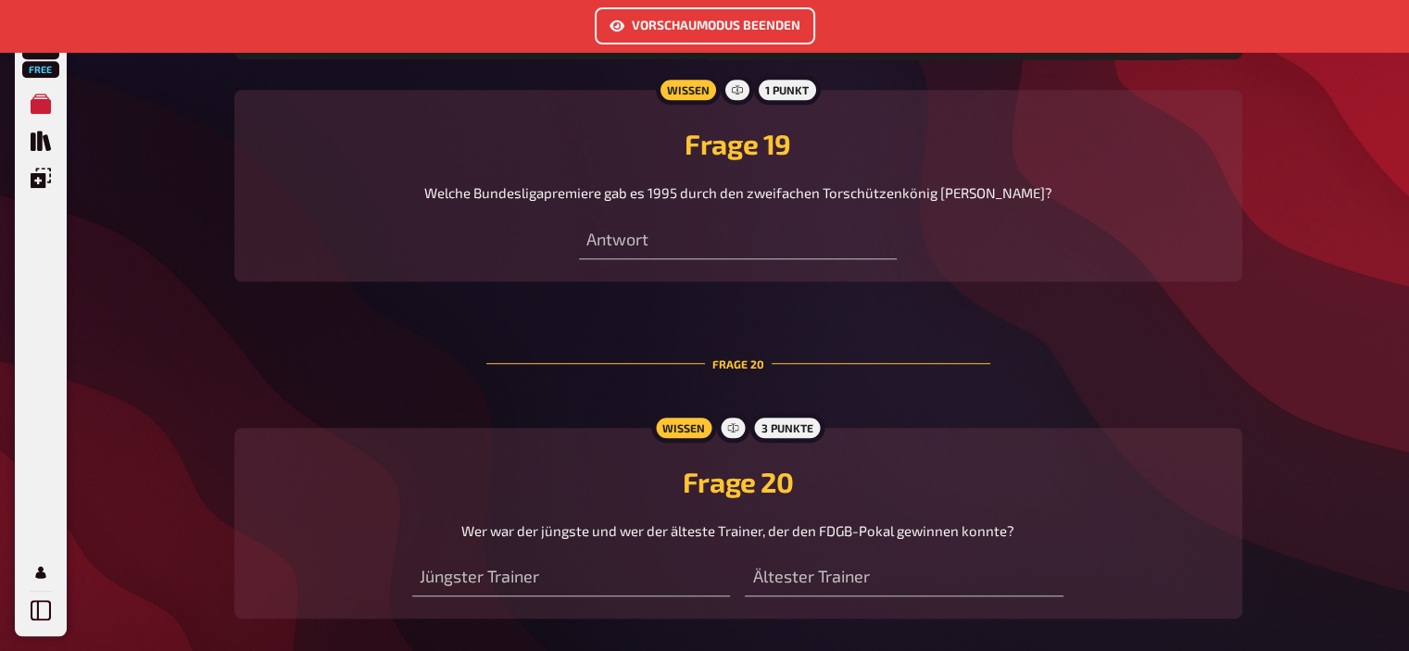
click at [730, 29] on button "Vorschaumodus beenden" at bounding box center [705, 25] width 220 height 37
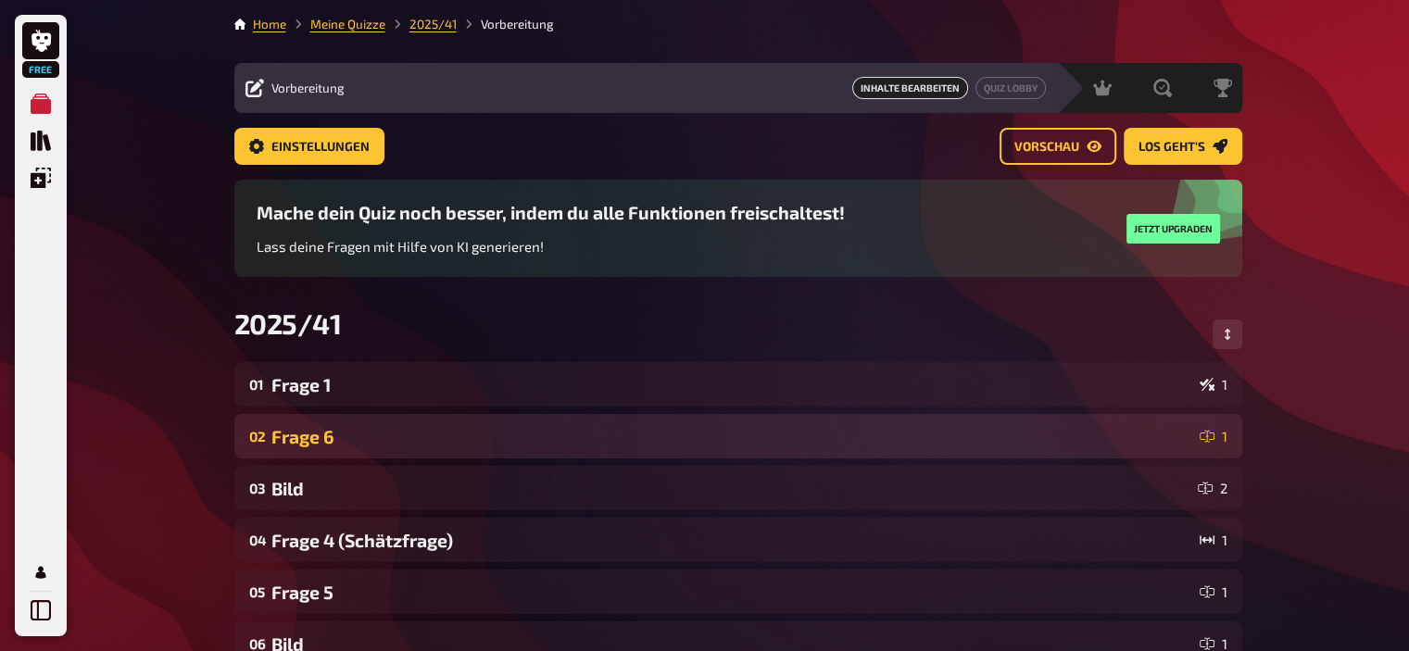
click at [508, 428] on div "Frage 6" at bounding box center [731, 436] width 921 height 21
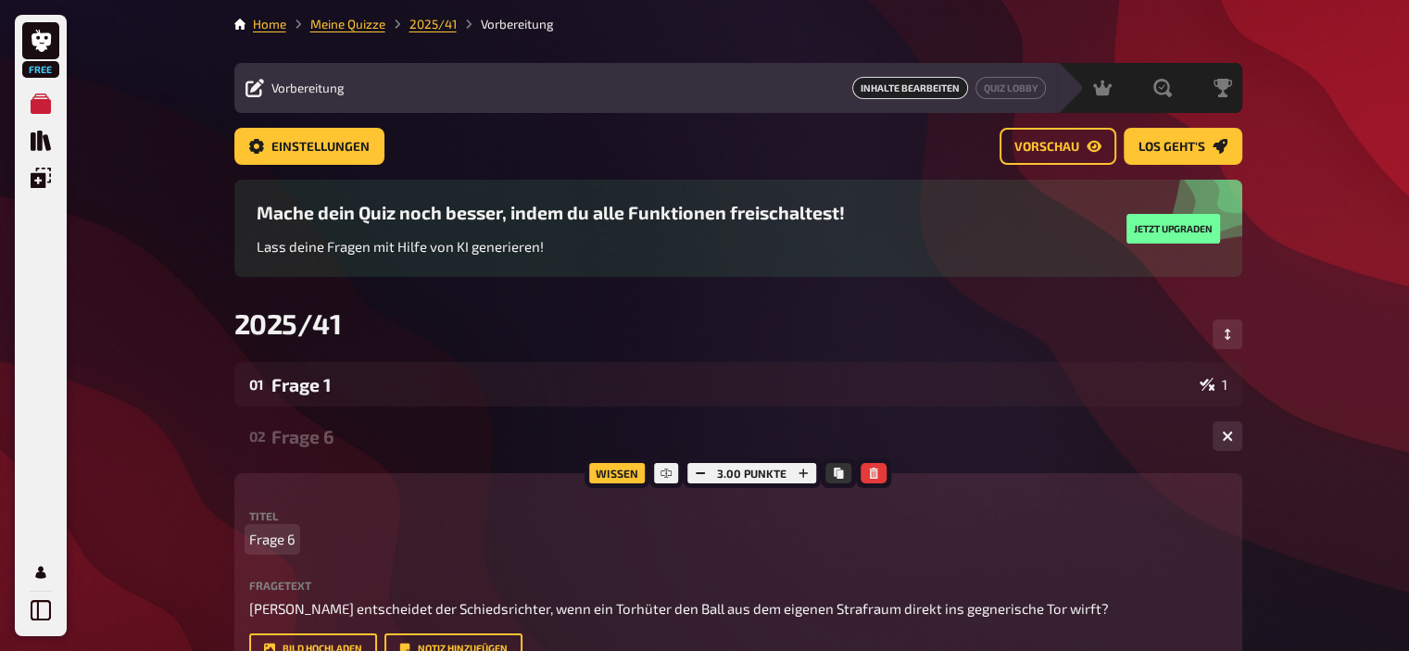
click at [292, 533] on span "Frage 6" at bounding box center [272, 539] width 46 height 21
click at [311, 443] on div "Frage 2" at bounding box center [734, 436] width 926 height 21
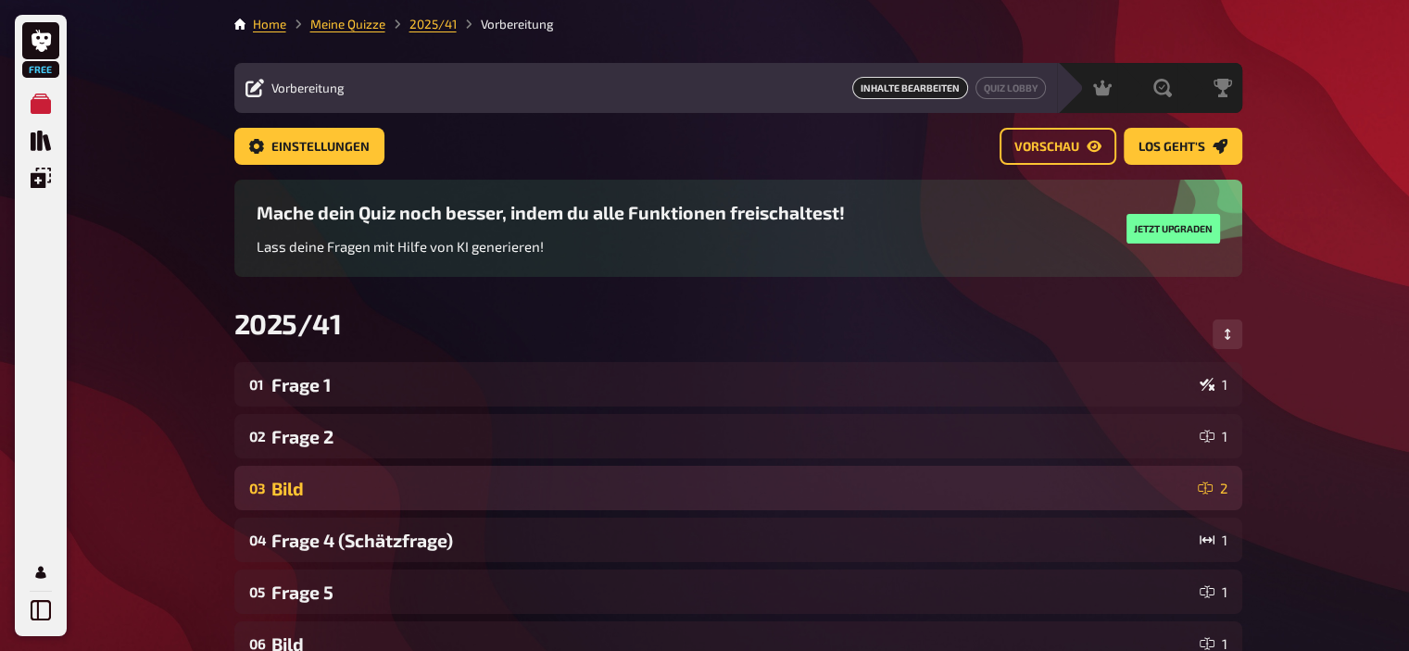
click at [297, 489] on div "Bild" at bounding box center [730, 488] width 919 height 21
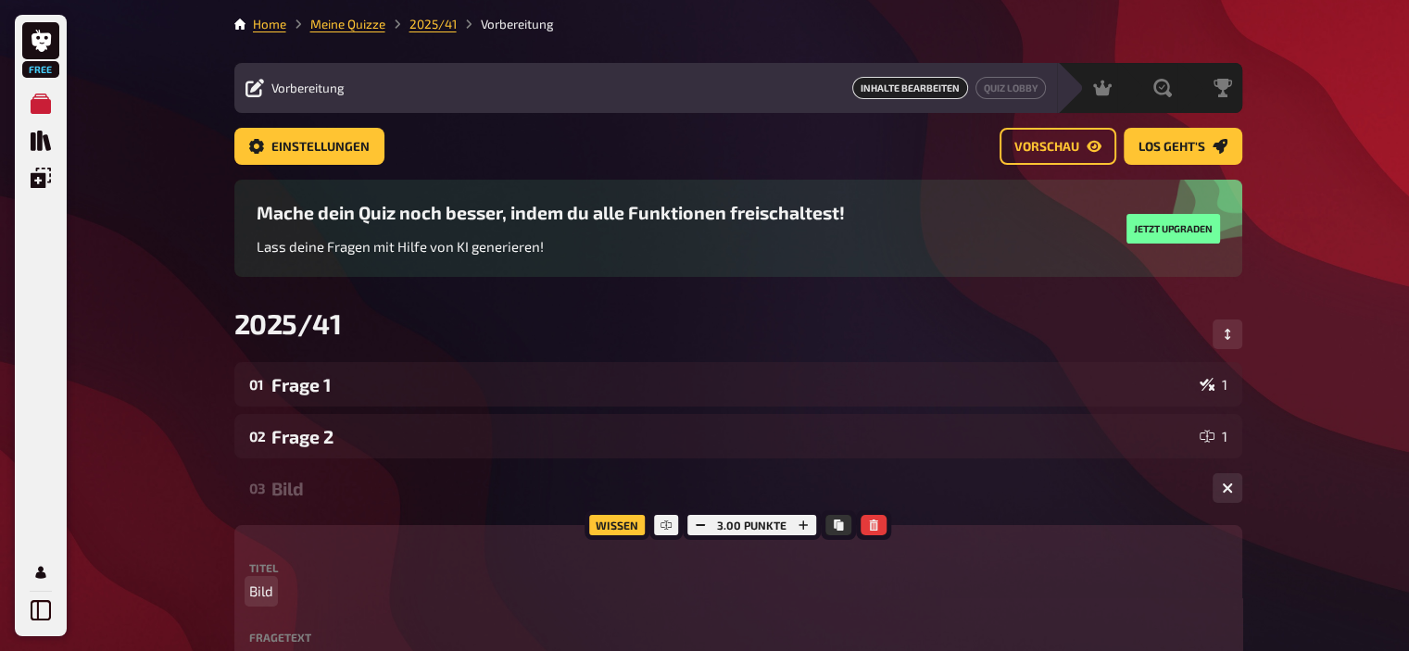
click at [258, 592] on span "Bild" at bounding box center [261, 591] width 24 height 21
click at [321, 478] on div "Frage 3" at bounding box center [734, 488] width 926 height 21
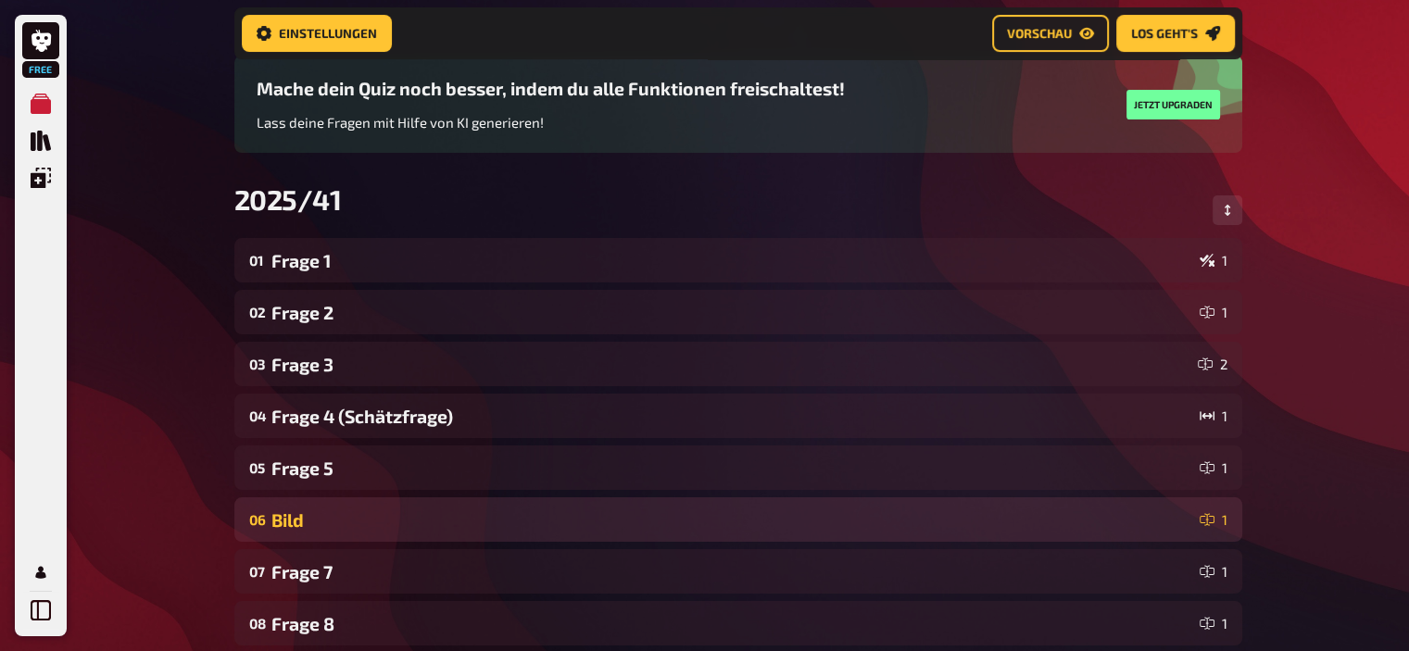
scroll to position [145, 0]
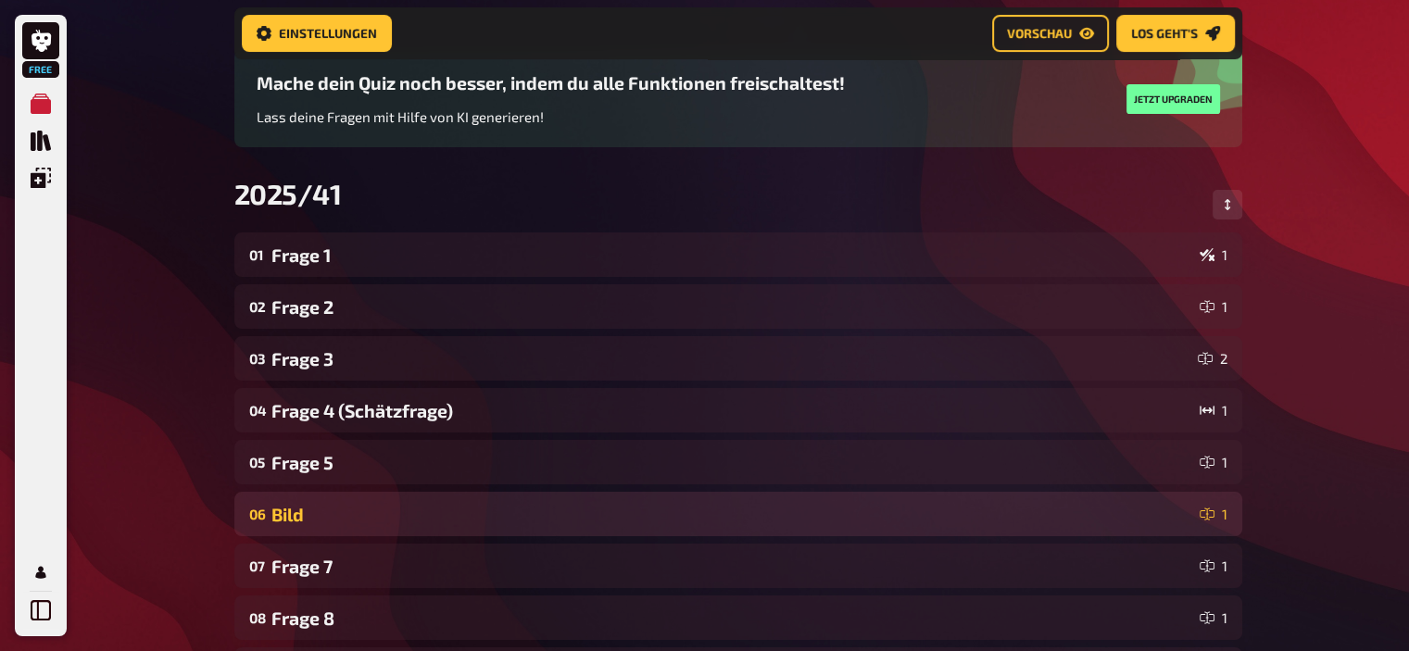
click at [298, 514] on div "Bild" at bounding box center [731, 514] width 921 height 21
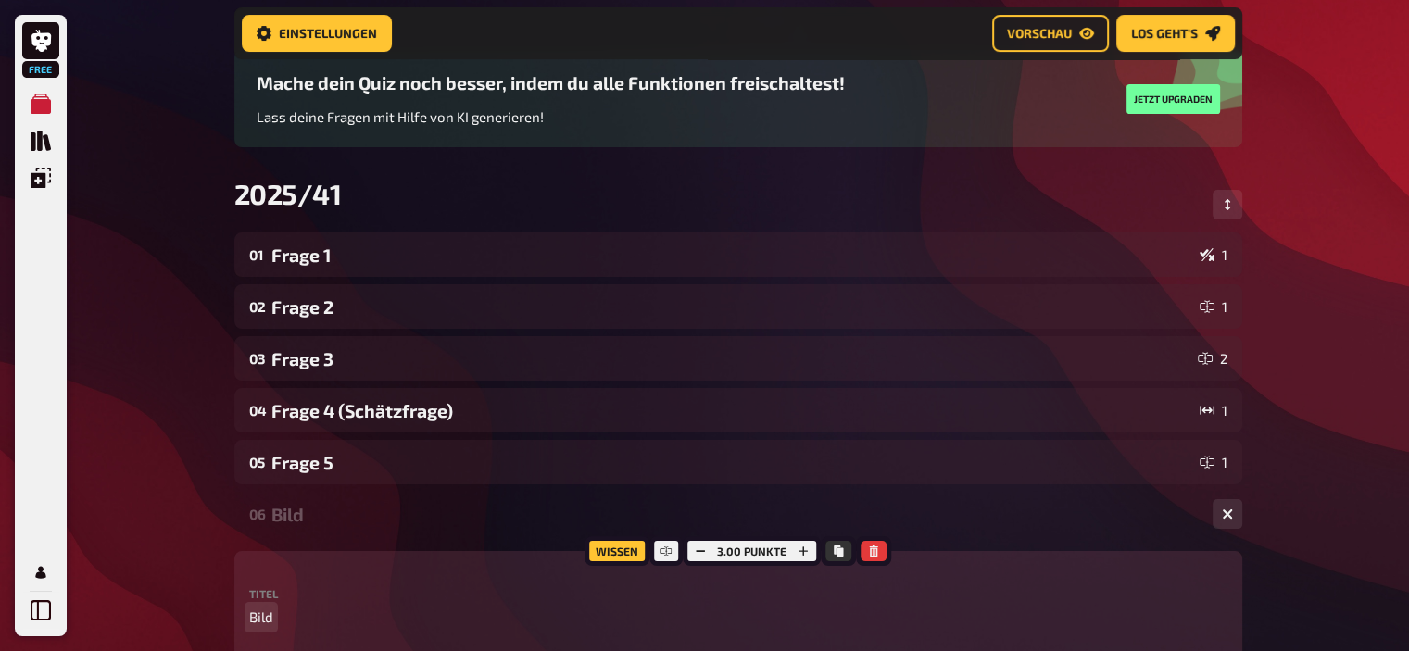
click at [273, 613] on p "Bild" at bounding box center [738, 617] width 978 height 21
click at [257, 620] on span "Bild" at bounding box center [261, 617] width 24 height 21
click at [308, 514] on div "Frage 6" at bounding box center [734, 514] width 926 height 21
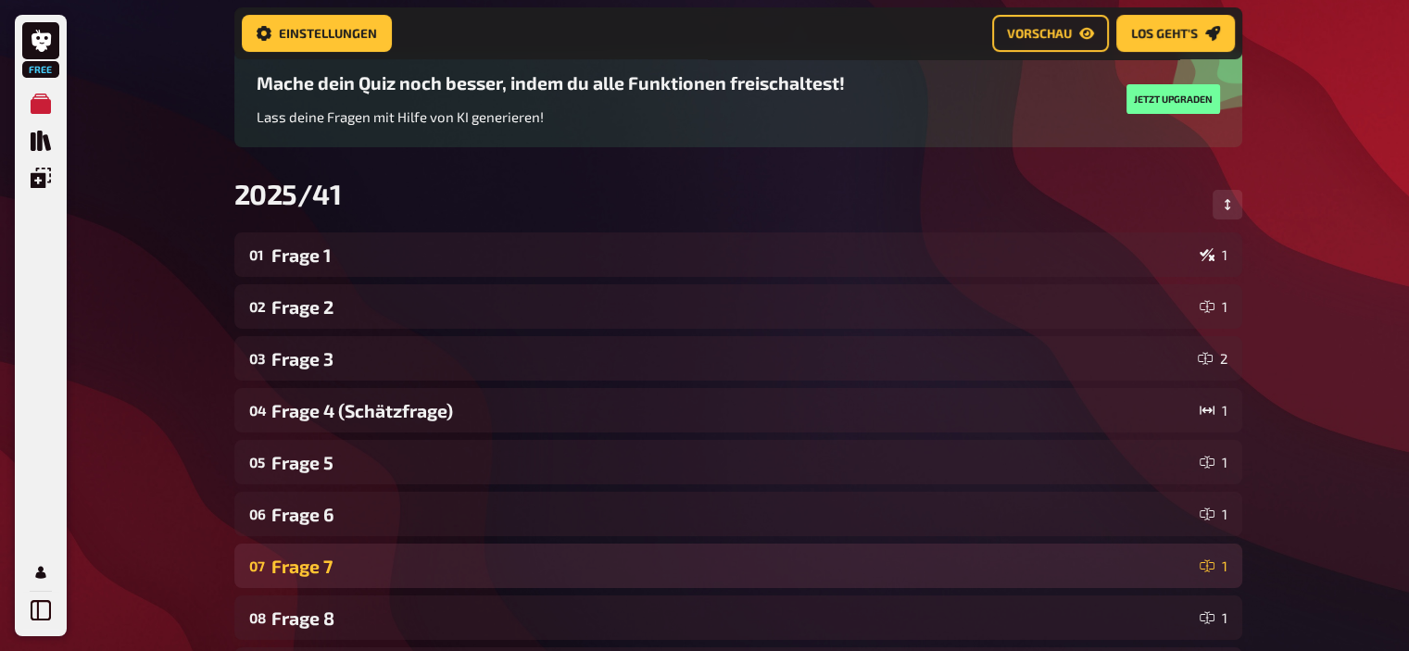
scroll to position [278, 0]
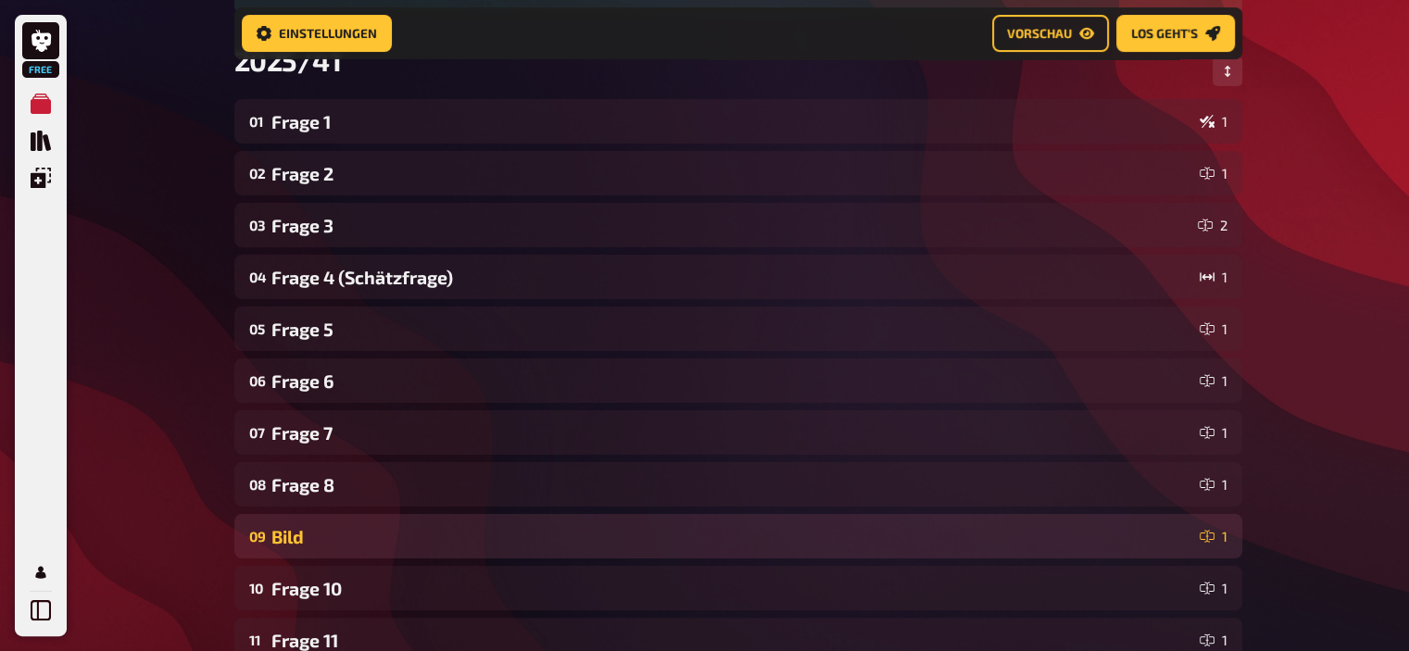
click at [303, 529] on div "Bild" at bounding box center [731, 536] width 921 height 21
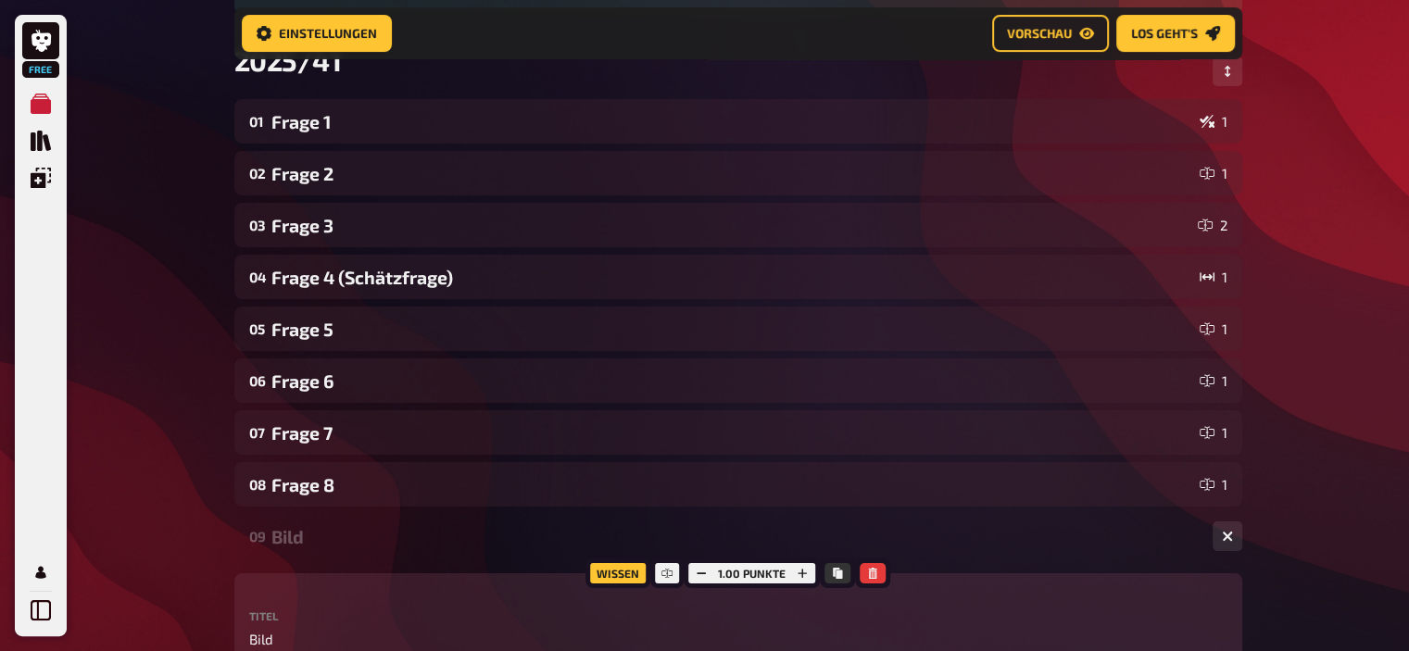
scroll to position [324, 0]
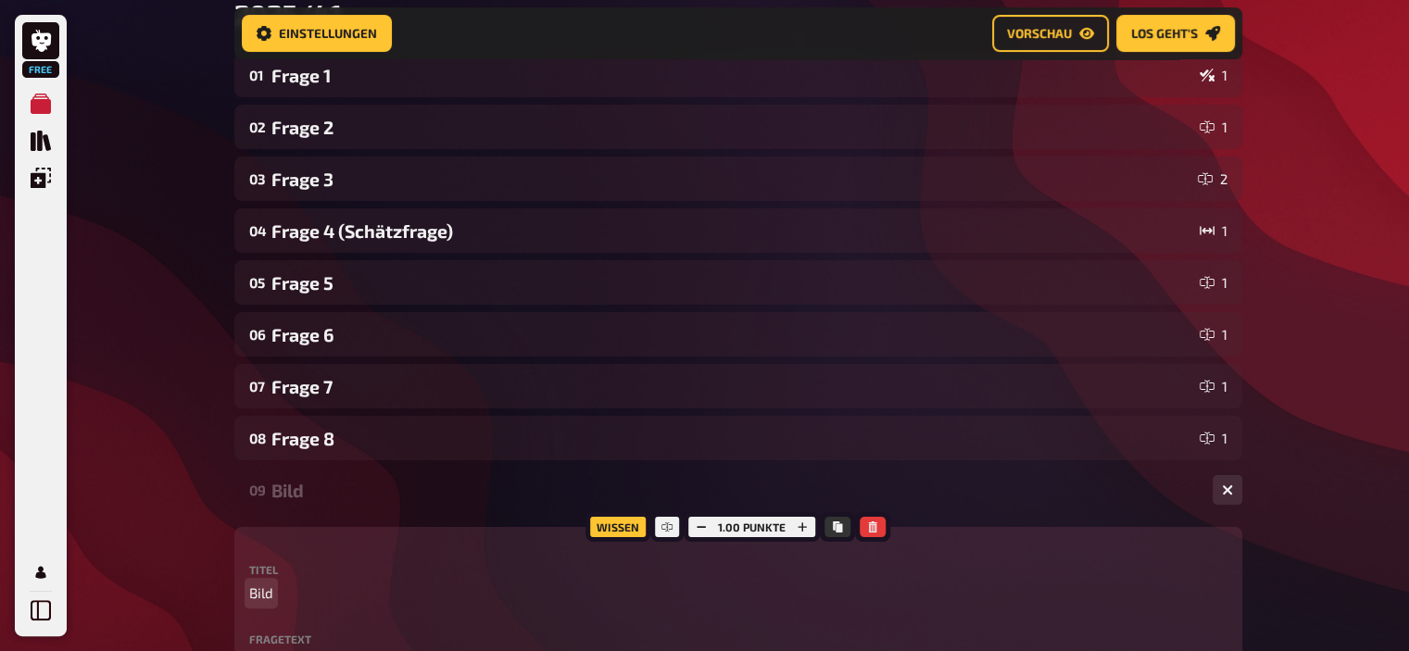
click at [264, 594] on span "Bild" at bounding box center [261, 593] width 24 height 21
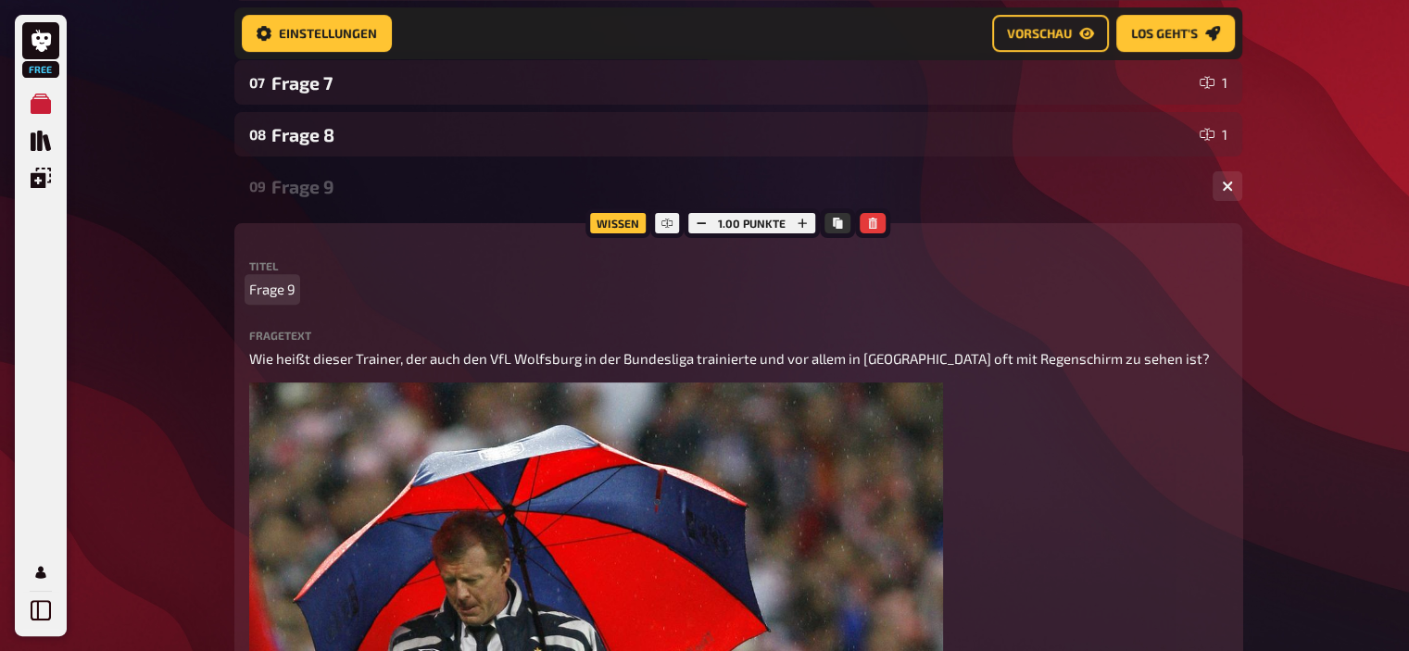
scroll to position [637, 0]
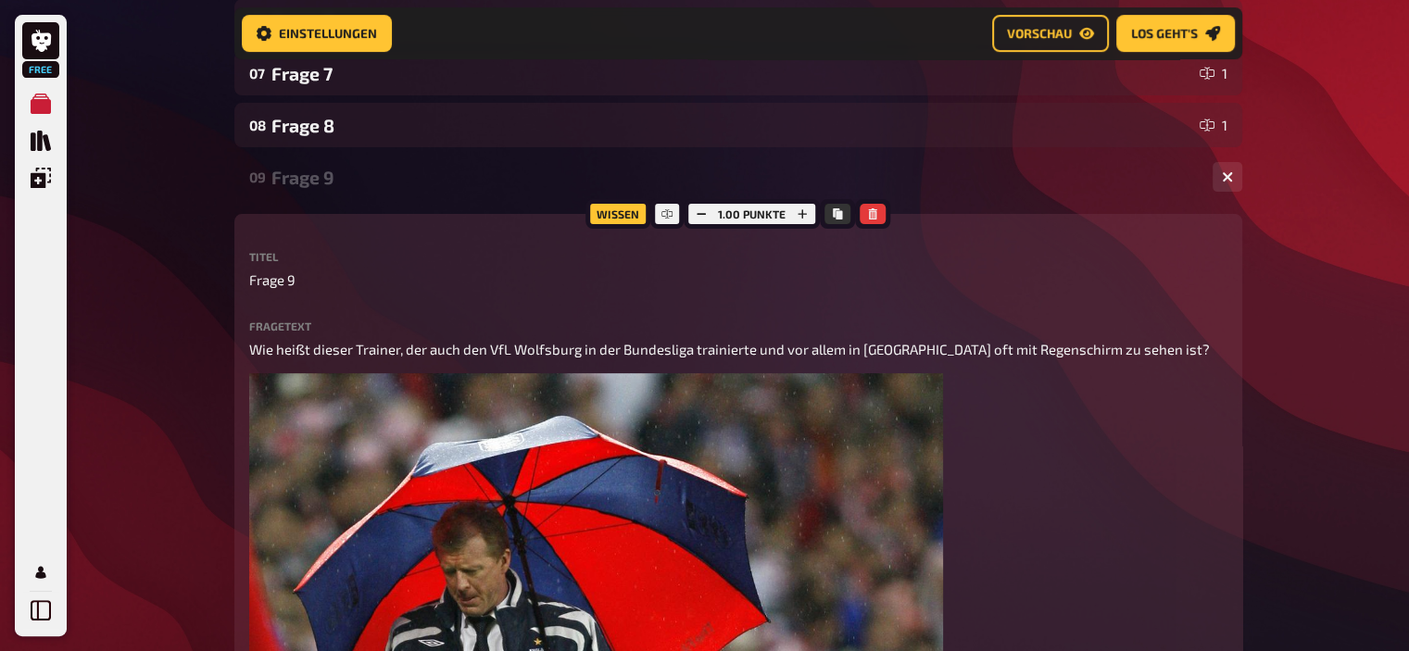
click at [310, 181] on div "Frage 9" at bounding box center [734, 177] width 926 height 21
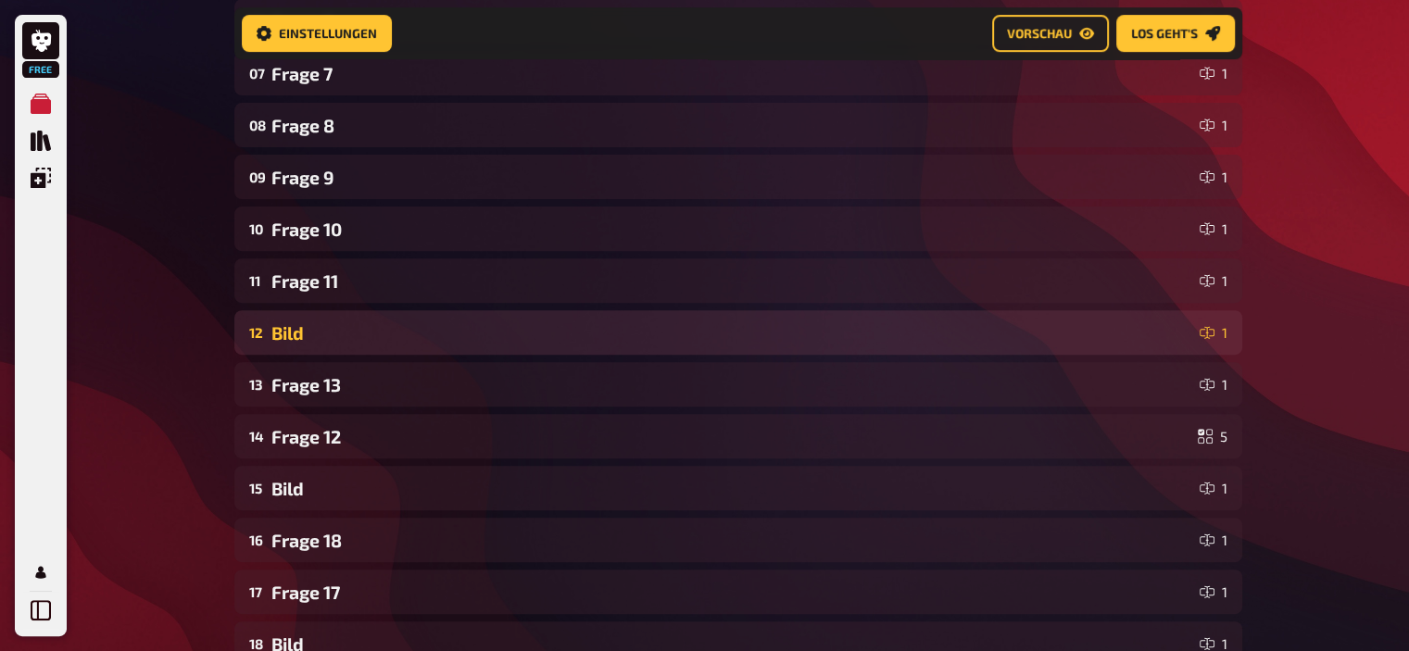
click at [284, 347] on div "12 Bild 1" at bounding box center [738, 332] width 1008 height 44
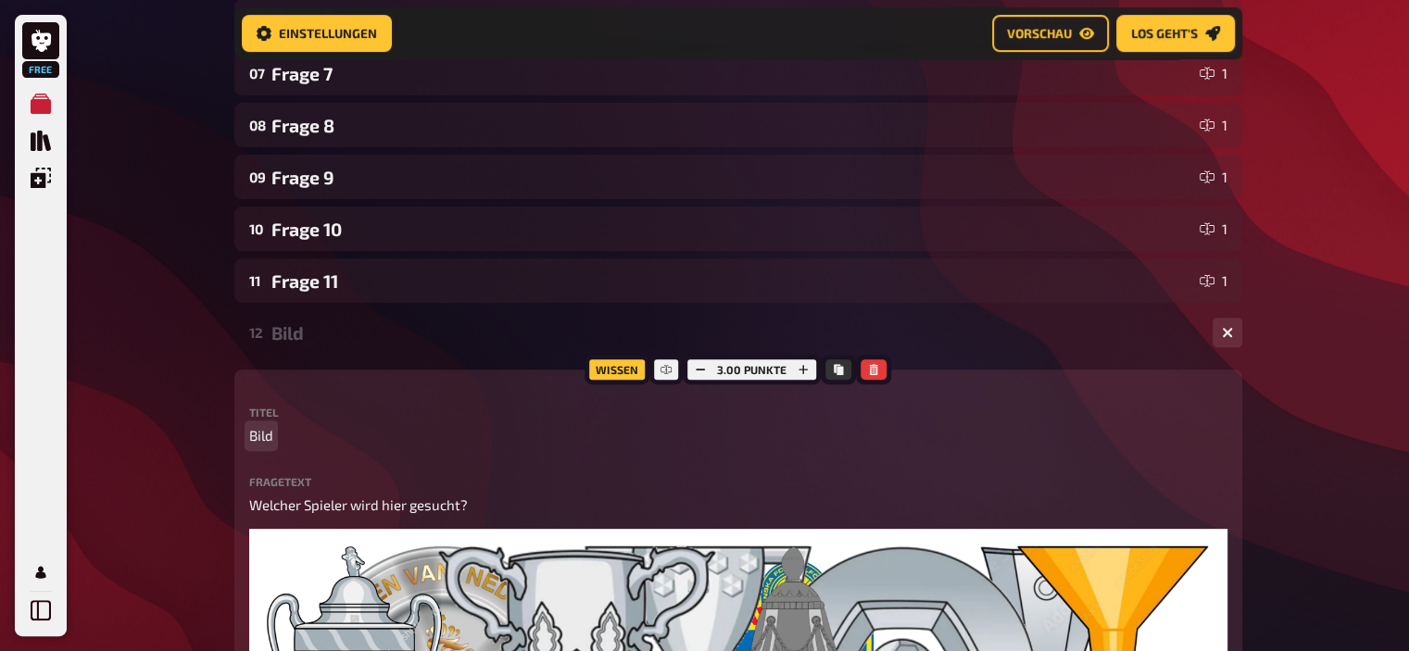
click at [257, 429] on span "Bild" at bounding box center [261, 435] width 24 height 21
click at [304, 329] on div "Frage 12" at bounding box center [734, 332] width 926 height 21
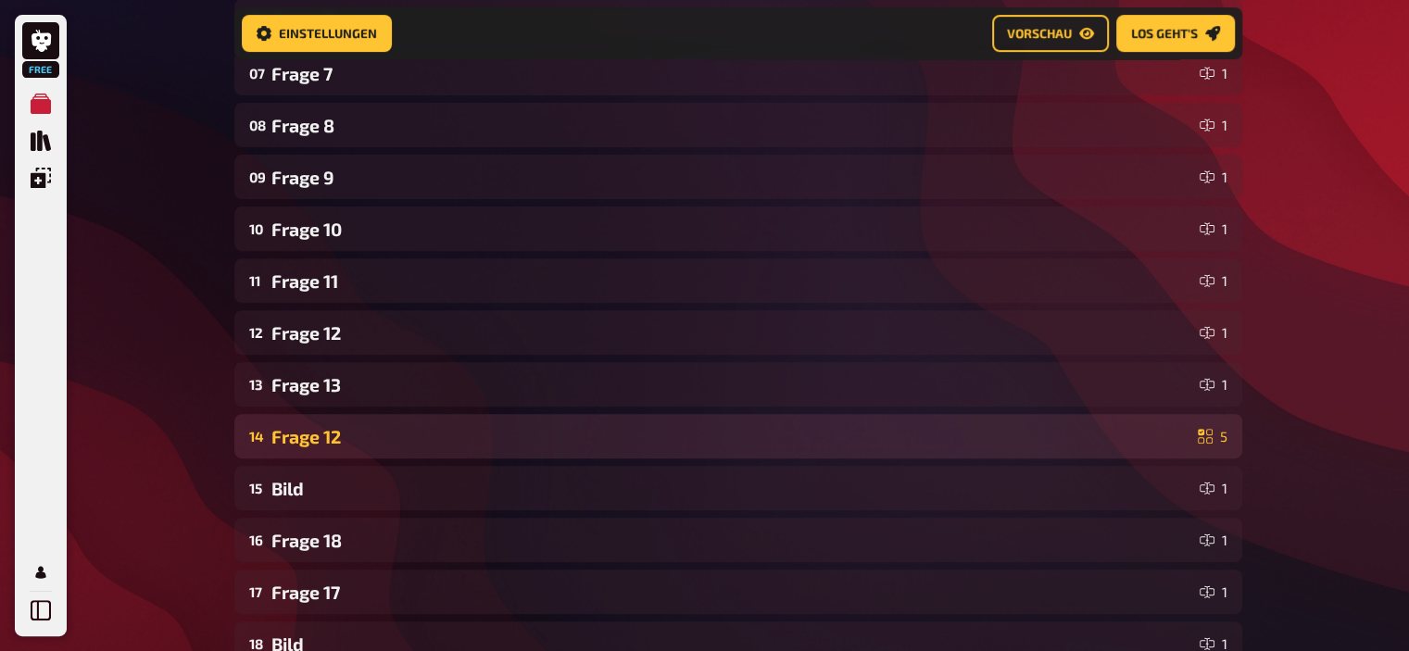
click at [319, 432] on div "Frage 12" at bounding box center [730, 436] width 919 height 21
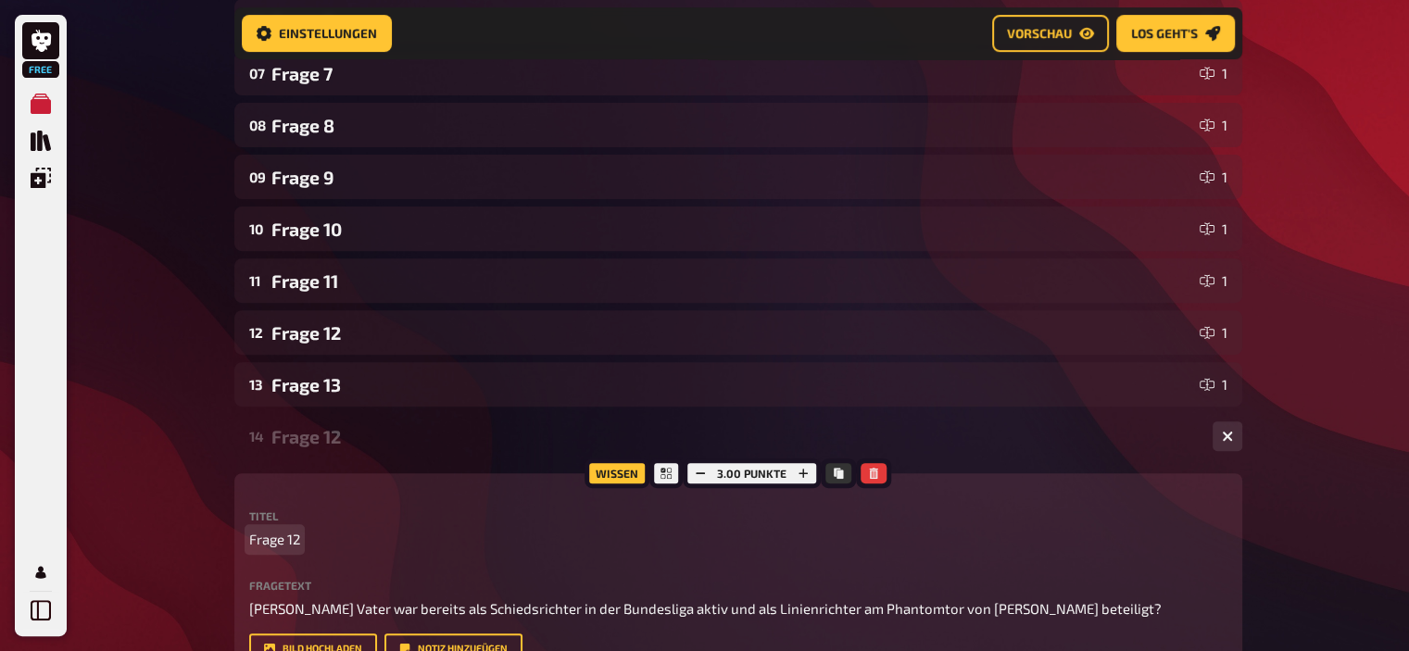
click at [301, 535] on p "Frage 12" at bounding box center [738, 539] width 978 height 21
click at [289, 429] on div "Frage 14" at bounding box center [734, 436] width 926 height 21
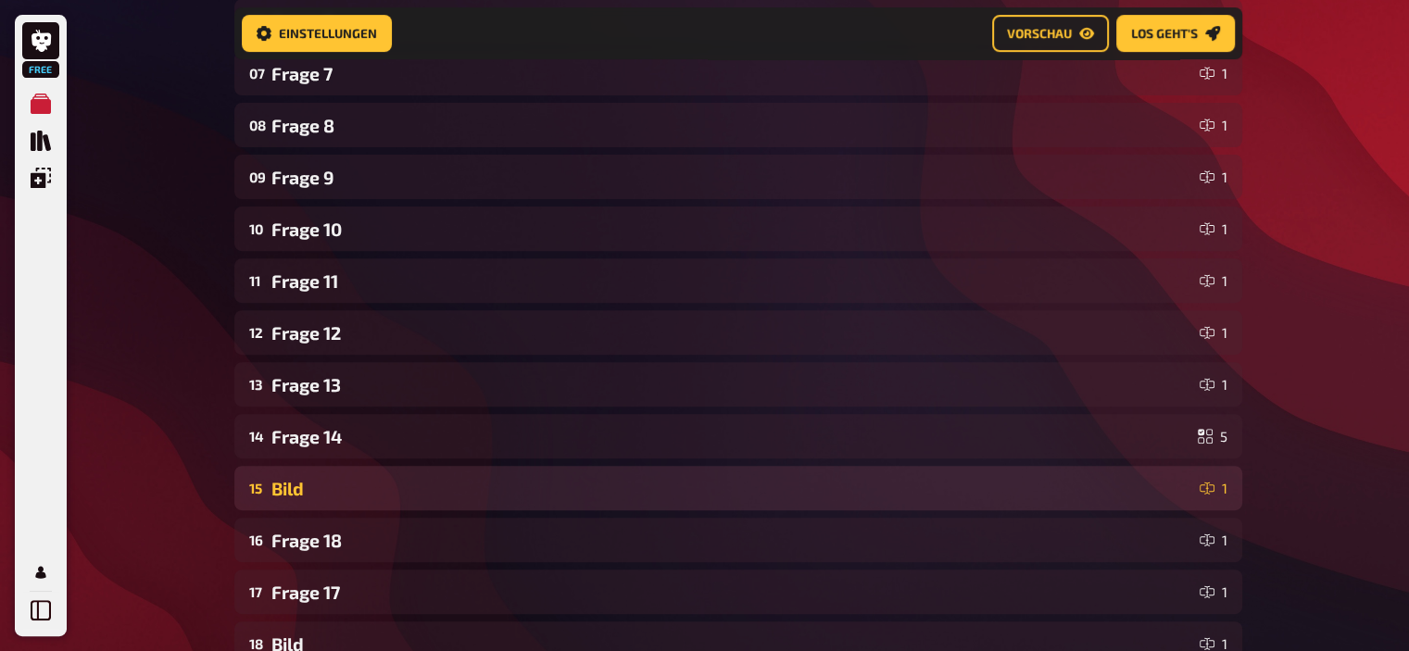
click at [289, 485] on div "Bild" at bounding box center [731, 488] width 921 height 21
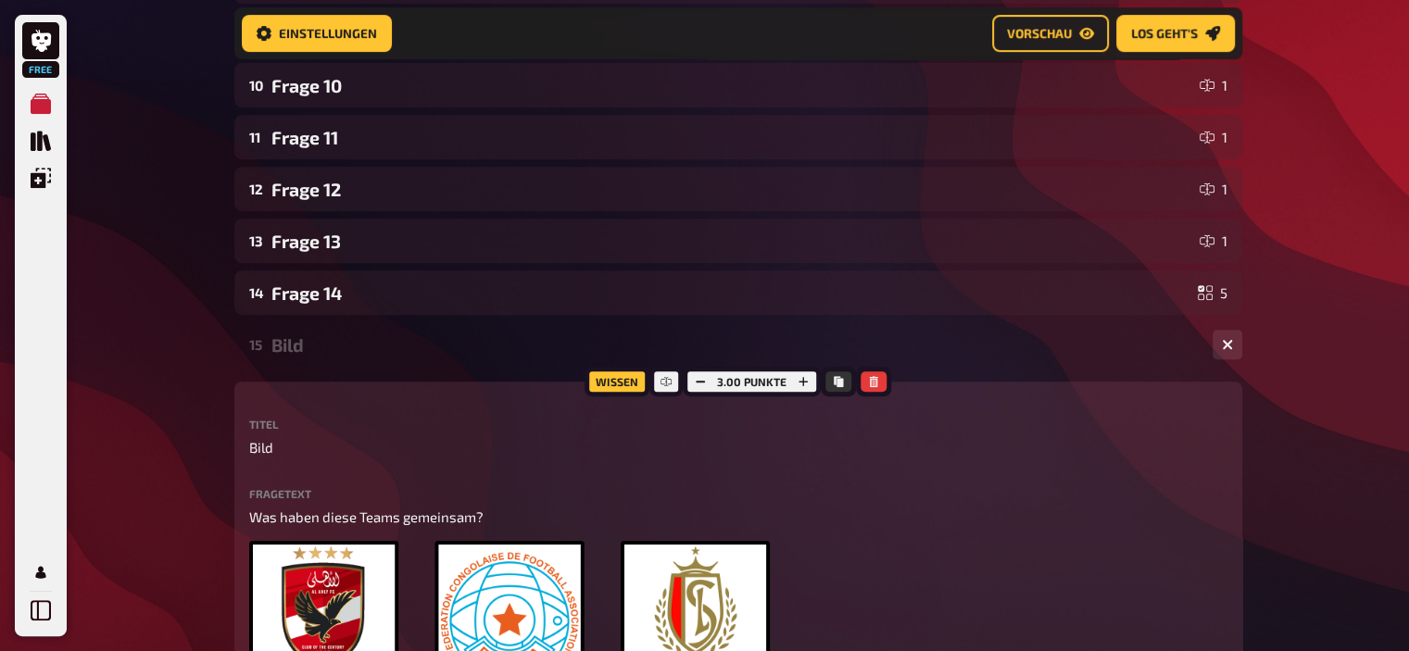
scroll to position [782, 0]
click at [263, 446] on span "Bild" at bounding box center [261, 446] width 24 height 21
click at [339, 350] on div "Frage 15" at bounding box center [734, 344] width 926 height 21
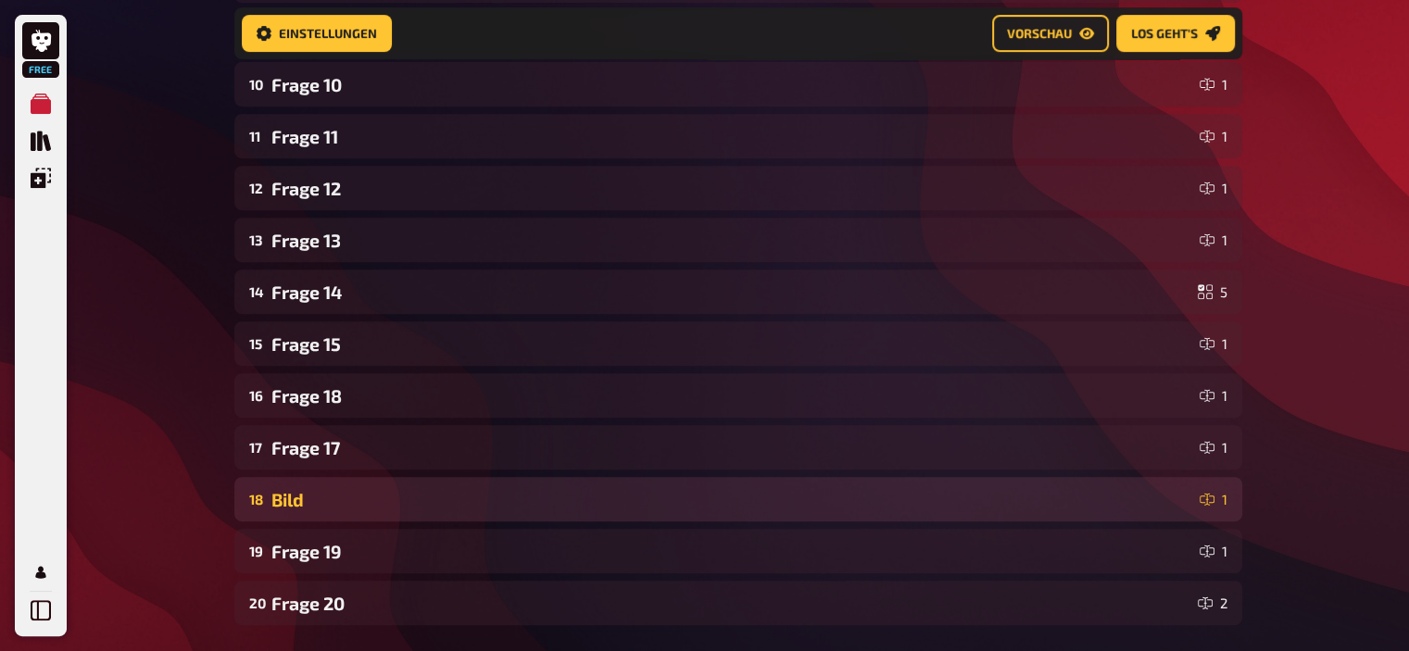
click at [300, 507] on div "Bild" at bounding box center [731, 499] width 921 height 21
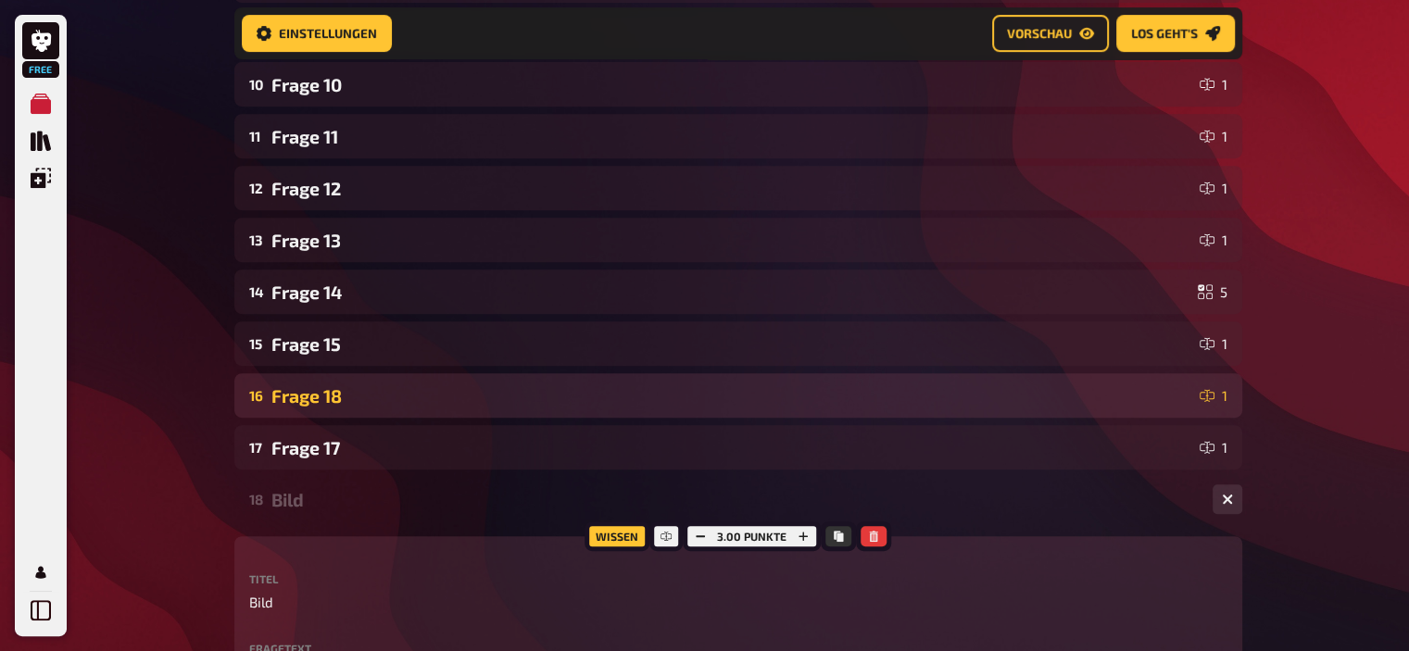
click at [307, 400] on div "Frage 18" at bounding box center [731, 395] width 921 height 21
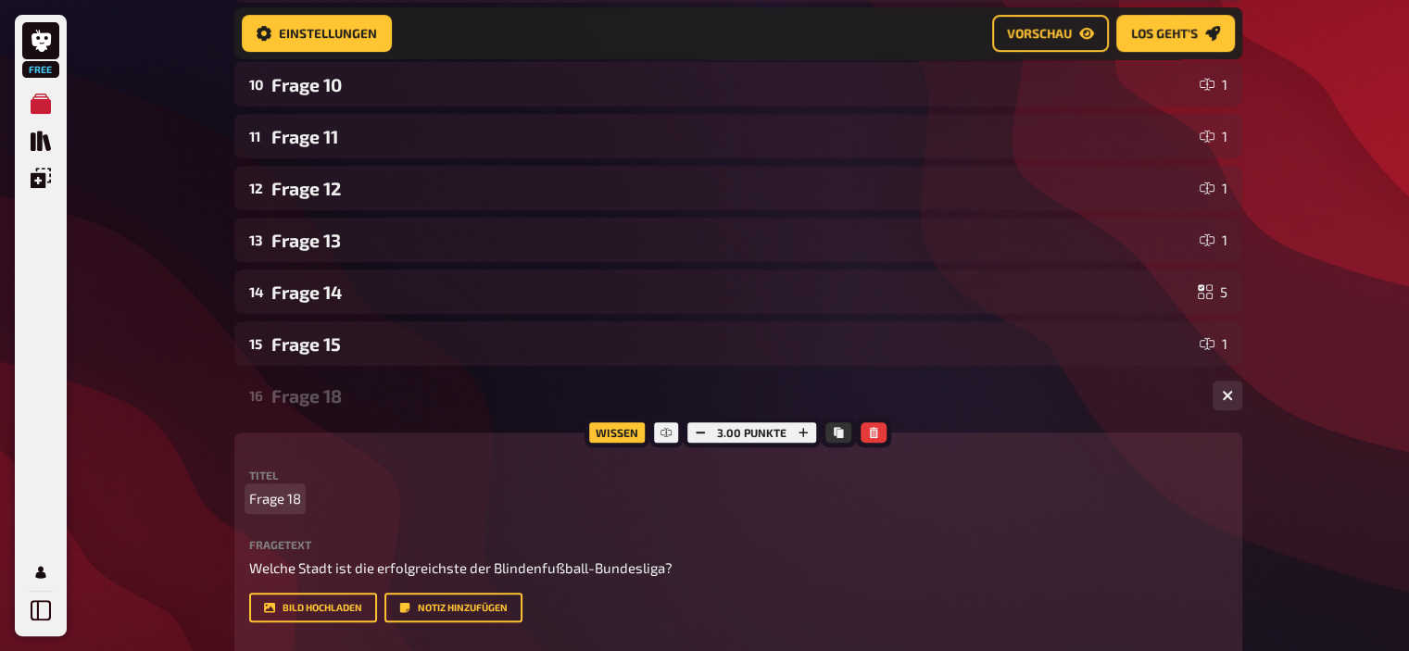
click at [296, 500] on span "Frage 18" at bounding box center [275, 498] width 52 height 21
click at [308, 401] on div "Frage 16" at bounding box center [734, 395] width 926 height 21
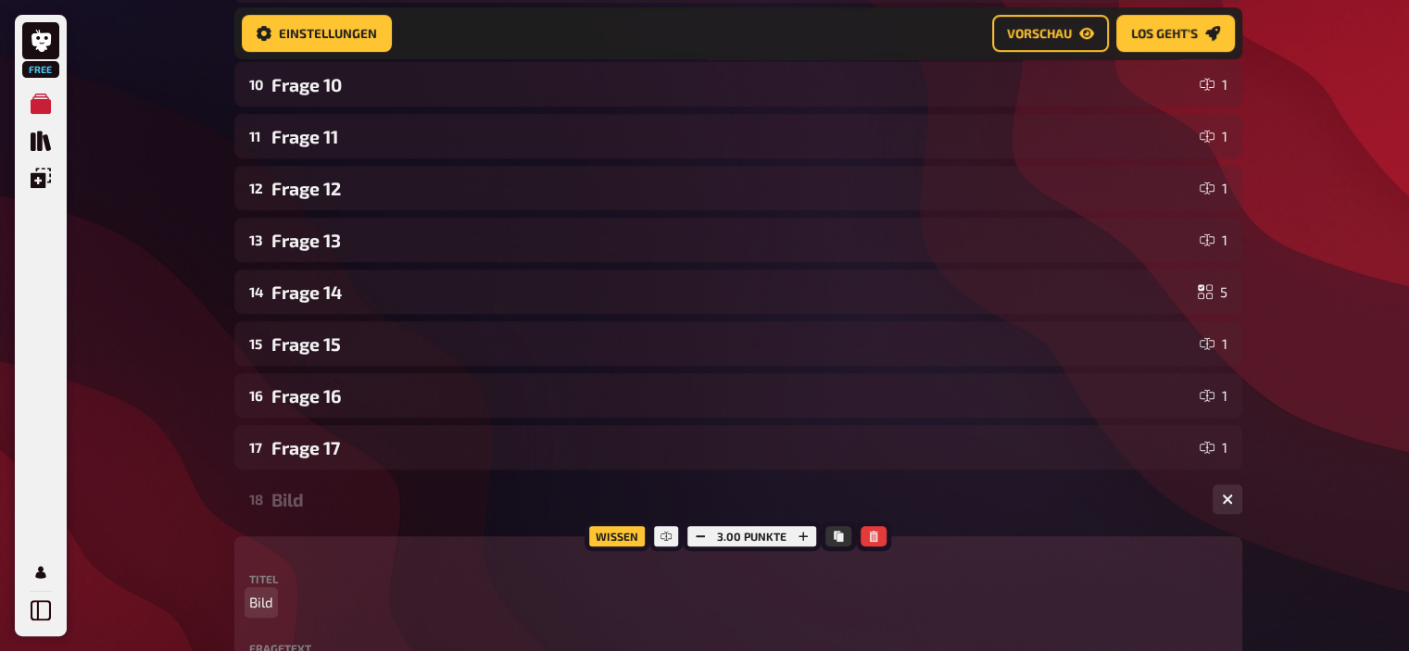
click at [269, 603] on span "Bild" at bounding box center [261, 602] width 24 height 21
click at [309, 498] on div "Frage 18" at bounding box center [734, 499] width 926 height 21
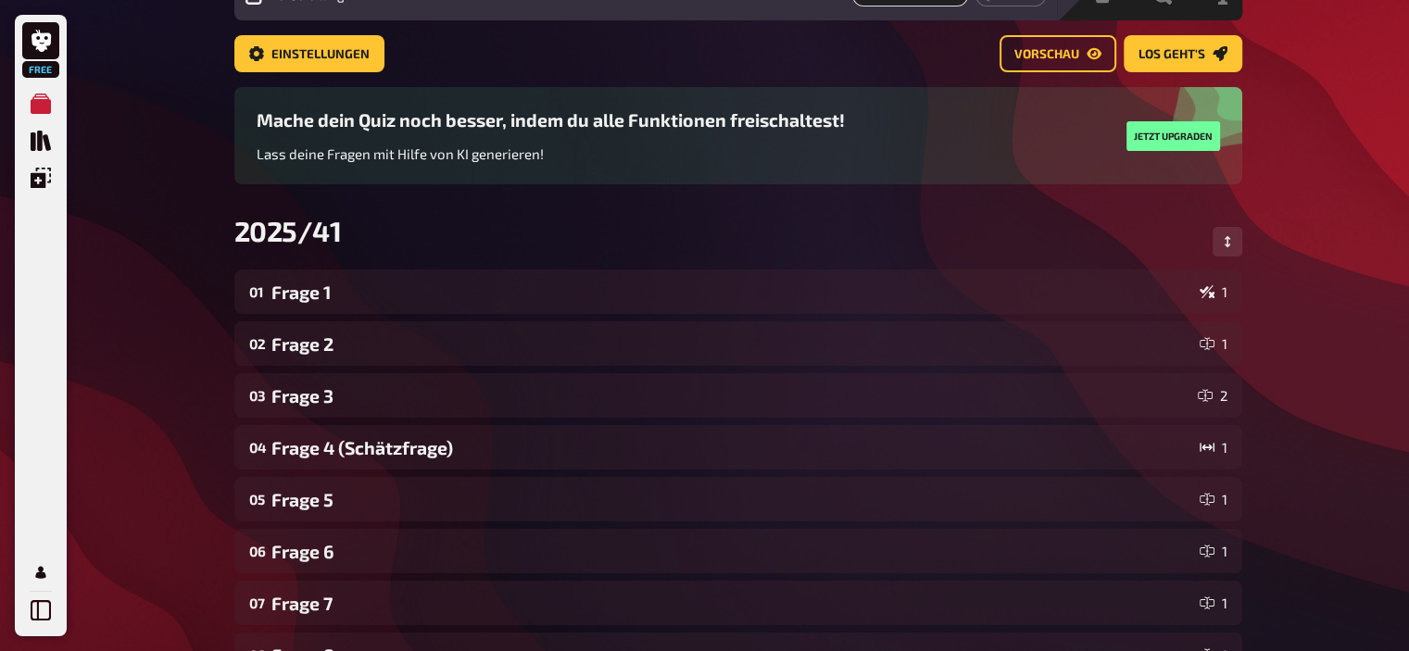
scroll to position [0, 0]
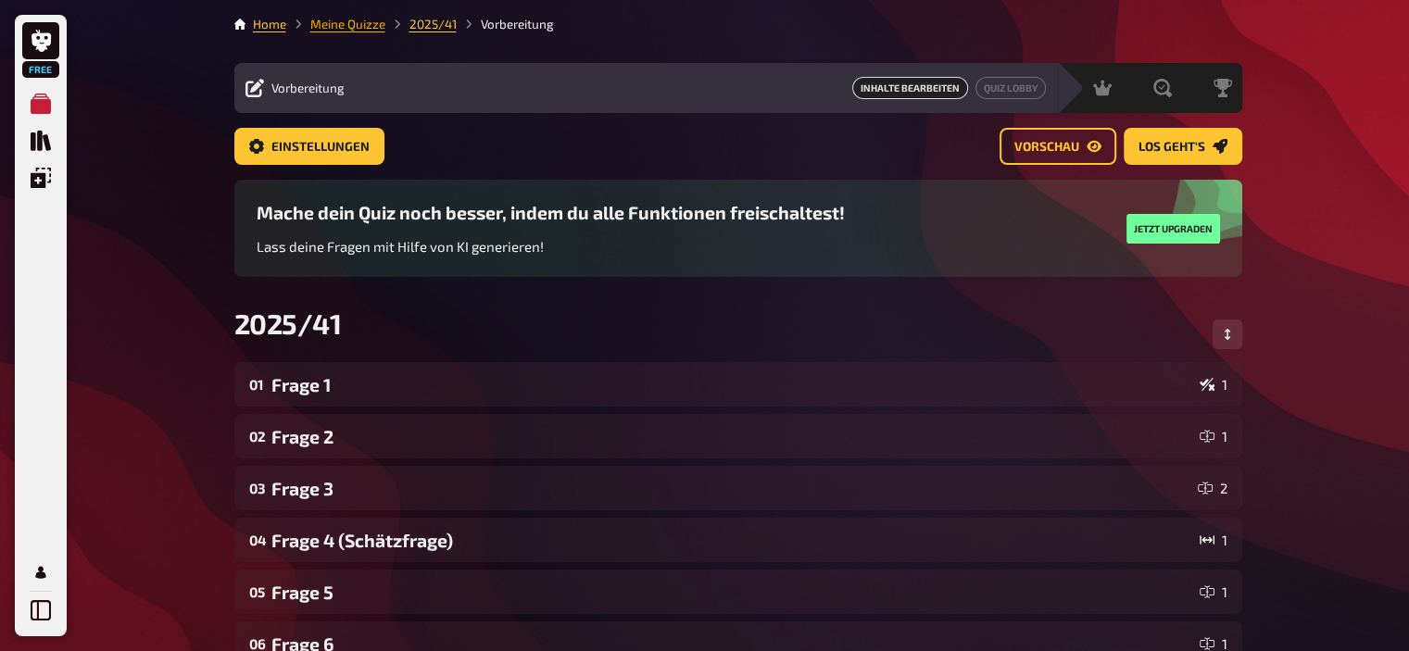
click at [363, 20] on link "Meine Quizze" at bounding box center [347, 24] width 75 height 15
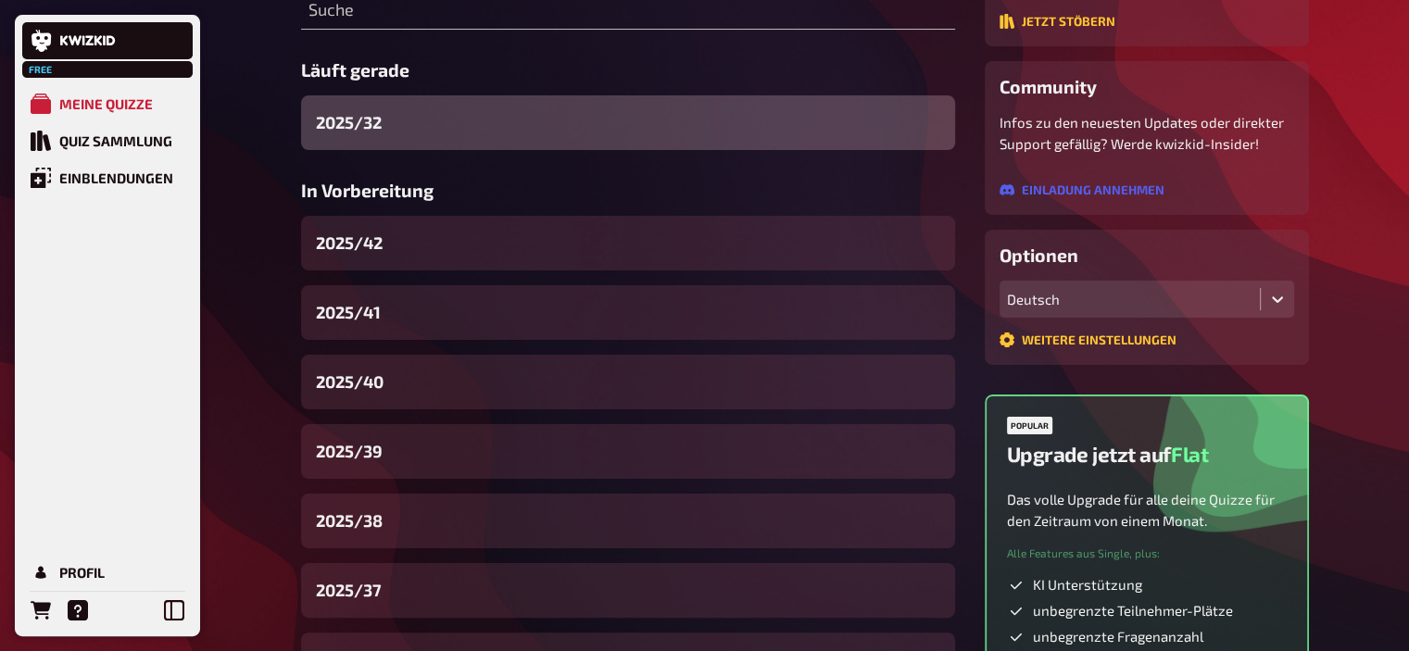
scroll to position [263, 0]
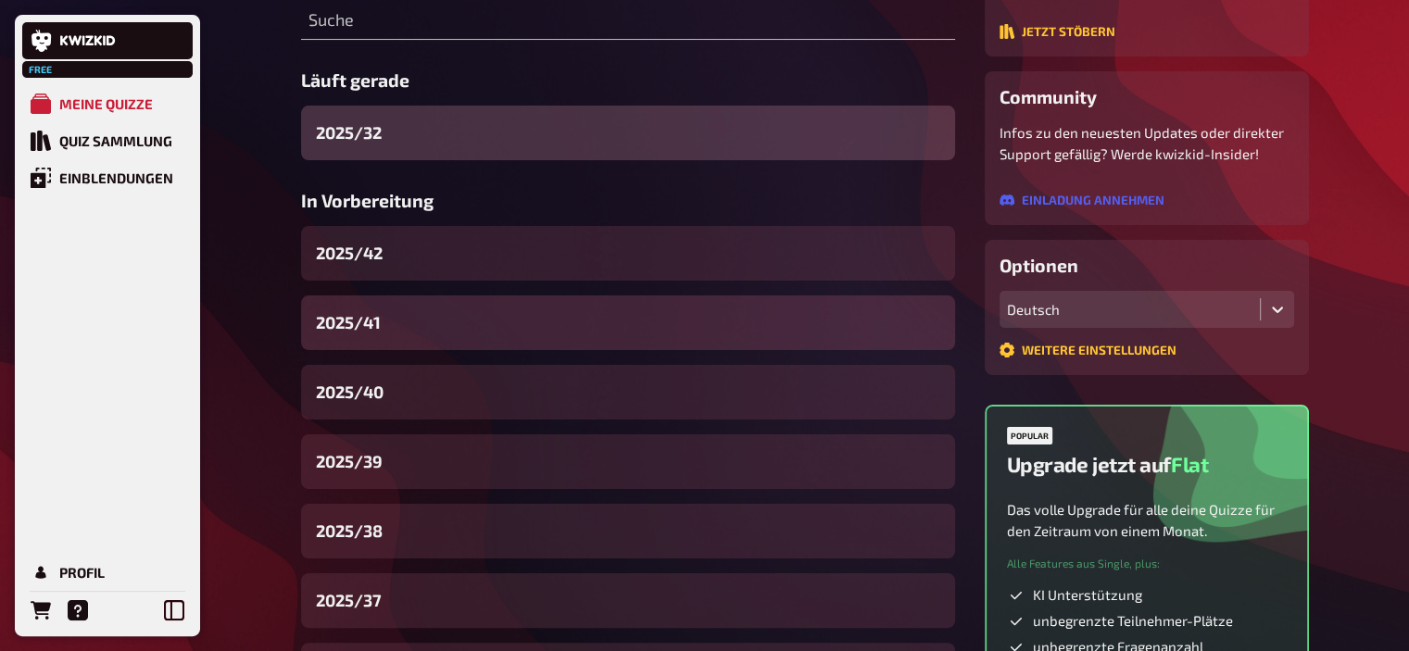
click at [385, 327] on div "2025/41" at bounding box center [628, 323] width 654 height 55
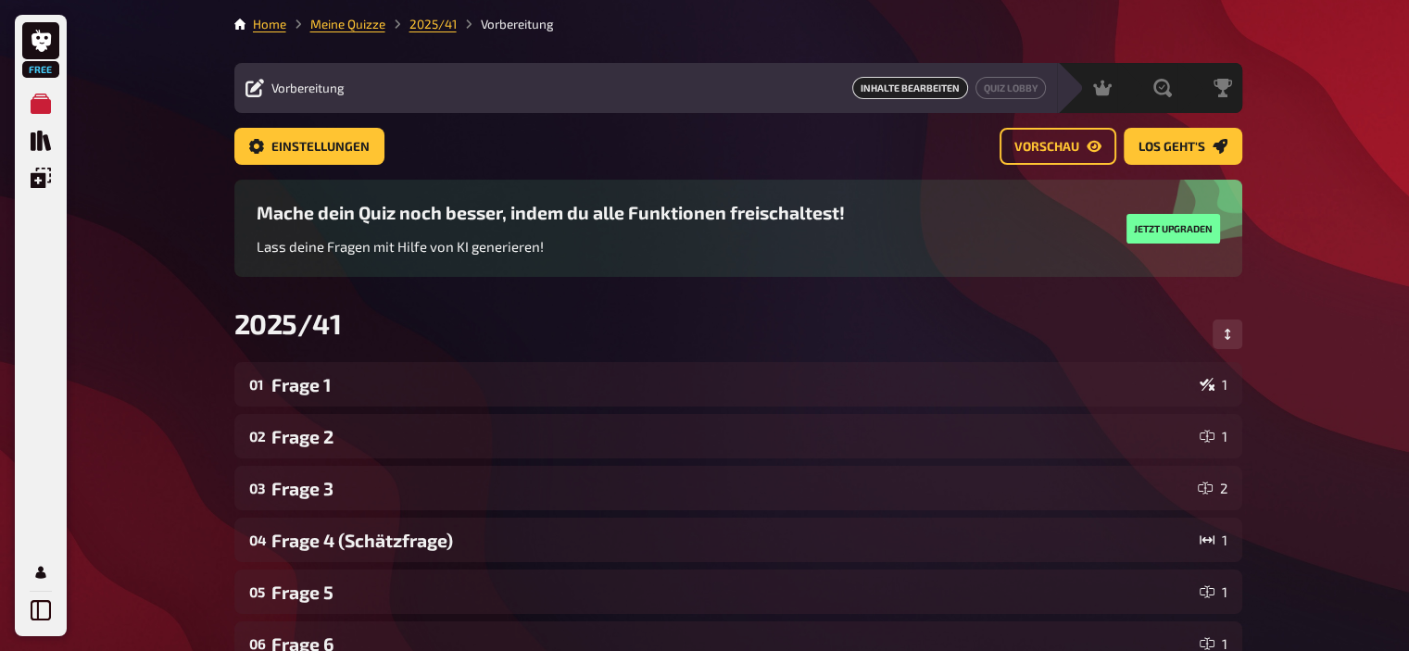
click at [340, 32] on li "Meine Quizze" at bounding box center [335, 24] width 99 height 19
click at [337, 29] on link "Meine Quizze" at bounding box center [347, 24] width 75 height 15
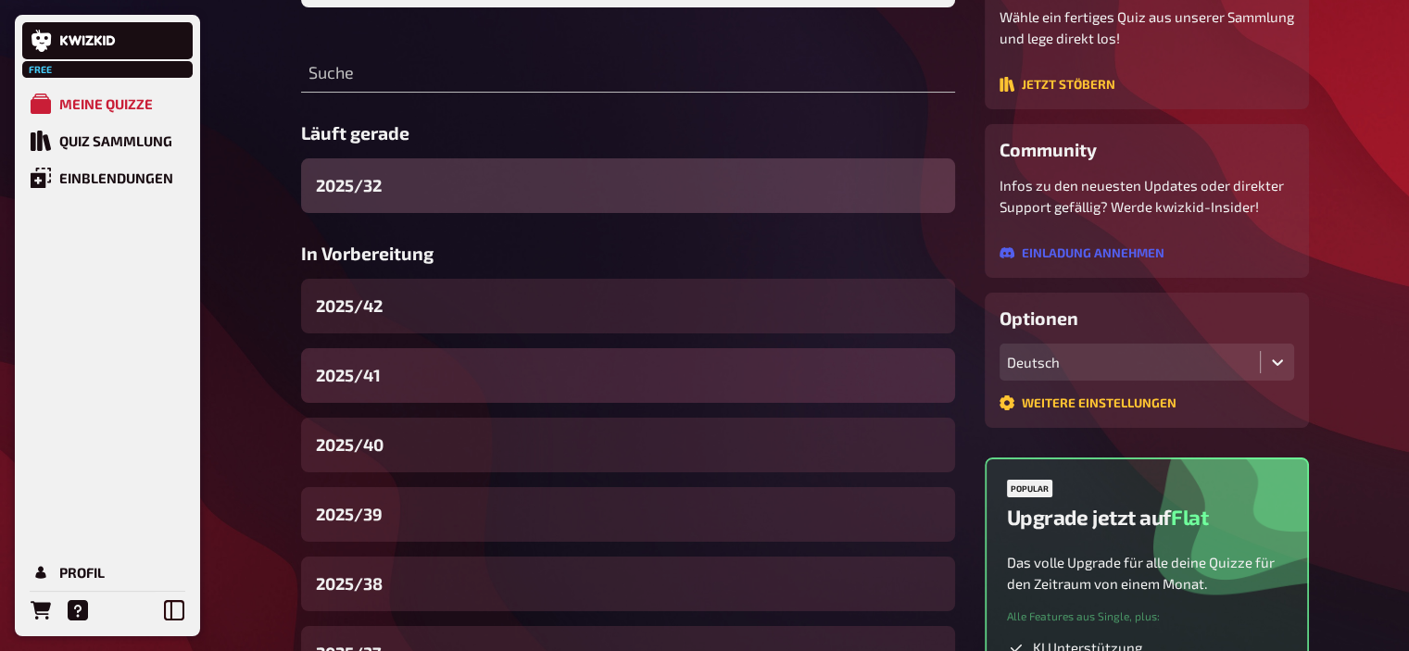
scroll to position [211, 0]
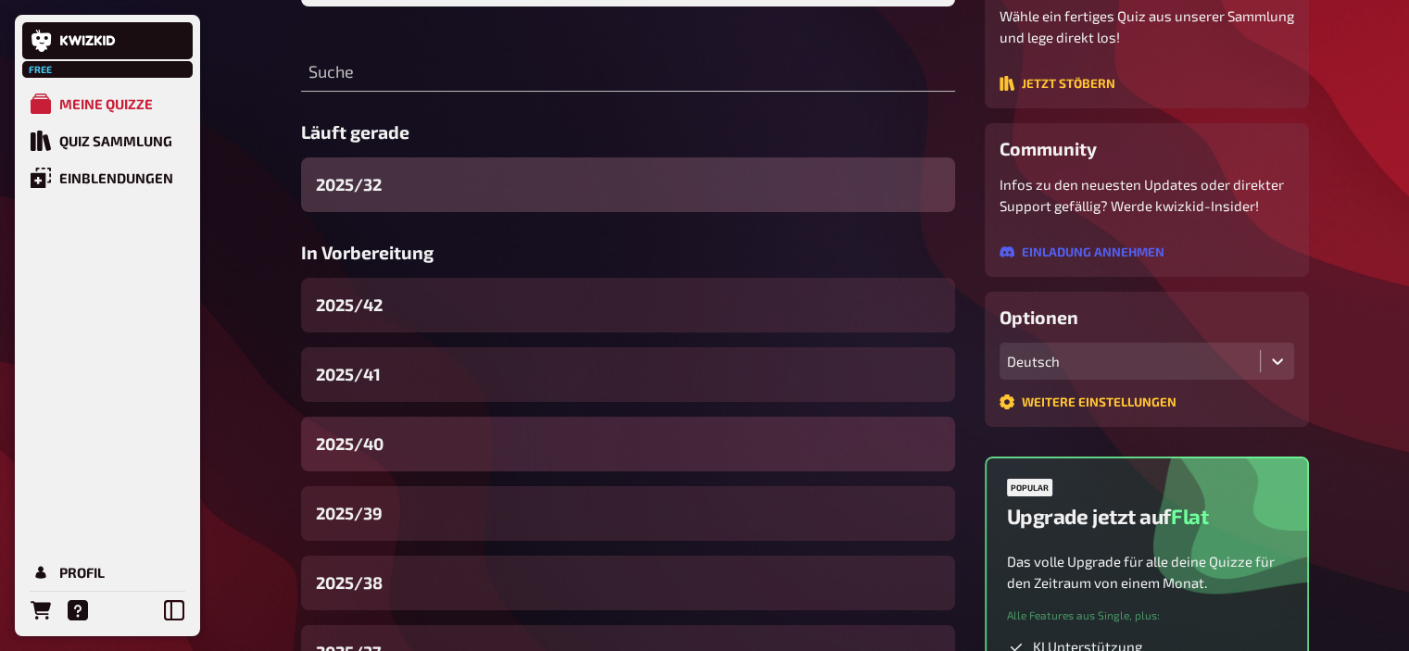
click at [398, 446] on div "2025/40" at bounding box center [628, 444] width 654 height 55
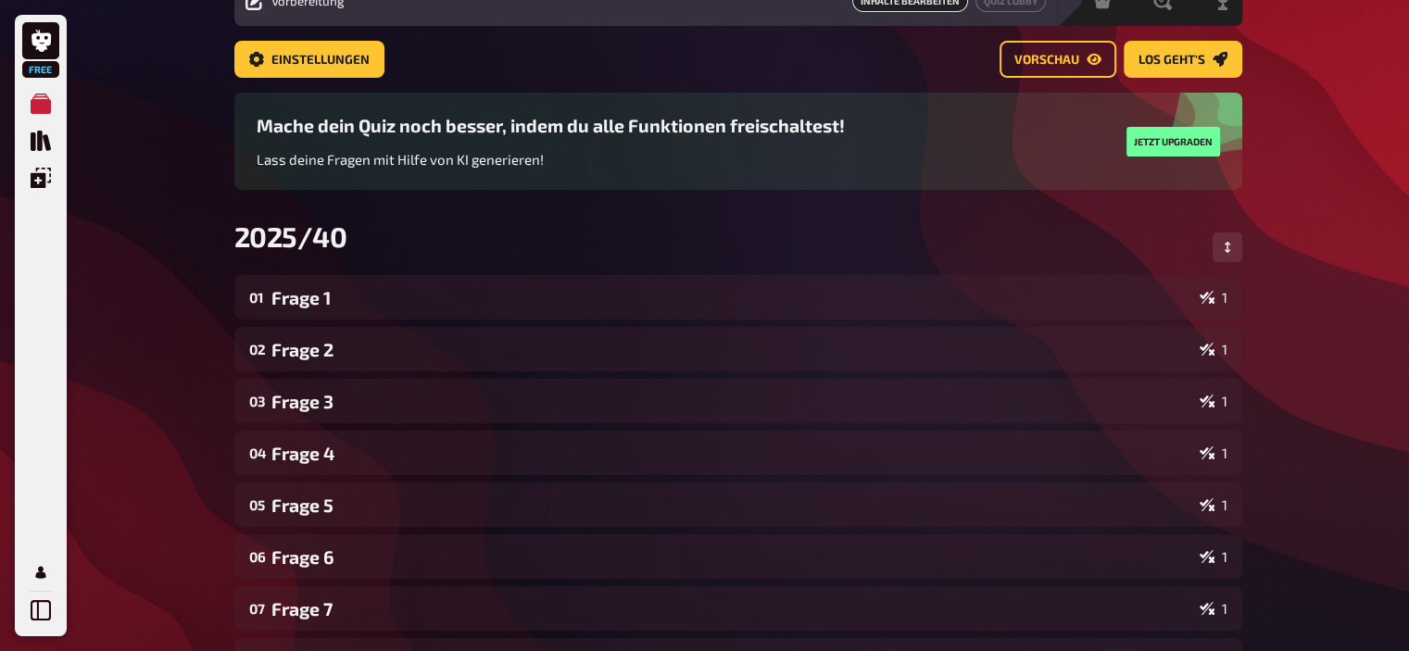
scroll to position [80, 0]
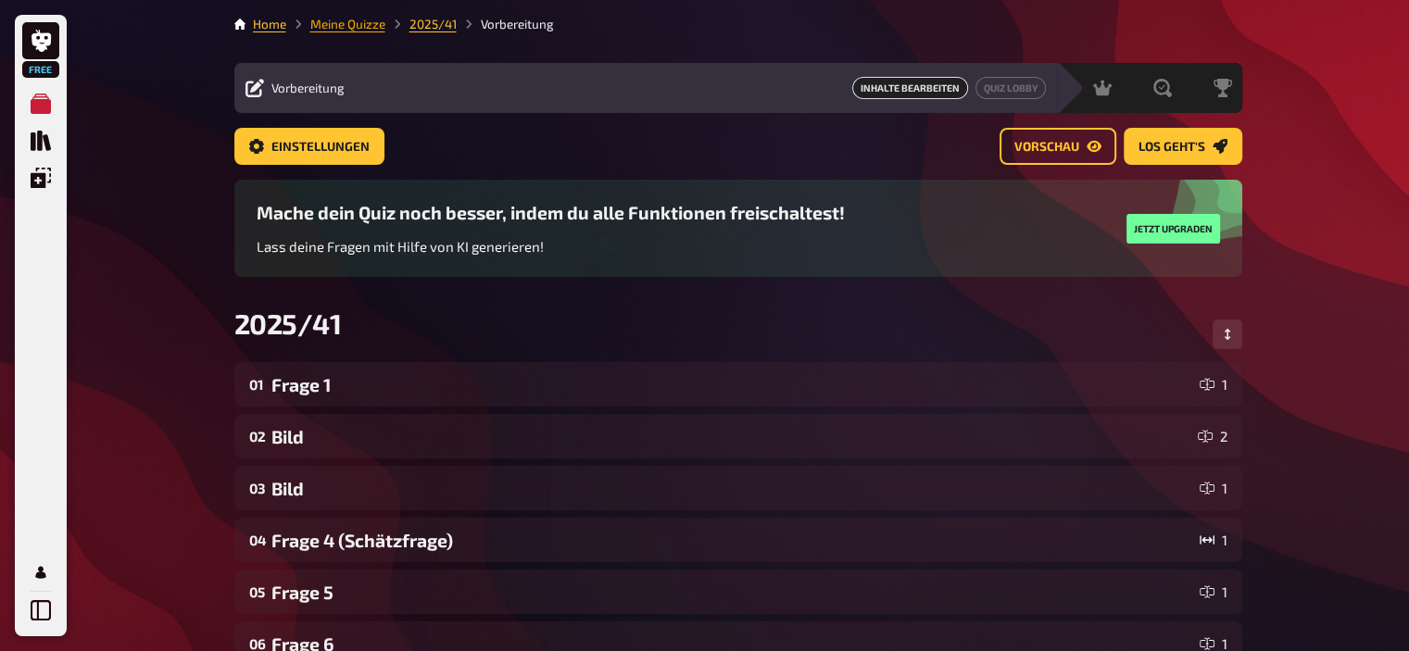
click at [359, 23] on link "Meine Quizze" at bounding box center [347, 24] width 75 height 15
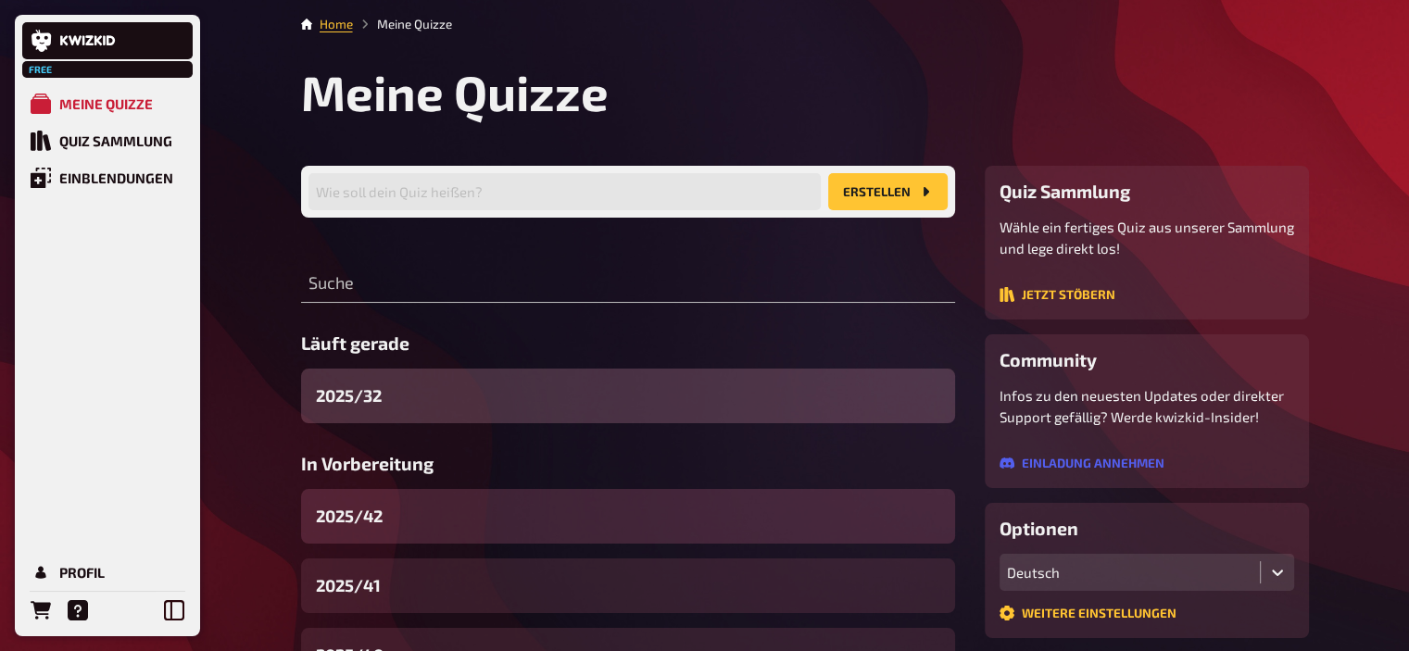
click at [406, 522] on div "2025/42" at bounding box center [628, 516] width 654 height 55
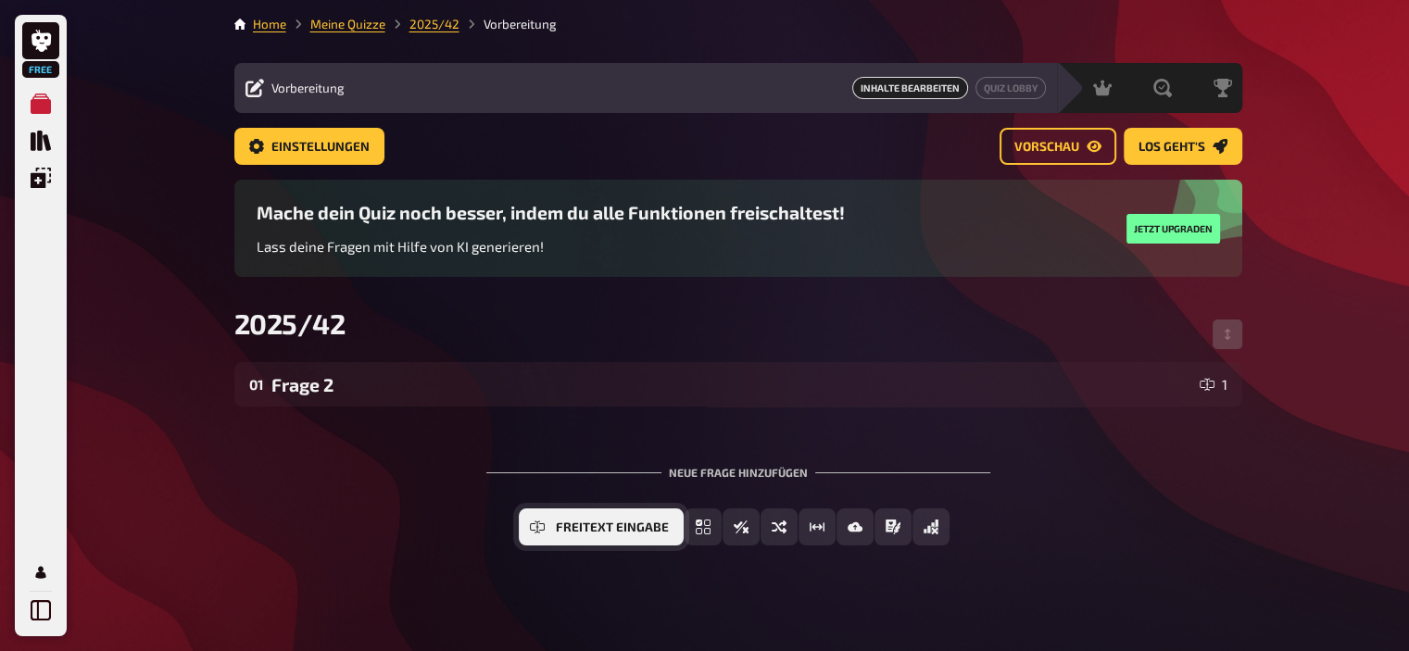
click at [605, 524] on span "Freitext Eingabe" at bounding box center [612, 528] width 113 height 13
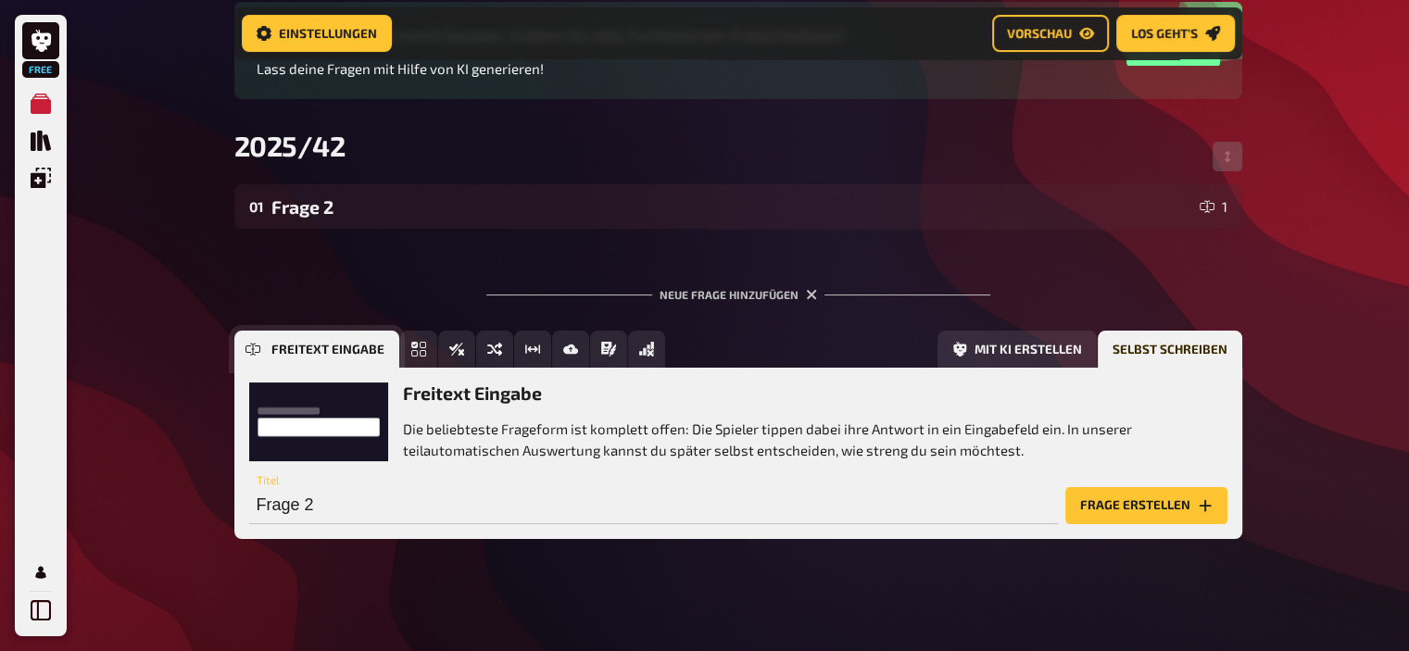
scroll to position [196, 0]
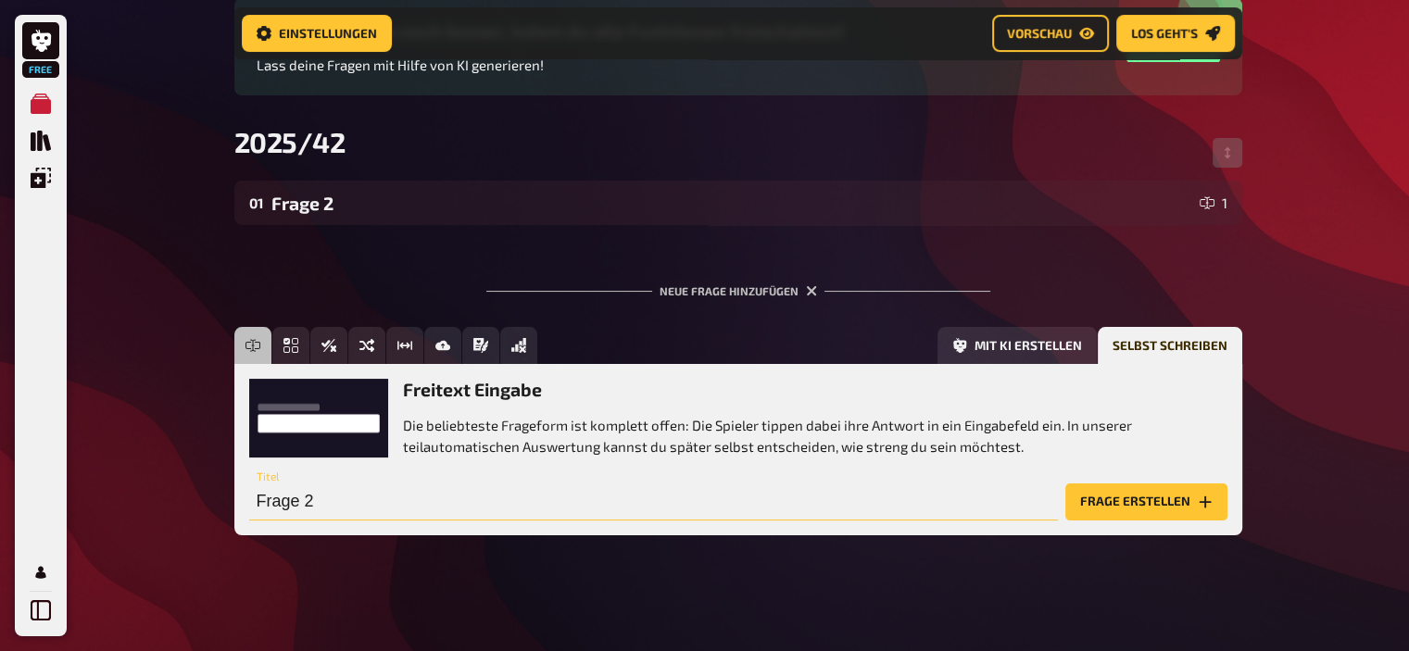
click at [885, 506] on input "Frage 2" at bounding box center [653, 502] width 809 height 37
type input "Frage 3"
click at [1135, 505] on button "Frage erstellen" at bounding box center [1146, 502] width 162 height 37
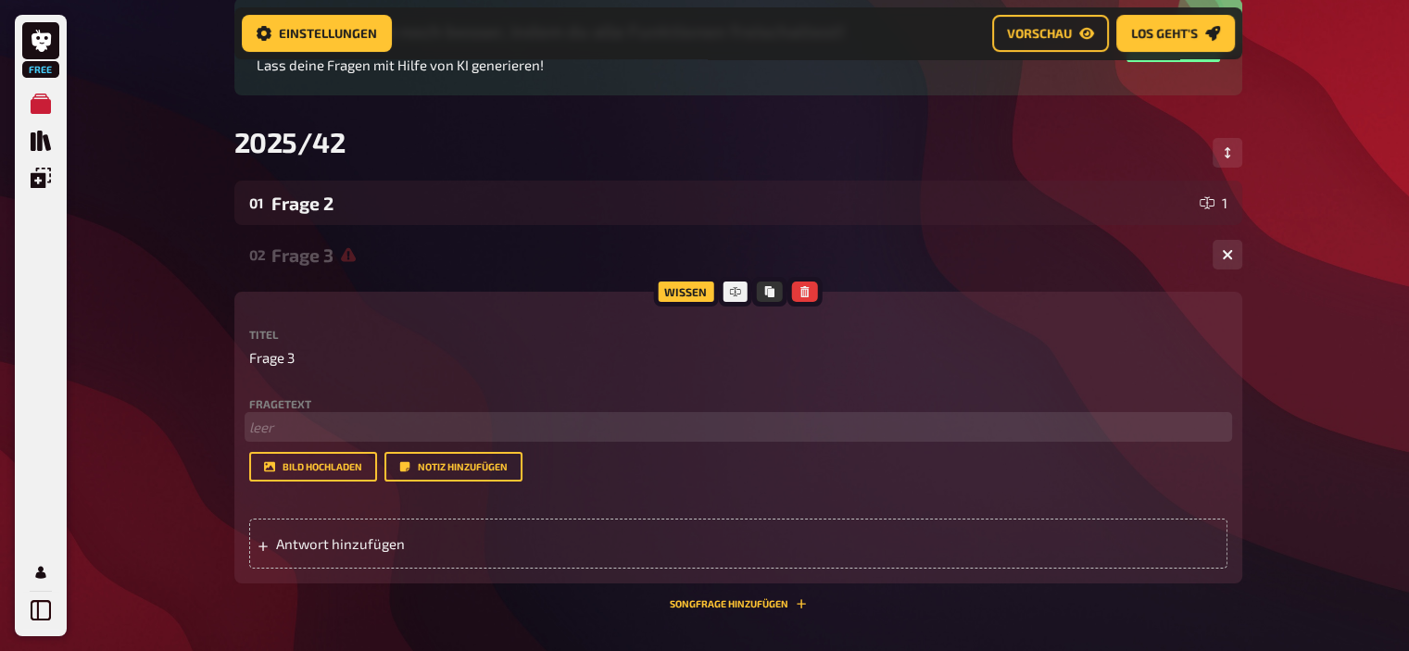
click at [506, 426] on p "﻿ leer" at bounding box center [738, 427] width 978 height 21
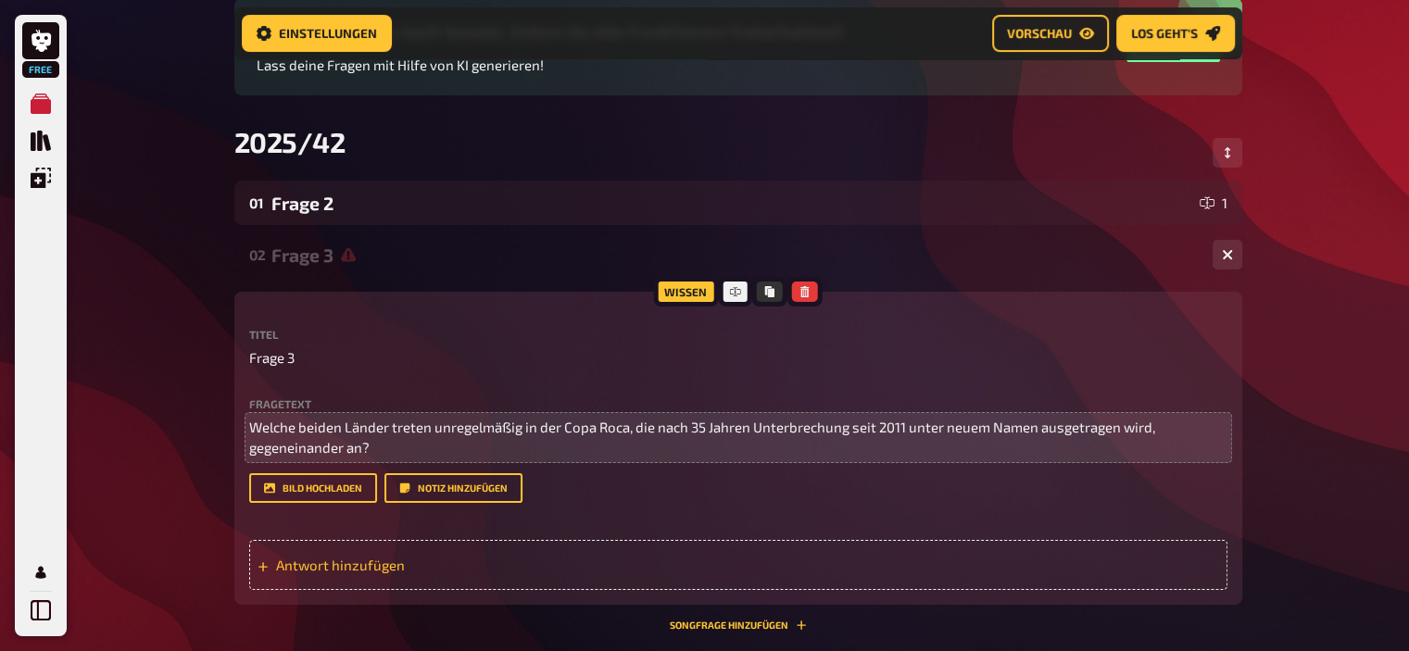
click at [400, 560] on span "Antwort hinzufügen" at bounding box center [420, 565] width 288 height 17
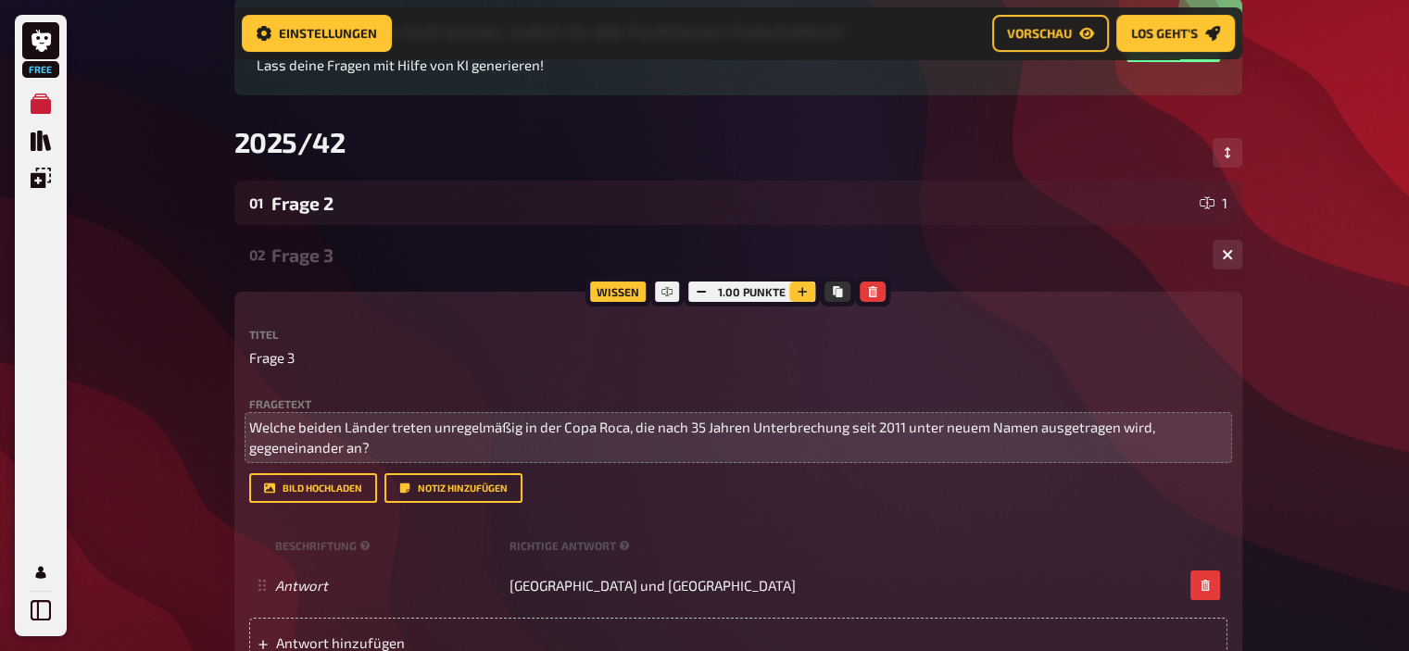
click at [800, 299] on button "button" at bounding box center [802, 292] width 26 height 20
click at [800, 299] on button "button" at bounding box center [803, 292] width 26 height 20
click at [318, 257] on div "Frage 3" at bounding box center [734, 255] width 926 height 21
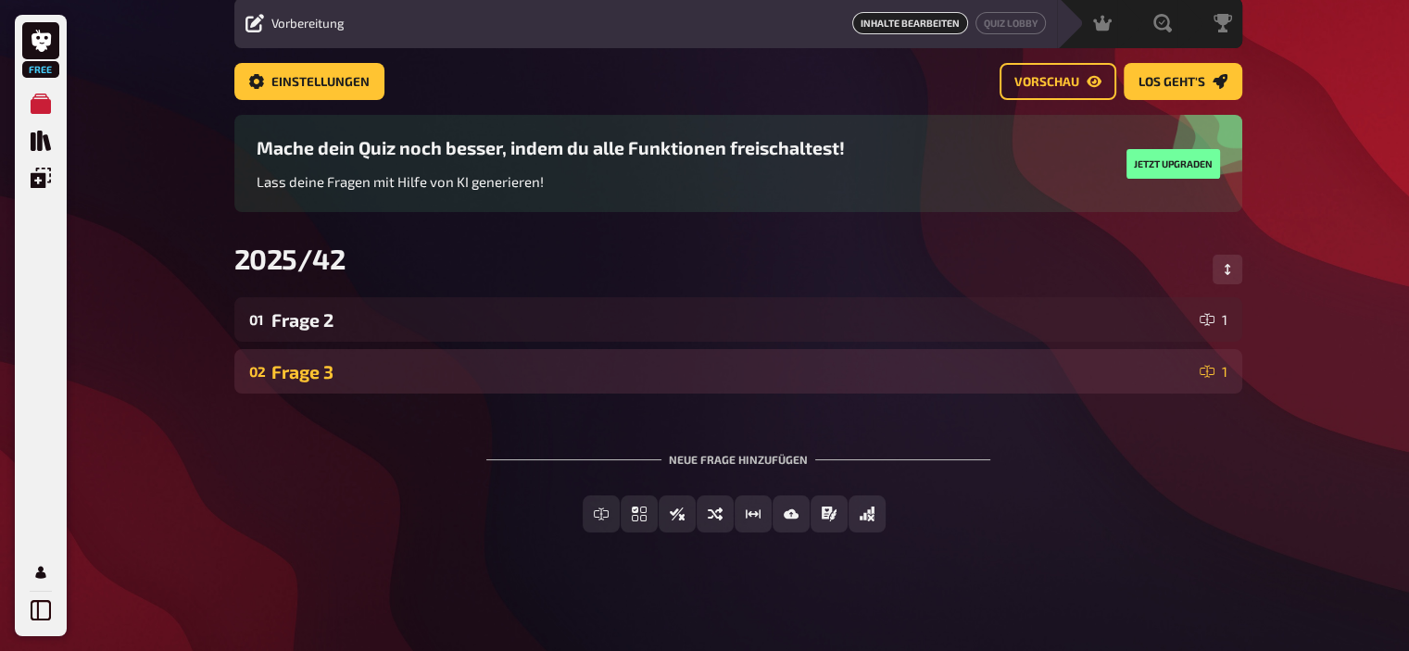
scroll to position [66, 0]
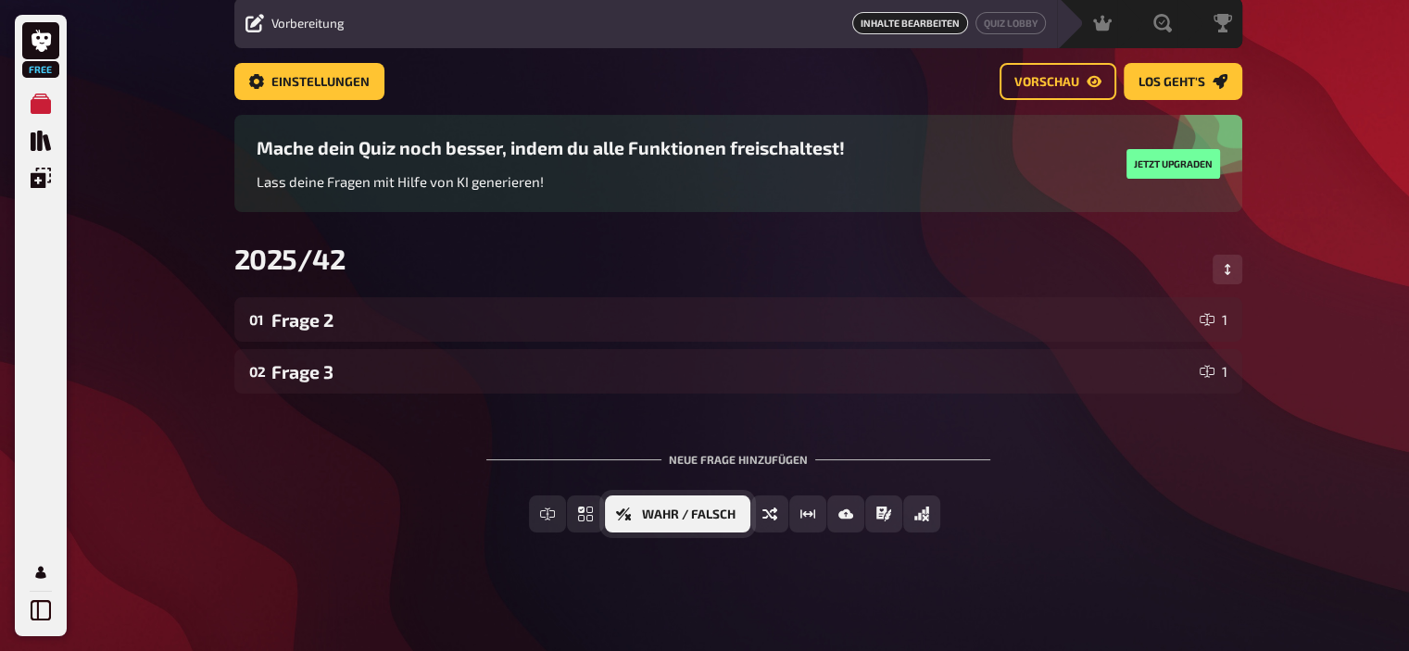
click at [678, 514] on span "Wahr / Falsch" at bounding box center [689, 515] width 94 height 13
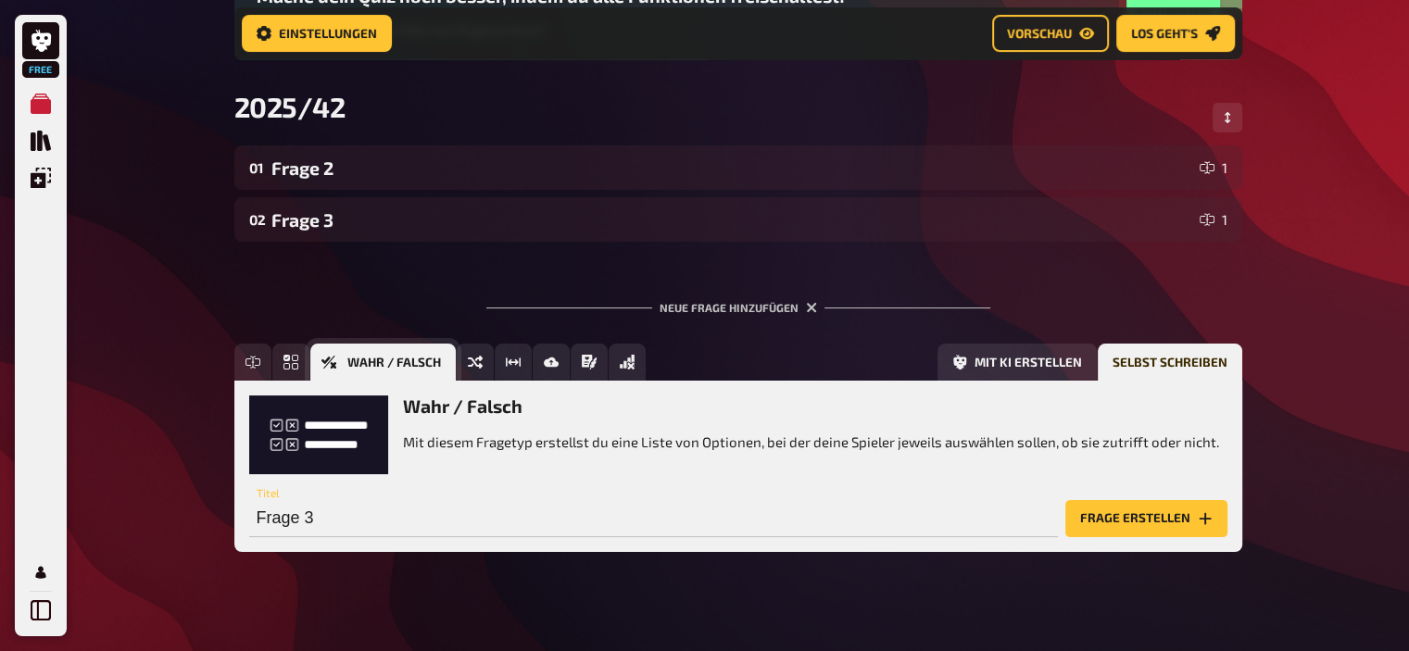
scroll to position [246, 0]
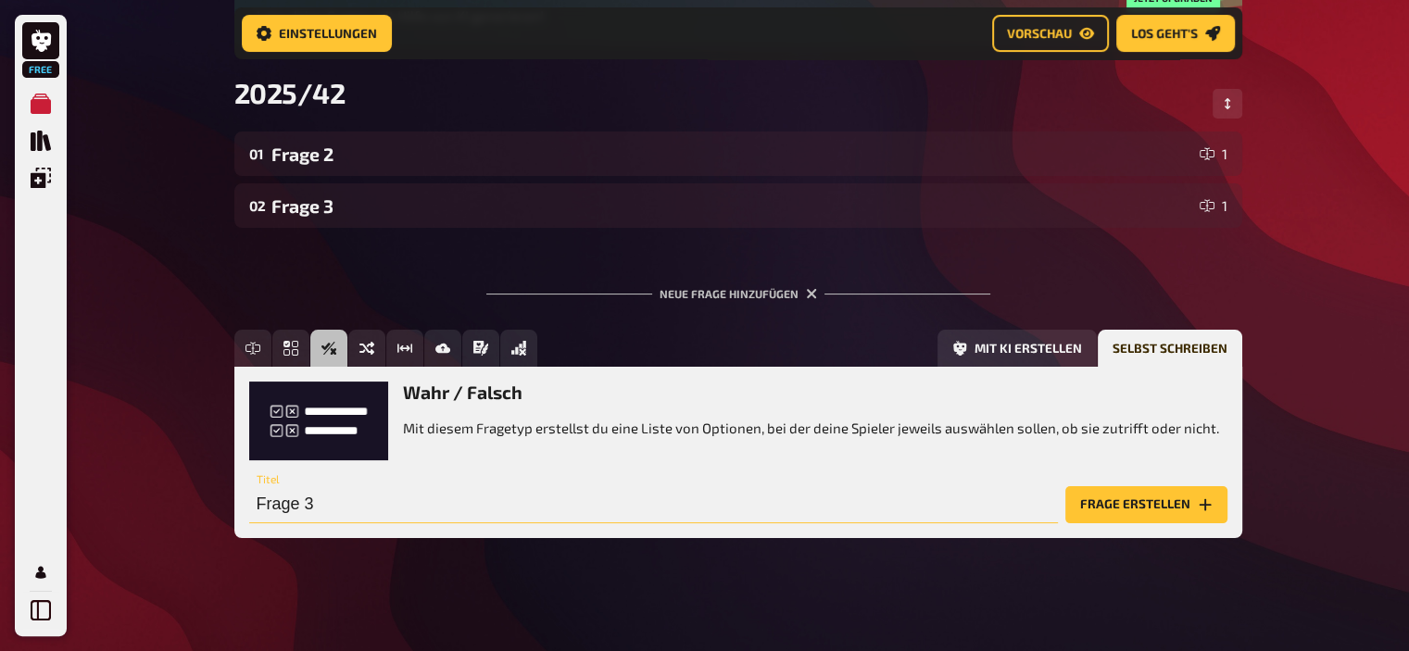
click at [797, 512] on input "Frage 3" at bounding box center [653, 504] width 809 height 37
type input "Frage 1"
click at [1125, 511] on button "Frage erstellen" at bounding box center [1146, 504] width 162 height 37
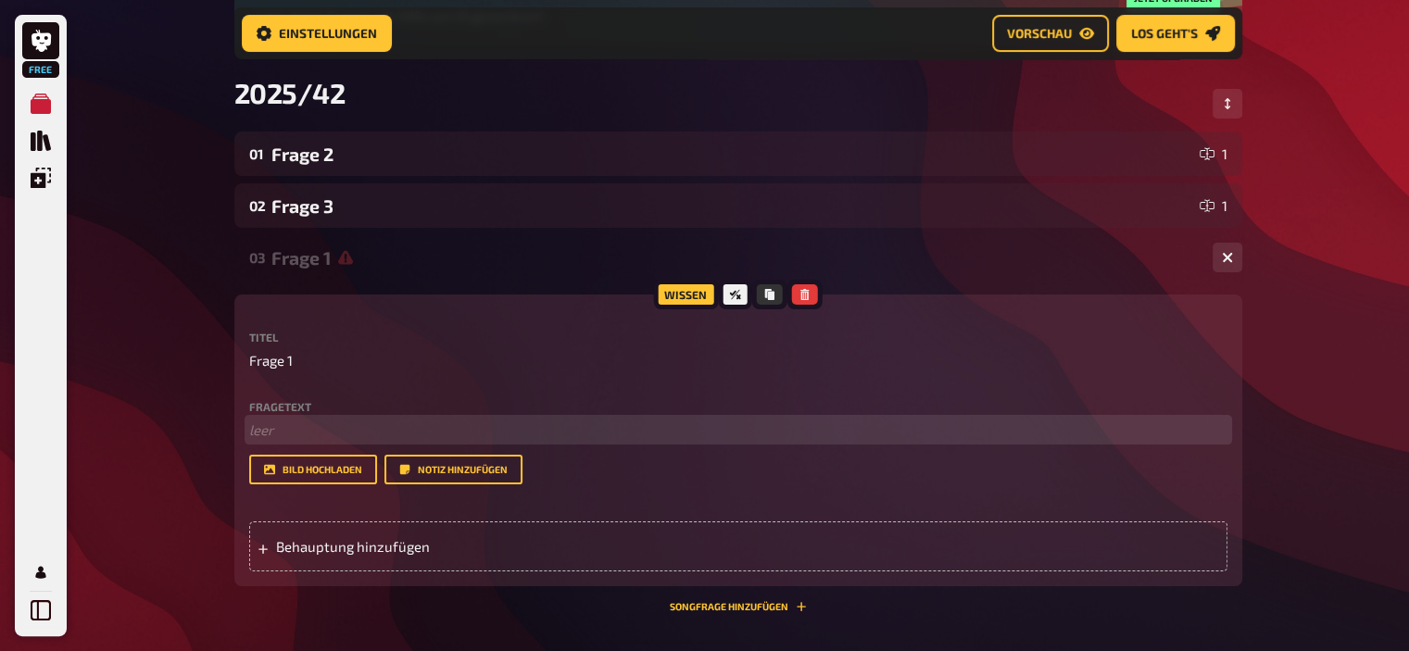
click at [464, 420] on p "﻿ leer" at bounding box center [738, 430] width 978 height 21
drag, startPoint x: 321, startPoint y: 424, endPoint x: 178, endPoint y: 424, distance: 142.7
click at [178, 424] on div "Free Meine Quizze Quiz Sammlung Einblendungen Profil Home Meine Quizze 2025/42 …" at bounding box center [704, 319] width 1409 height 1130
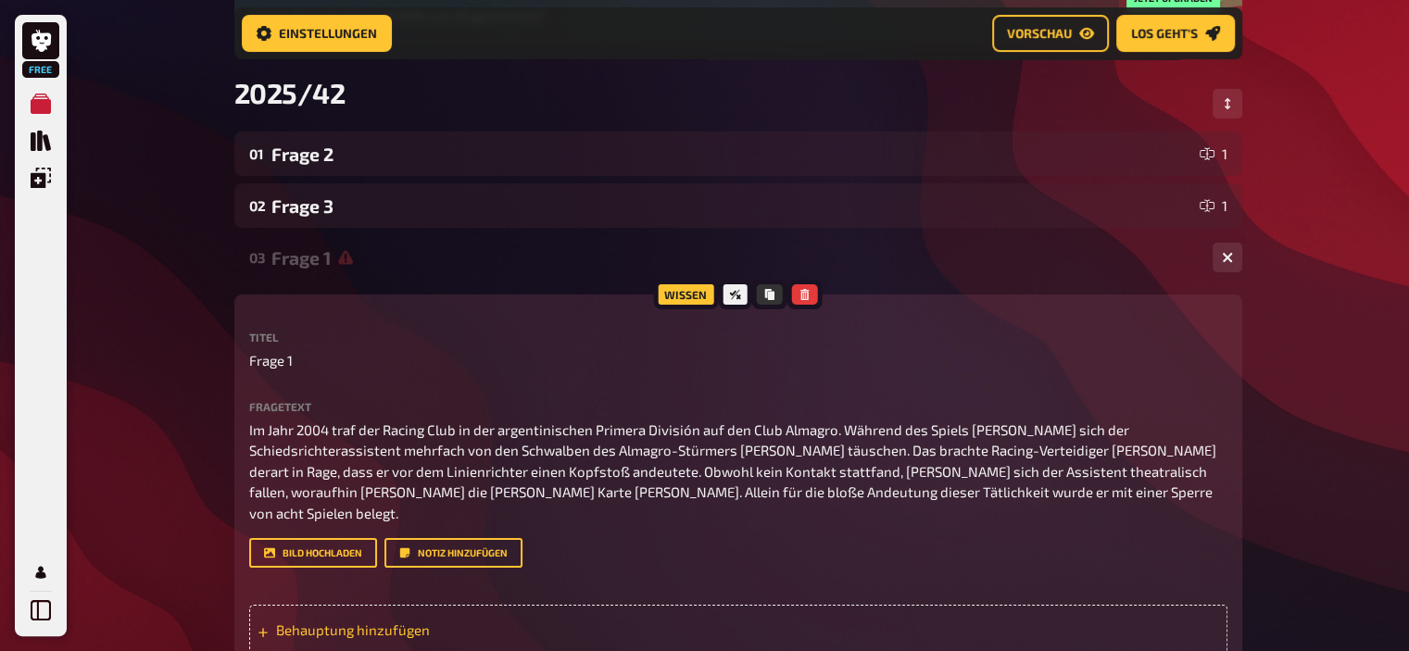
click at [467, 605] on div "Behauptung hinzufügen" at bounding box center [738, 630] width 978 height 50
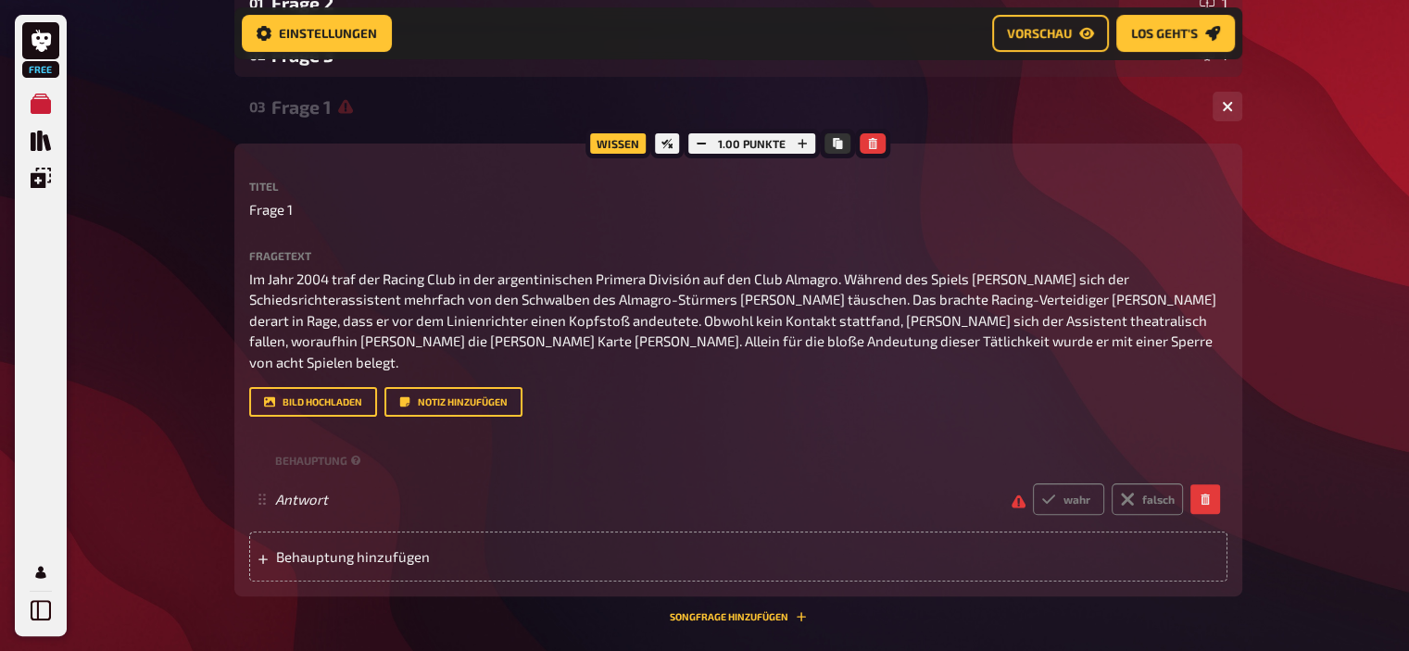
scroll to position [398, 0]
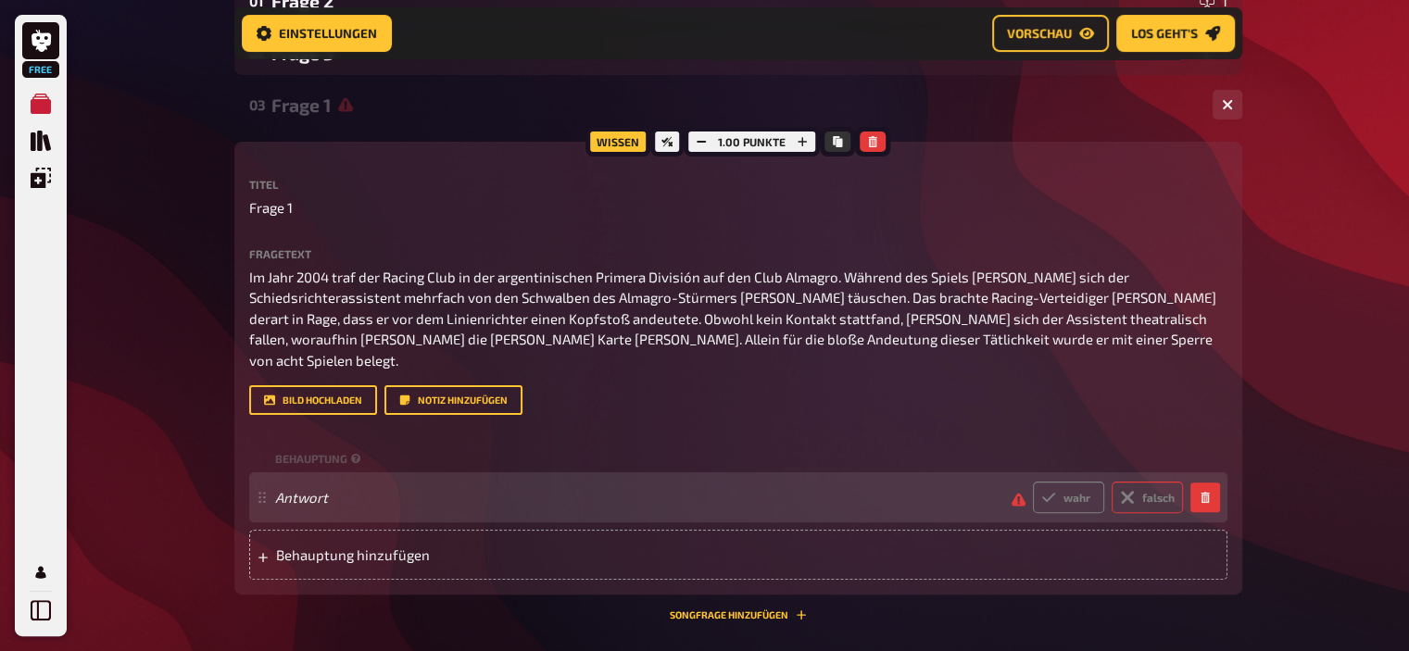
click at [1163, 482] on label "falsch" at bounding box center [1147, 497] width 71 height 31
click at [1033, 481] on input "falsch" at bounding box center [1032, 481] width 1 height 1
radio input "true"
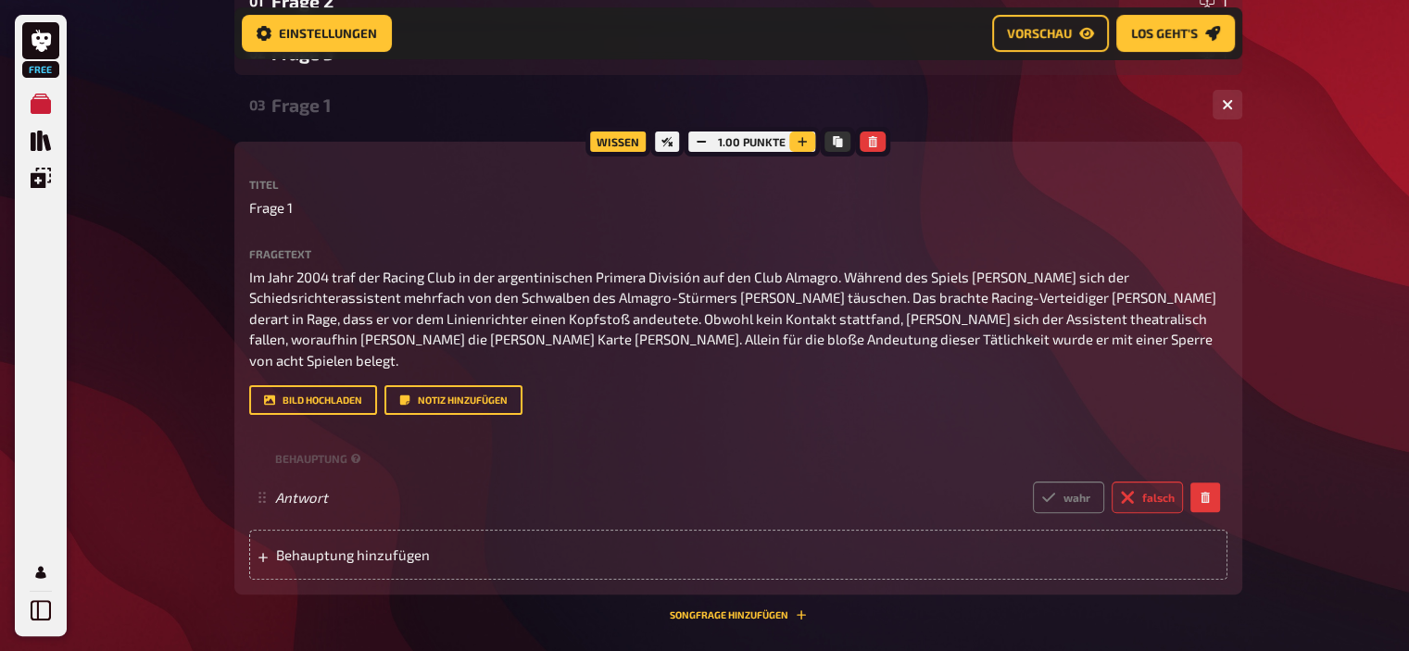
click at [804, 141] on icon "button" at bounding box center [802, 141] width 11 height 11
click at [804, 141] on icon "button" at bounding box center [803, 141] width 11 height 11
click at [301, 109] on div "Frage 1" at bounding box center [734, 104] width 926 height 21
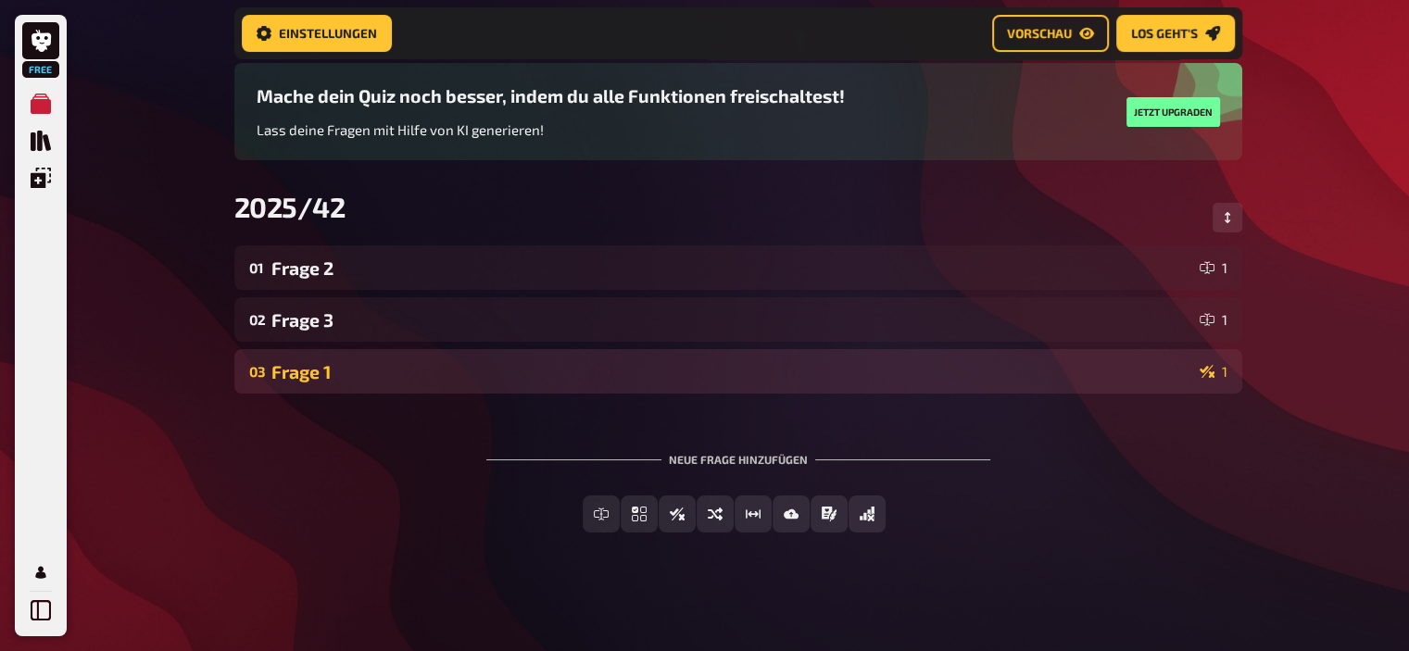
scroll to position [132, 0]
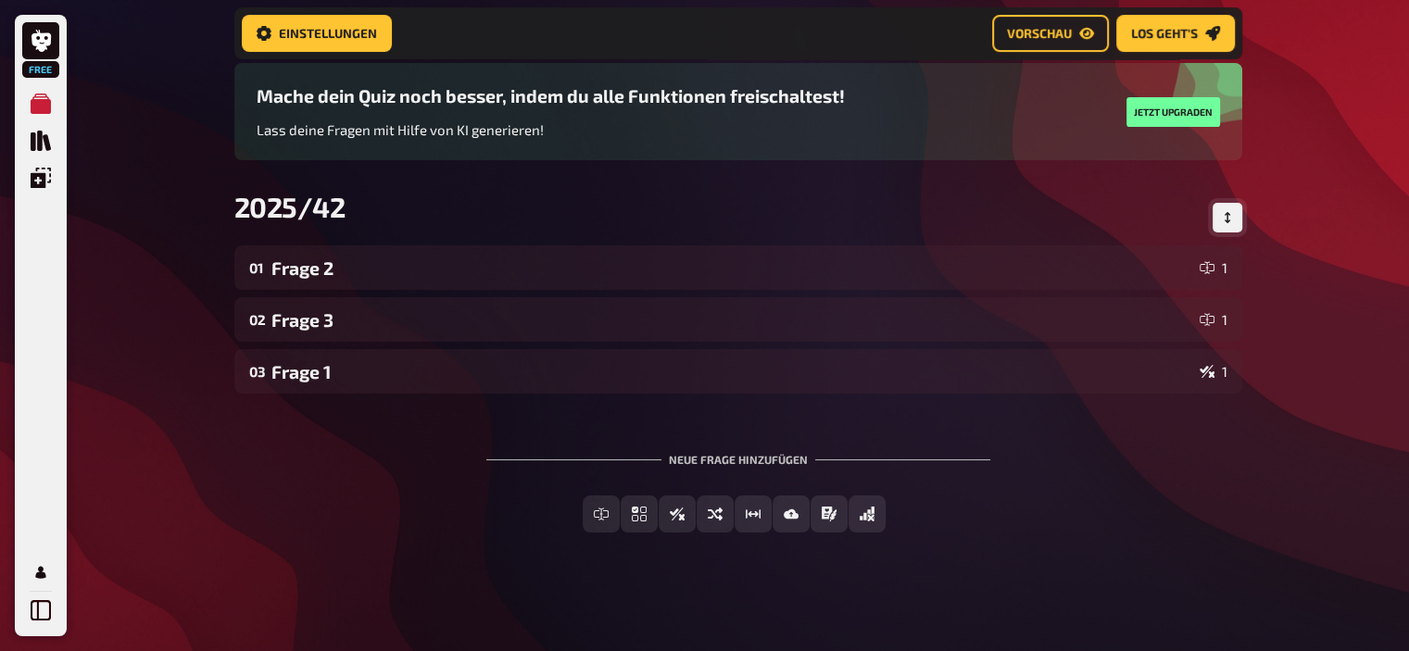
click at [1230, 213] on icon "Reihenfolge anpassen" at bounding box center [1227, 217] width 11 height 11
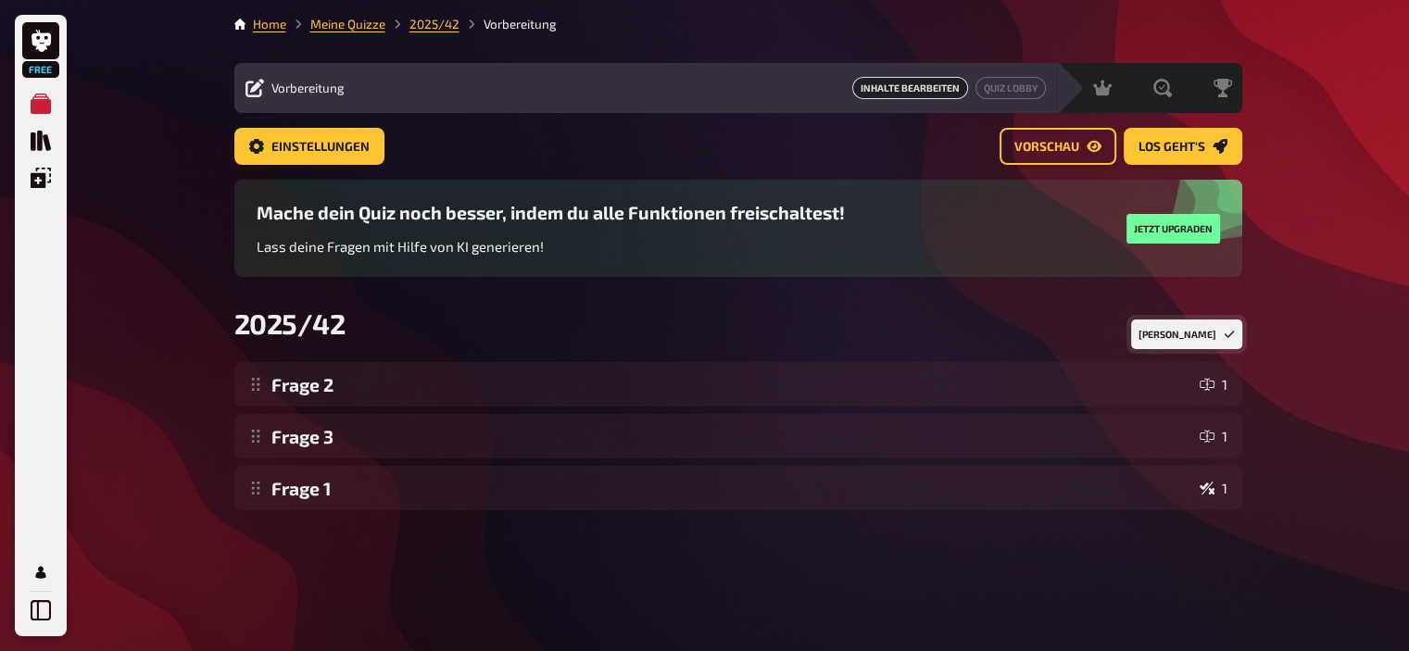
scroll to position [0, 0]
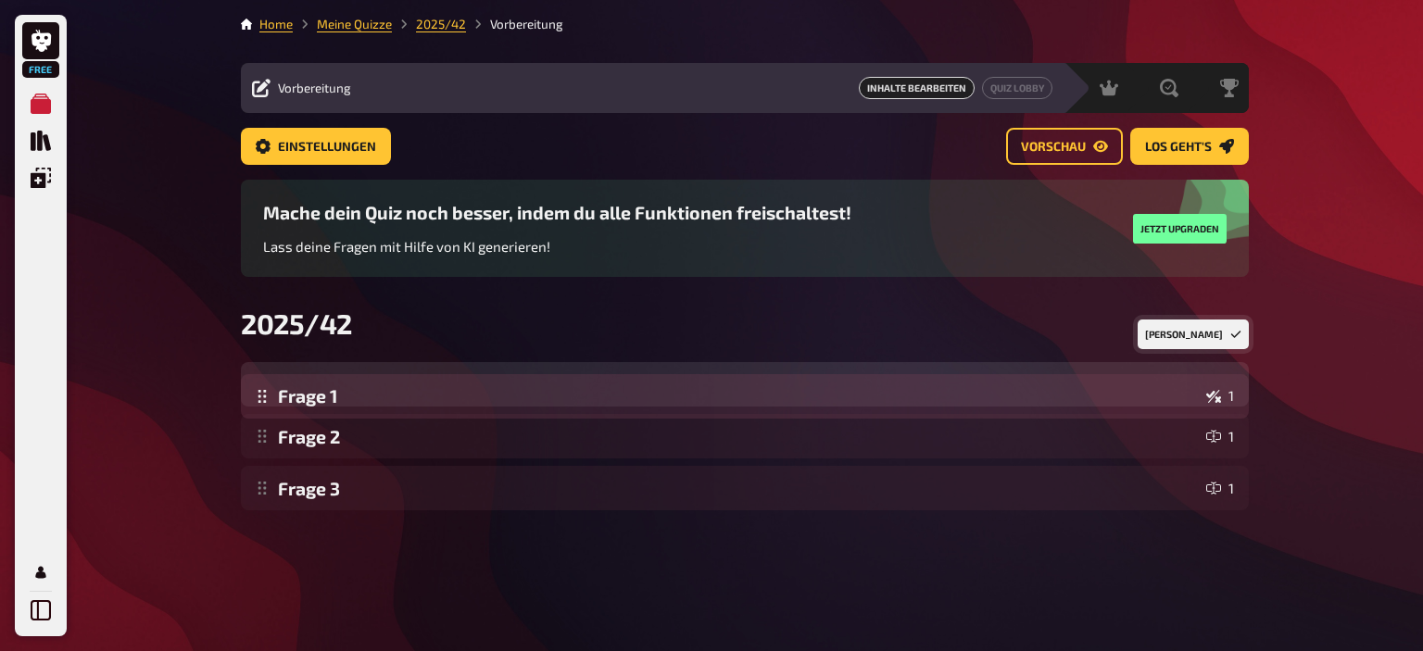
drag, startPoint x: 266, startPoint y: 492, endPoint x: 254, endPoint y: 399, distance: 93.4
click at [254, 399] on div "Frage 2 1 Frage 3 1 Frage 1 1 Frage 1 1 To pick up a draggable item, press the …" at bounding box center [745, 436] width 1008 height 148
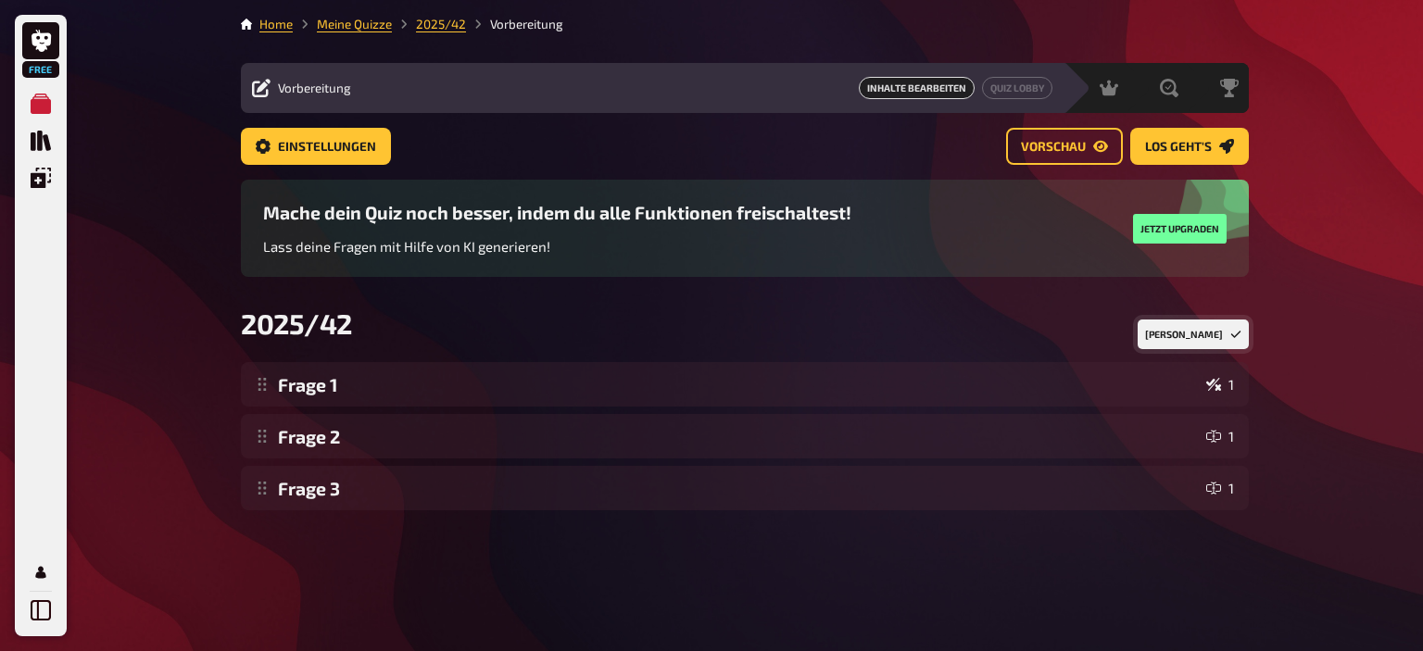
click at [1210, 332] on button "Fertig" at bounding box center [1193, 335] width 111 height 30
